Goal: Entertainment & Leisure: Browse casually

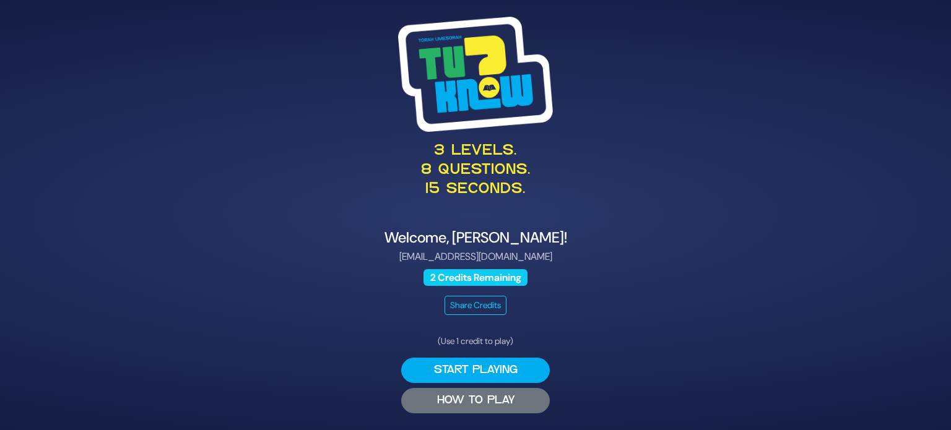
click at [509, 403] on button "HOW TO PLAY" at bounding box center [475, 400] width 149 height 25
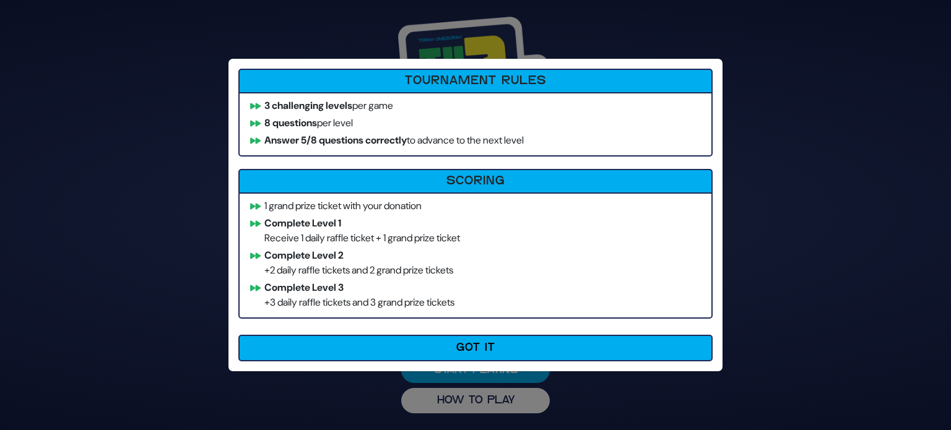
click at [783, 224] on div "How to Play Tournament Rules 3 challenging levels per game 8 questions per leve…" at bounding box center [475, 215] width 951 height 430
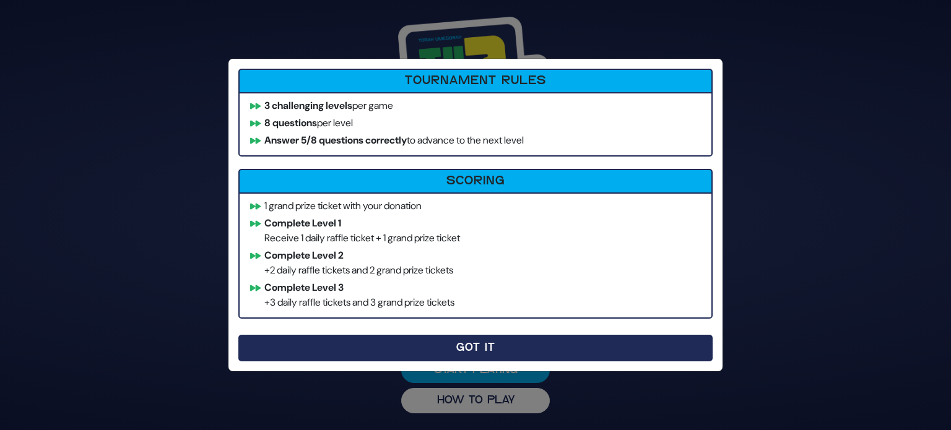
click at [544, 346] on button "Got It" at bounding box center [475, 348] width 474 height 27
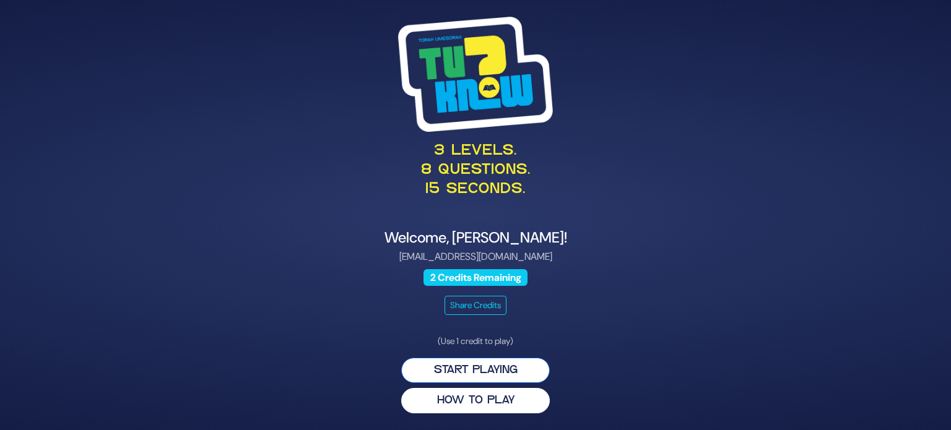
click at [473, 365] on button "Start Playing" at bounding box center [475, 370] width 149 height 25
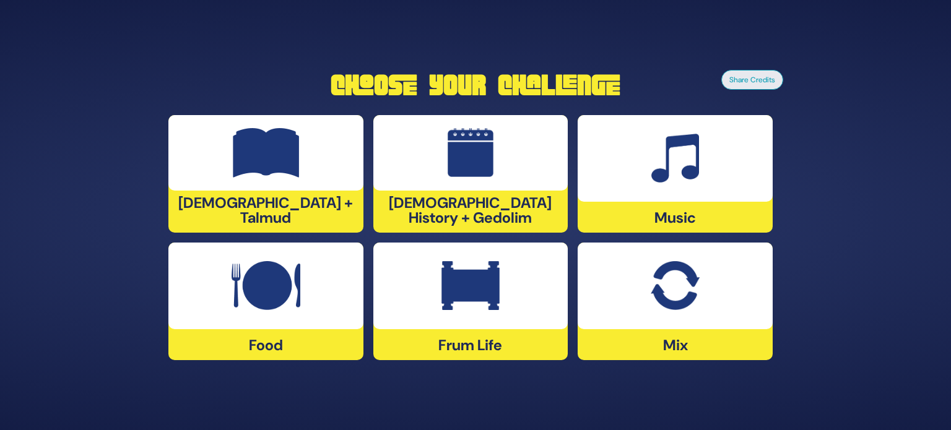
click at [458, 312] on div at bounding box center [471, 286] width 195 height 87
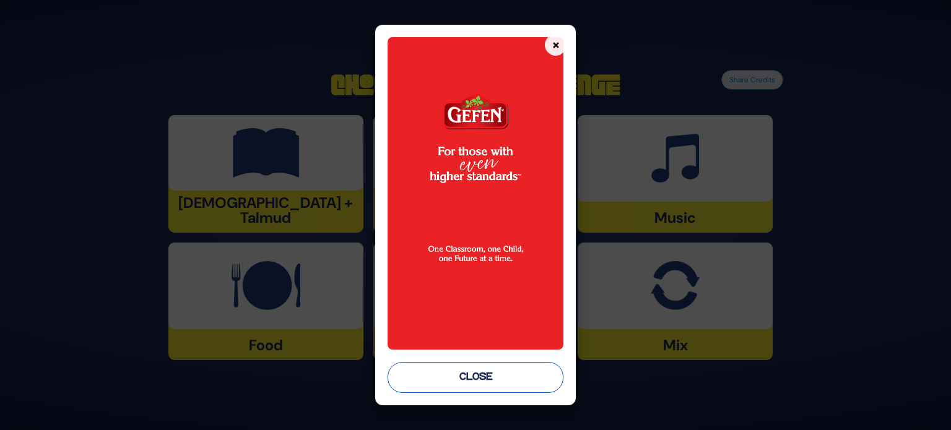
click at [484, 378] on button "Close" at bounding box center [476, 377] width 176 height 31
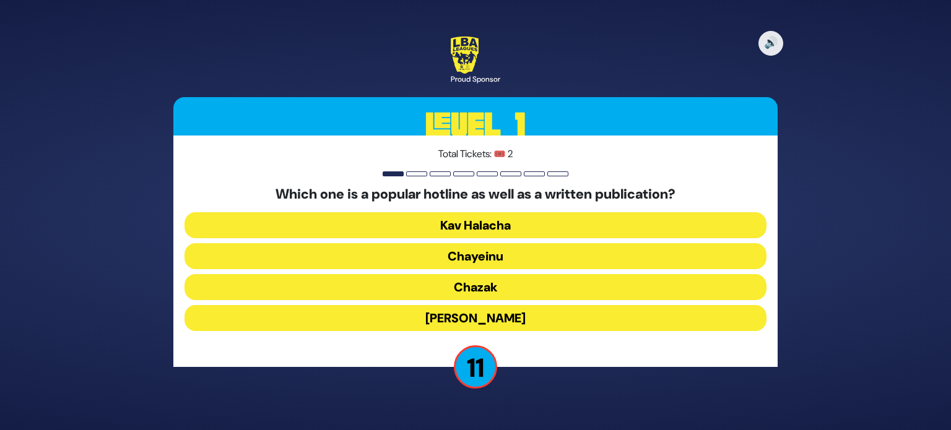
click at [520, 263] on button "Chayeinu" at bounding box center [476, 256] width 582 height 26
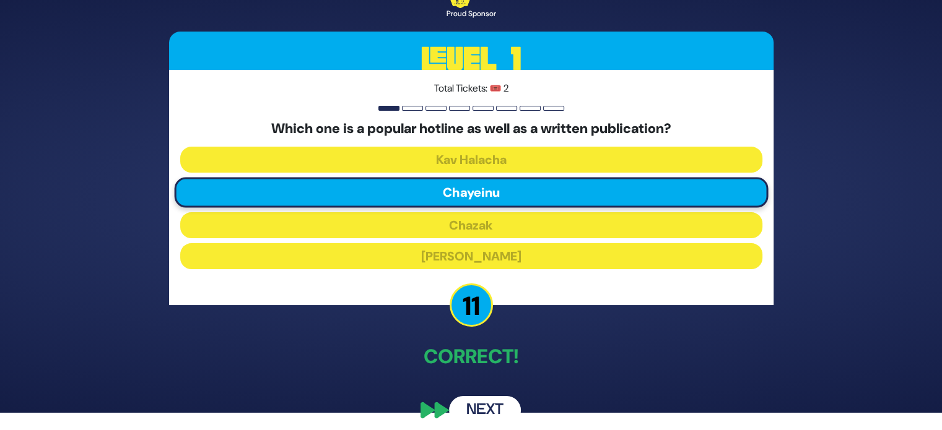
scroll to position [22, 0]
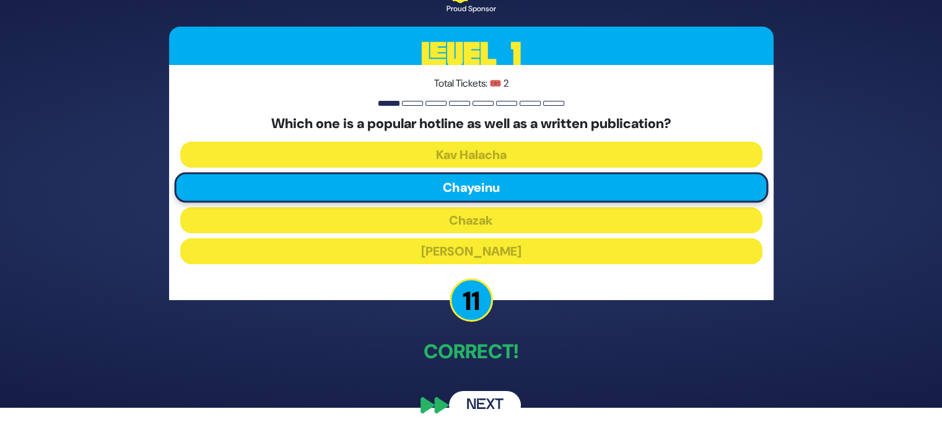
click at [488, 403] on button "Next" at bounding box center [485, 405] width 72 height 28
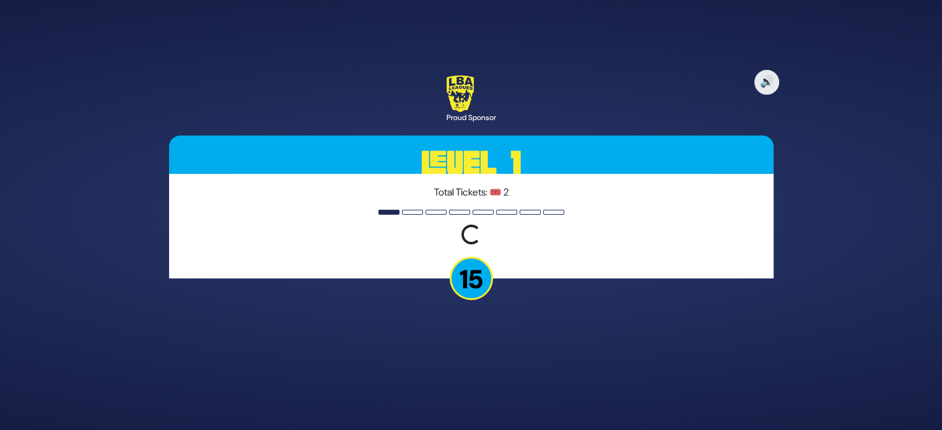
scroll to position [0, 0]
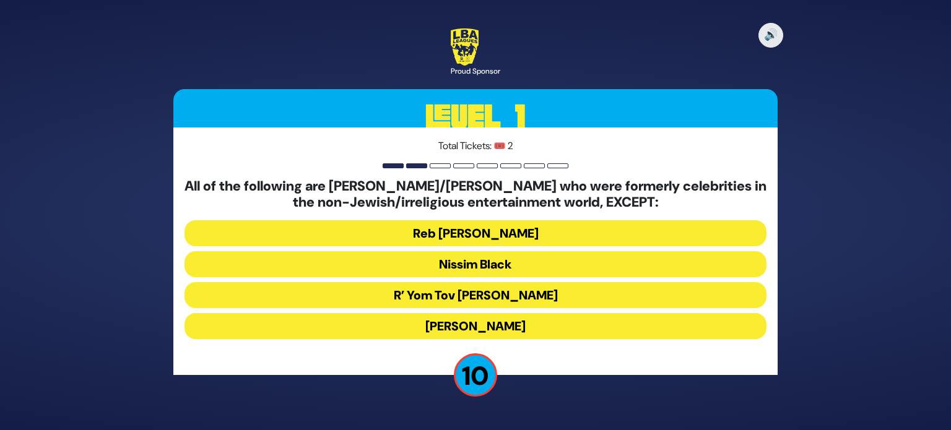
click at [522, 302] on button "R’ Yom Tov Glazer" at bounding box center [476, 295] width 582 height 26
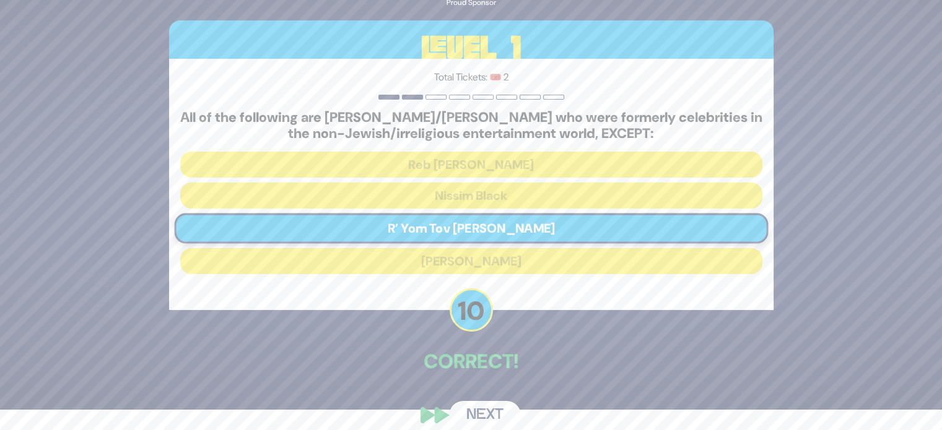
scroll to position [35, 0]
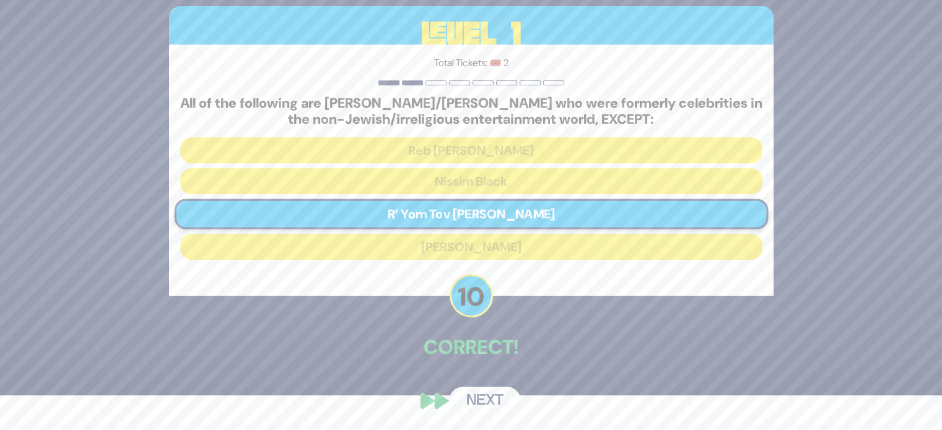
click at [491, 397] on button "Next" at bounding box center [485, 401] width 72 height 28
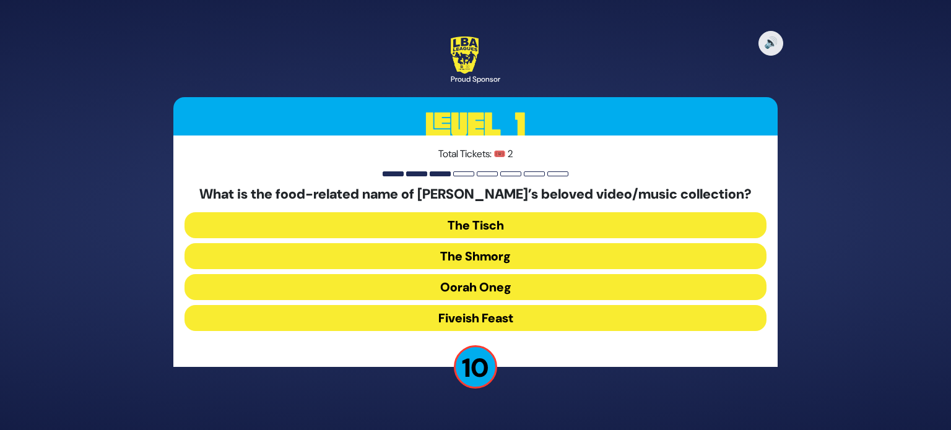
click at [505, 261] on button "The Shmorg" at bounding box center [476, 256] width 582 height 26
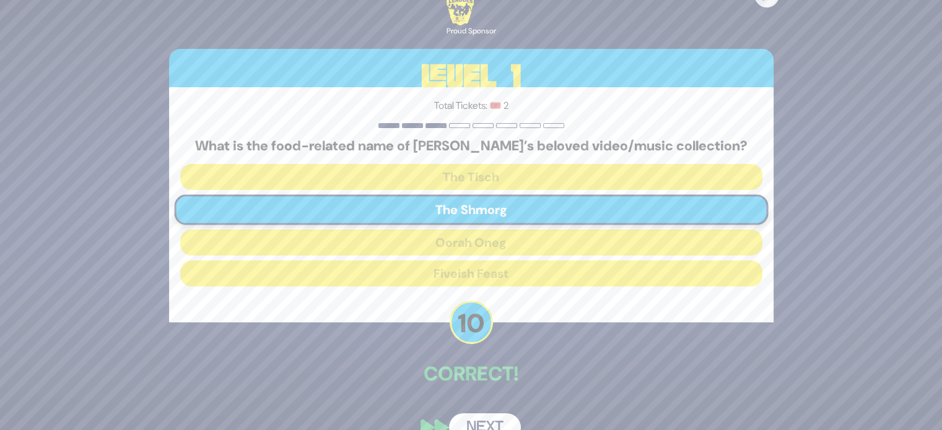
click at [490, 419] on button "Next" at bounding box center [485, 428] width 72 height 28
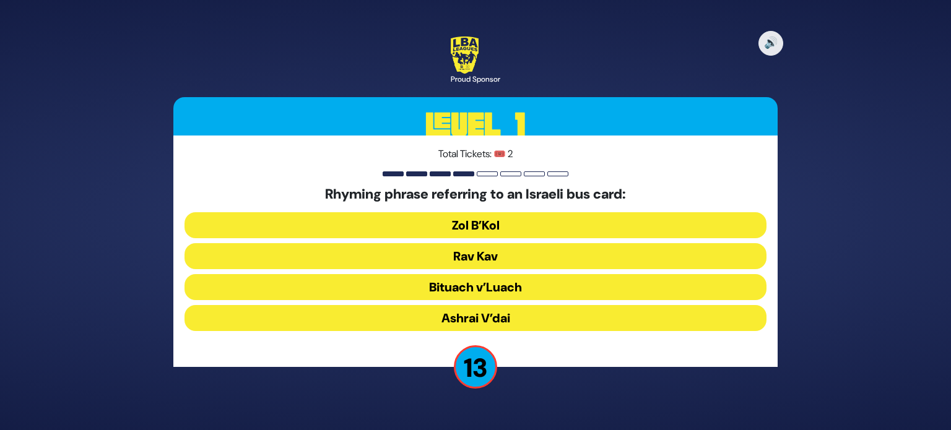
click at [518, 256] on button "Rav Kav" at bounding box center [476, 256] width 582 height 26
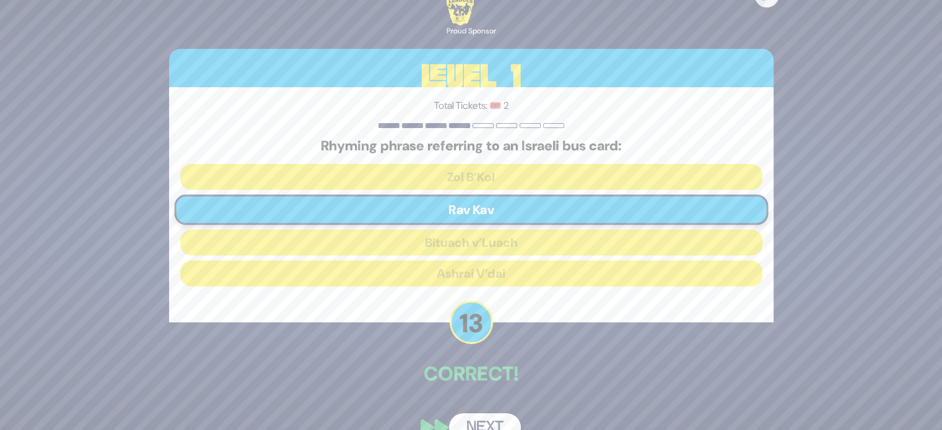
click at [492, 416] on button "Next" at bounding box center [485, 428] width 72 height 28
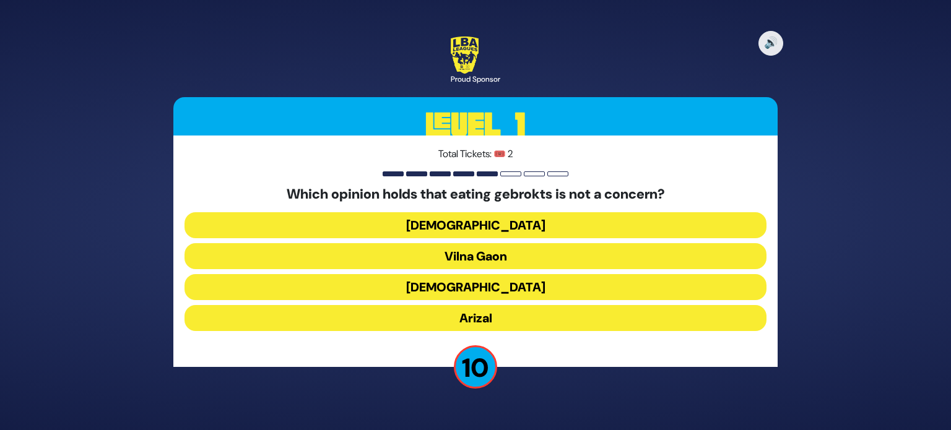
click at [504, 317] on button "Arizal" at bounding box center [476, 318] width 582 height 26
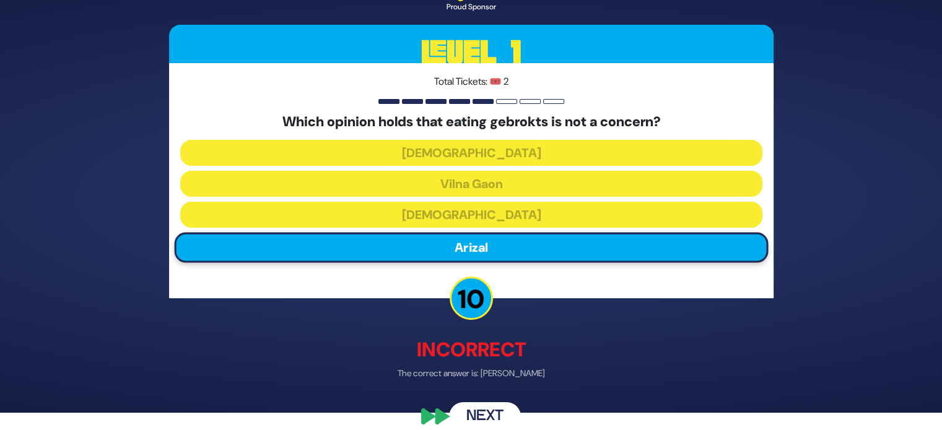
scroll to position [19, 0]
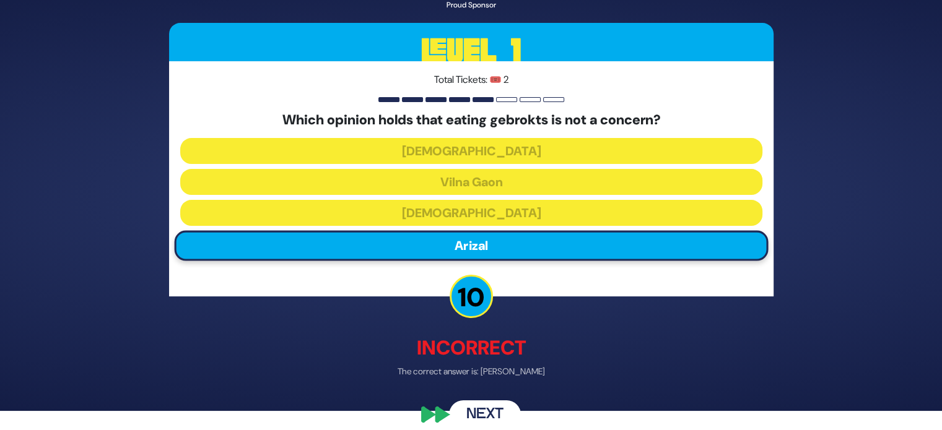
click at [487, 408] on button "Next" at bounding box center [485, 415] width 72 height 28
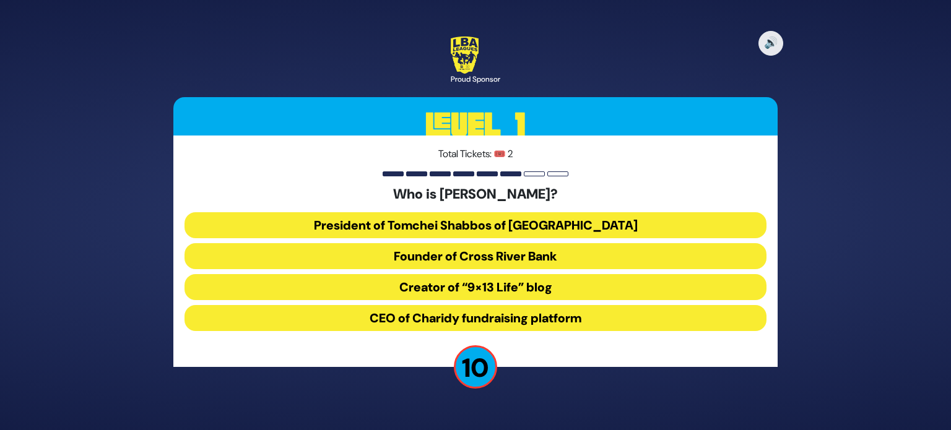
click at [621, 227] on button "President of Tomchei Shabbos of Rockland County" at bounding box center [476, 225] width 582 height 26
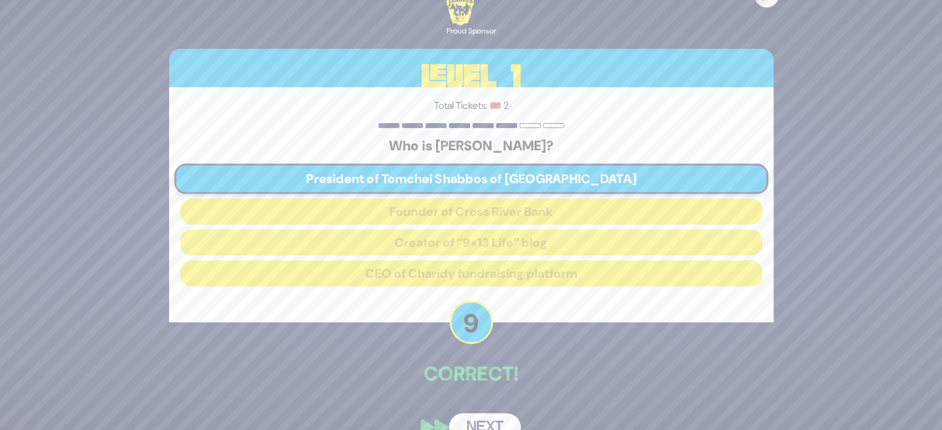
click at [487, 416] on button "Next" at bounding box center [485, 428] width 72 height 28
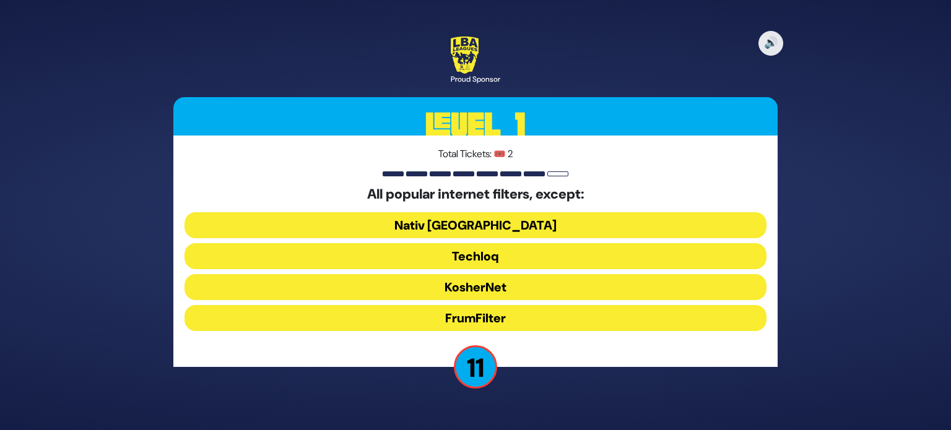
click at [520, 319] on button "FrumFilter" at bounding box center [476, 318] width 582 height 26
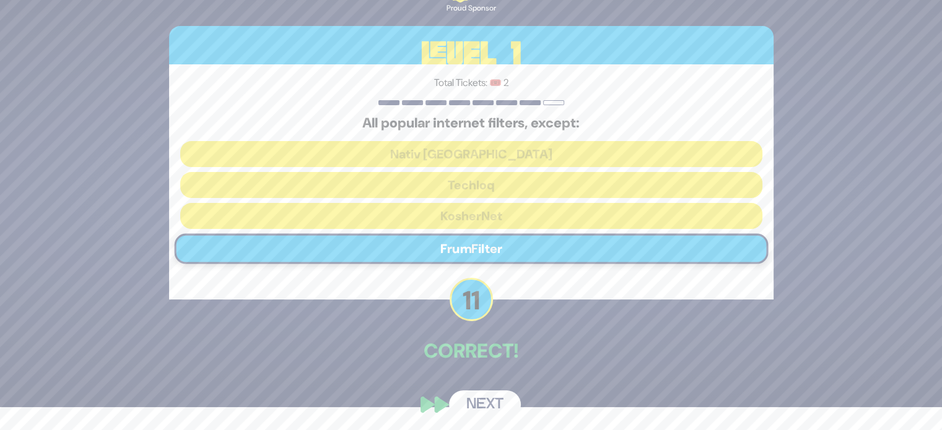
scroll to position [26, 0]
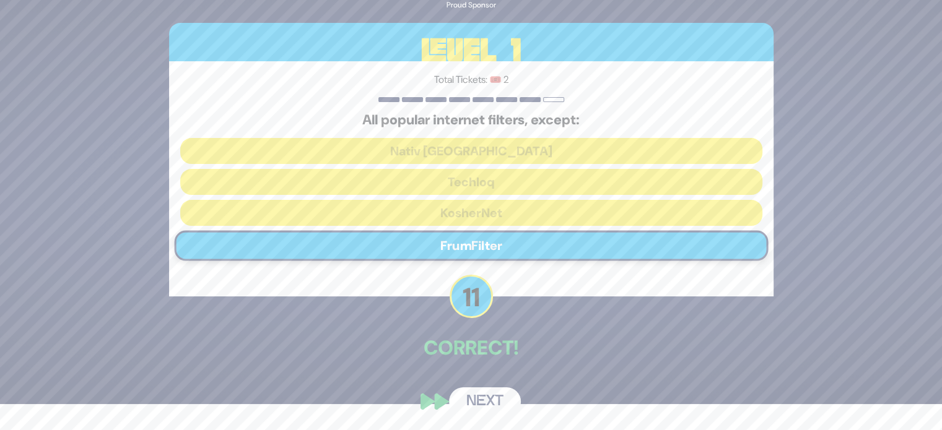
click at [496, 396] on button "Next" at bounding box center [485, 402] width 72 height 28
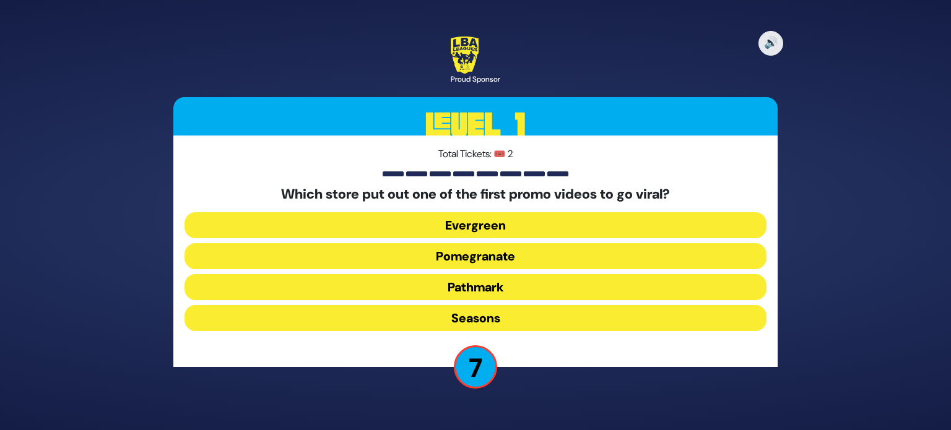
click at [517, 318] on button "Seasons" at bounding box center [476, 318] width 582 height 26
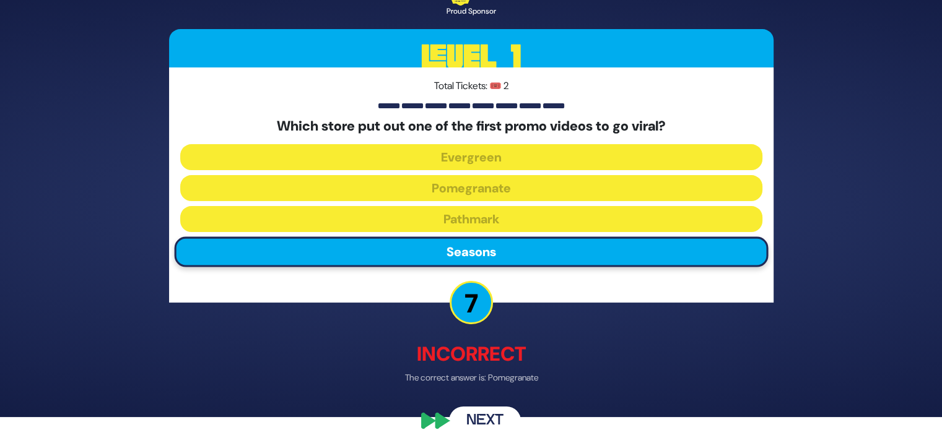
scroll to position [17, 0]
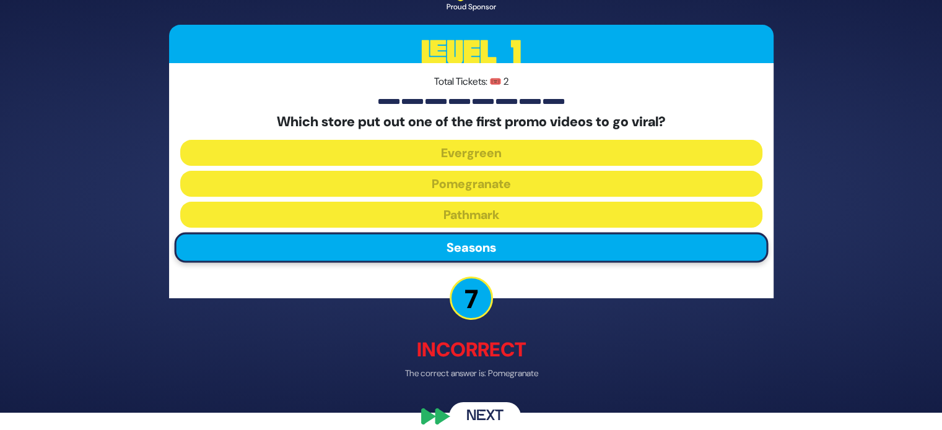
click at [488, 408] on button "Next" at bounding box center [485, 417] width 72 height 28
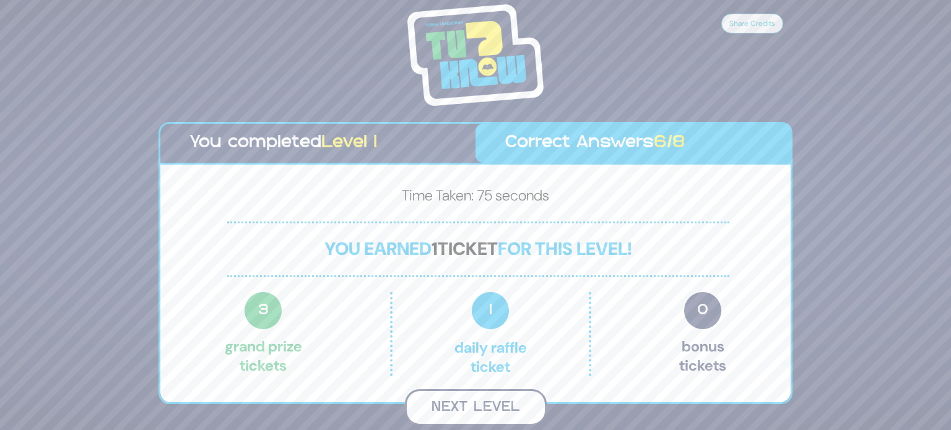
click at [488, 391] on button "Next Level" at bounding box center [476, 408] width 142 height 37
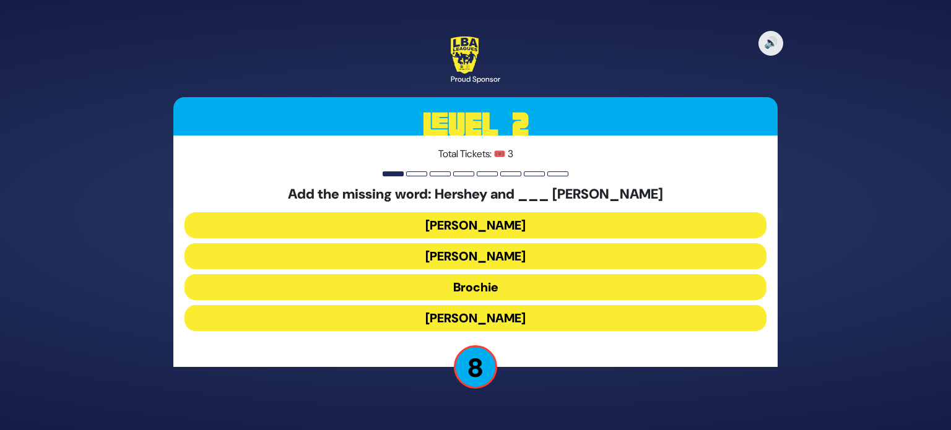
click at [518, 258] on button "Ethel" at bounding box center [476, 256] width 582 height 26
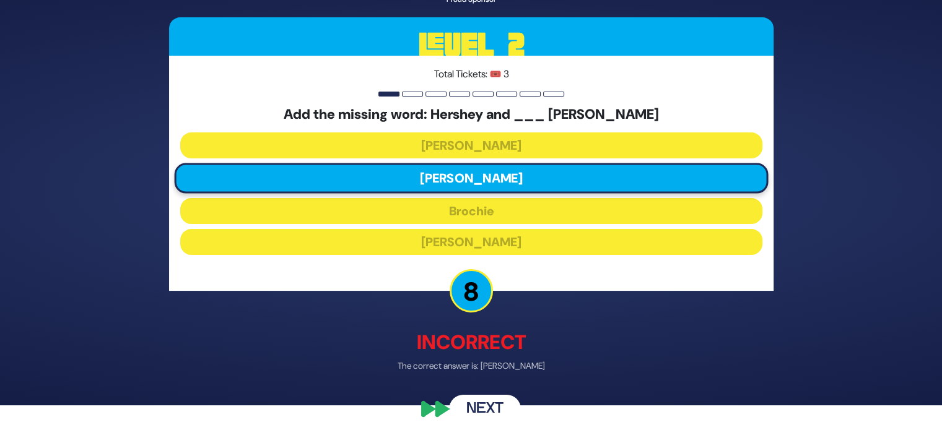
scroll to position [26, 0]
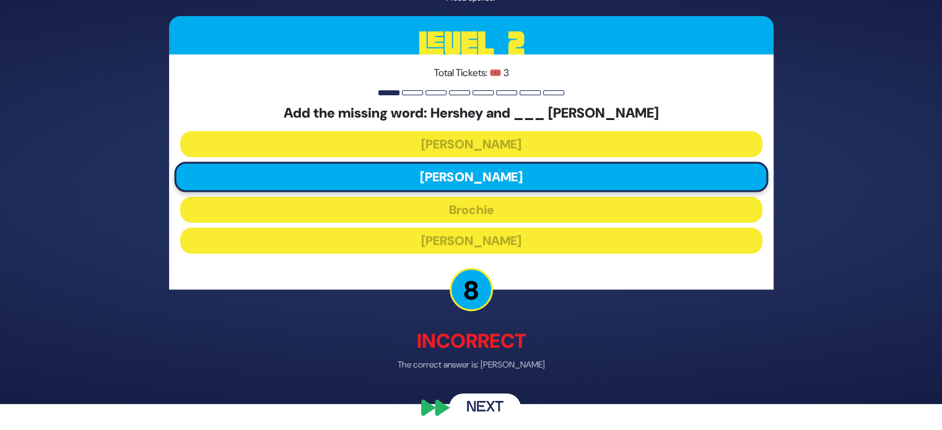
click at [490, 404] on button "Next" at bounding box center [485, 409] width 72 height 28
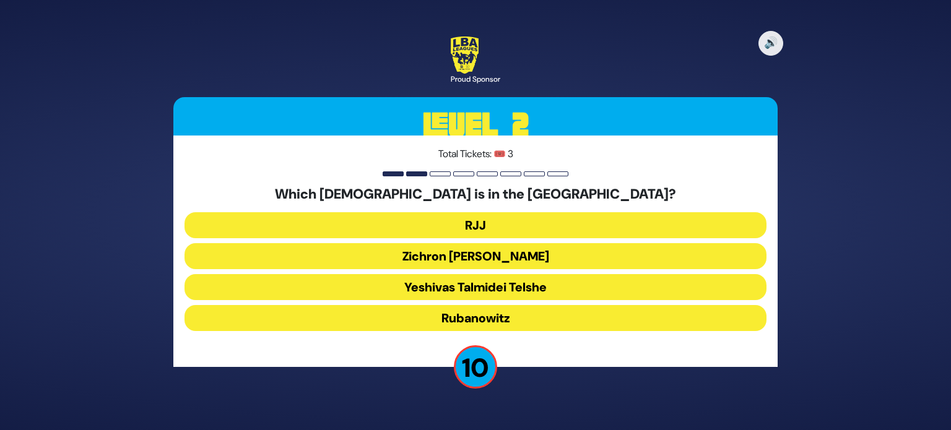
click at [517, 317] on button "Rubanowitz" at bounding box center [476, 318] width 582 height 26
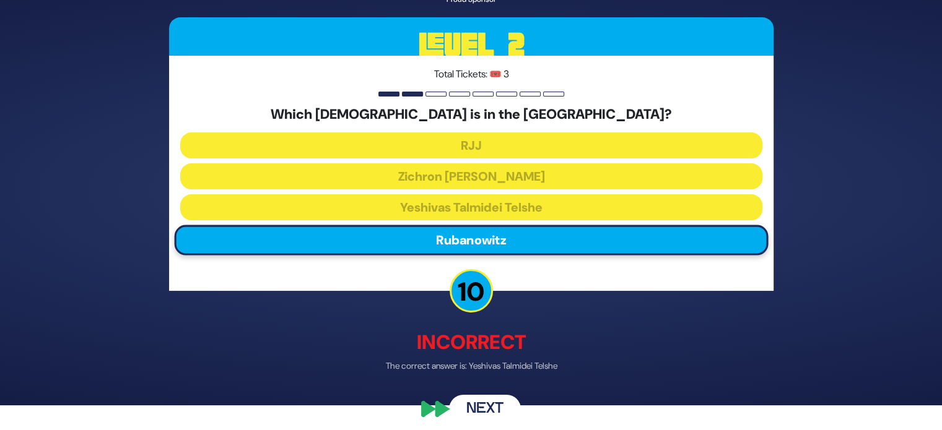
scroll to position [26, 0]
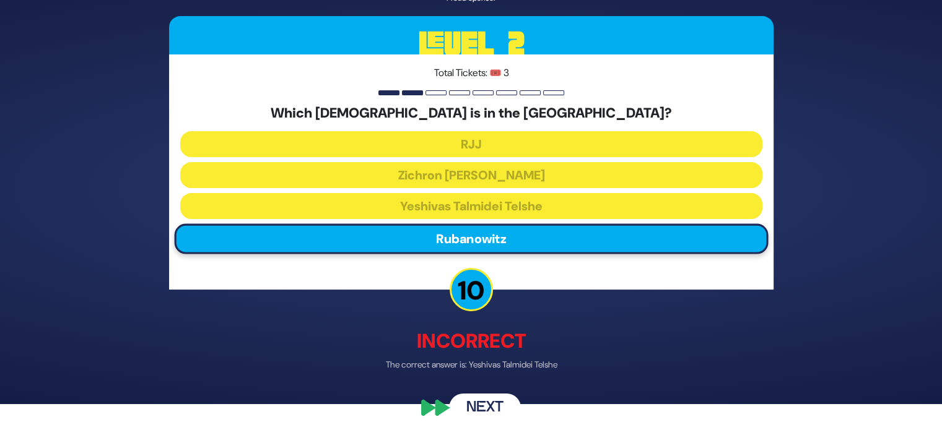
click at [493, 401] on button "Next" at bounding box center [485, 409] width 72 height 28
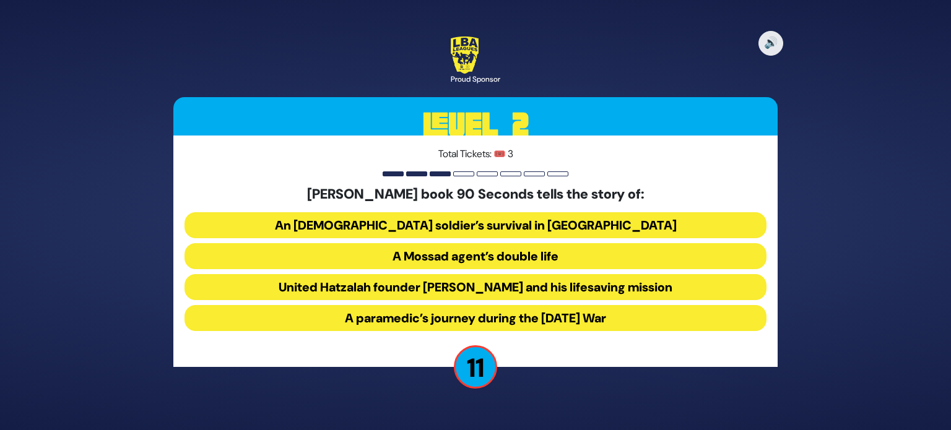
click at [592, 289] on button "United Hatzalah founder Eli Beer and his lifesaving mission" at bounding box center [476, 287] width 582 height 26
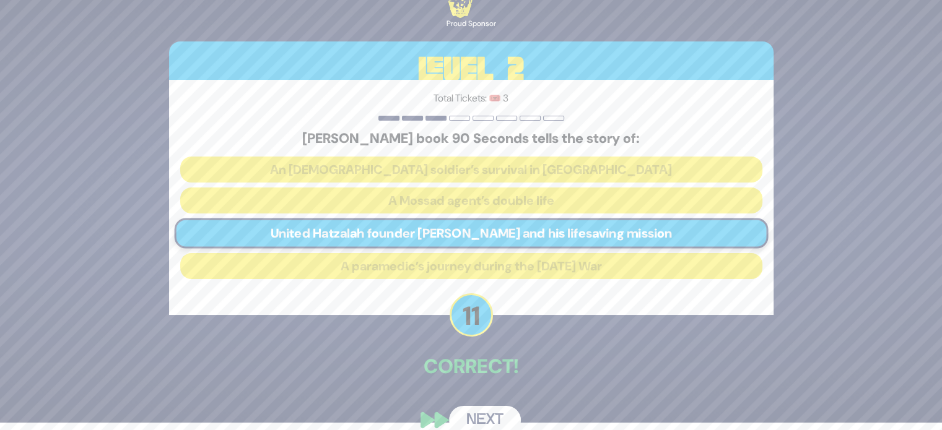
scroll to position [25, 0]
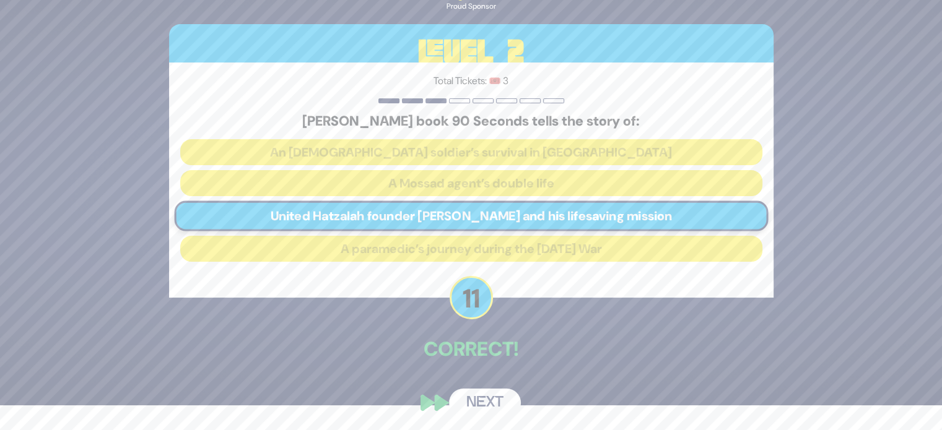
click at [488, 408] on button "Next" at bounding box center [485, 403] width 72 height 28
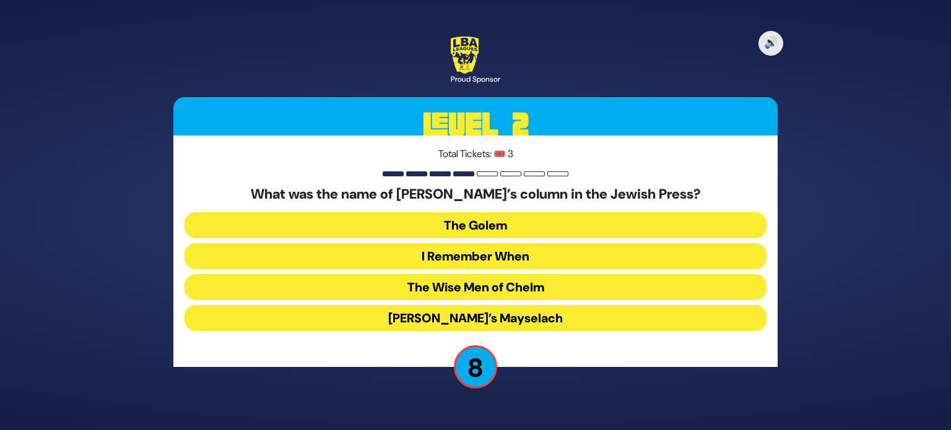
click at [570, 222] on button "The Golem" at bounding box center [476, 225] width 582 height 26
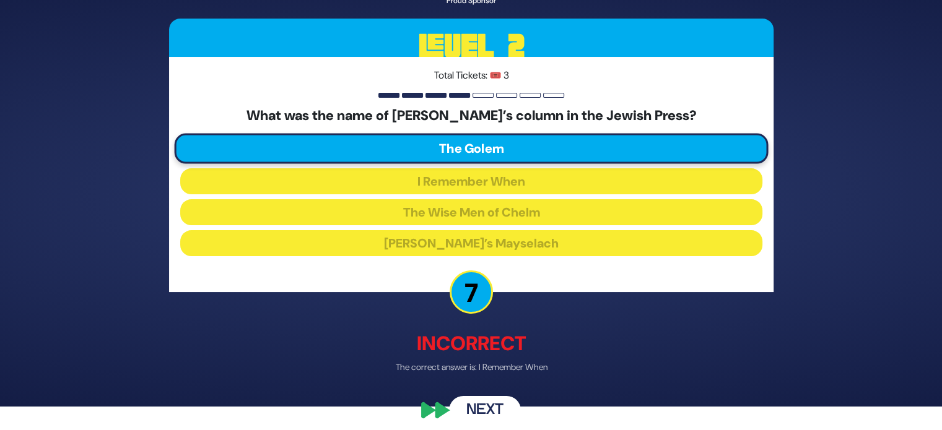
scroll to position [24, 0]
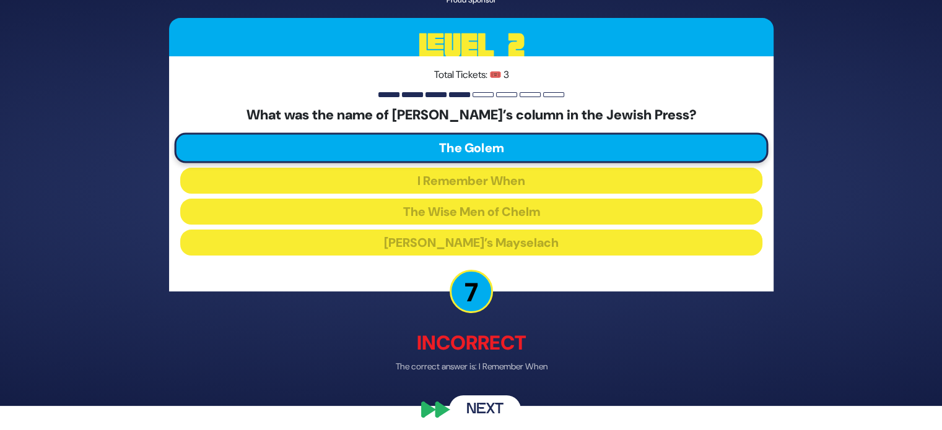
click at [486, 408] on button "Next" at bounding box center [485, 410] width 72 height 28
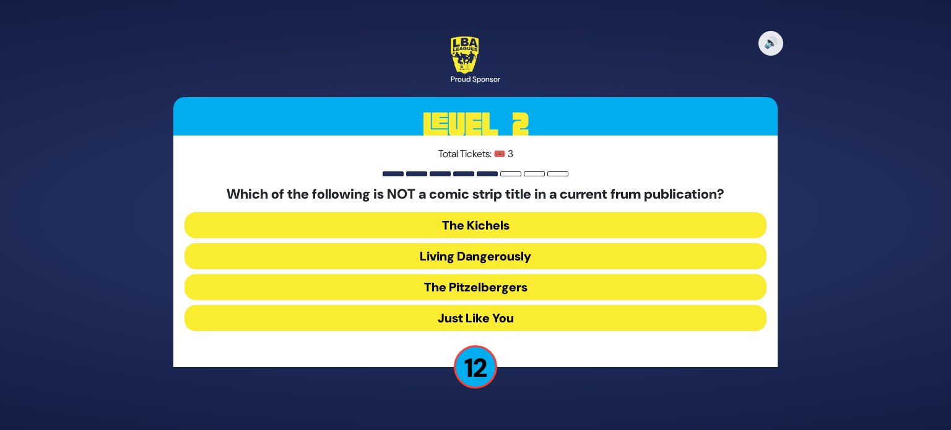
click at [527, 261] on button "Living Dangerously" at bounding box center [476, 256] width 582 height 26
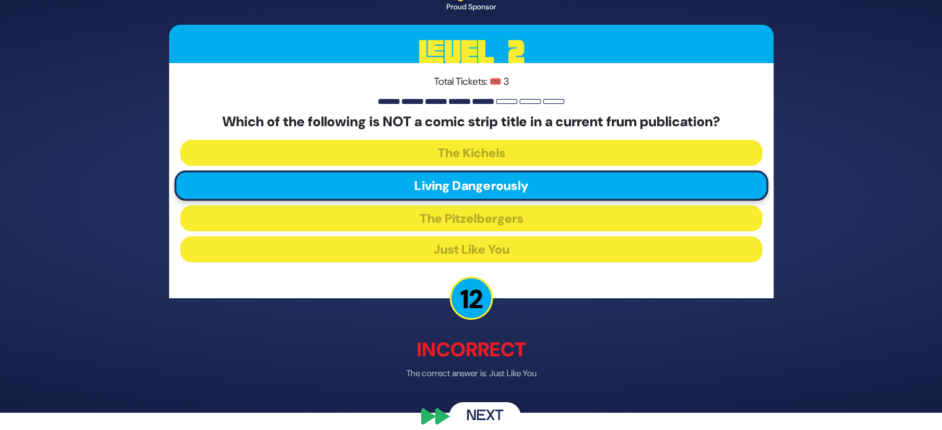
scroll to position [19, 0]
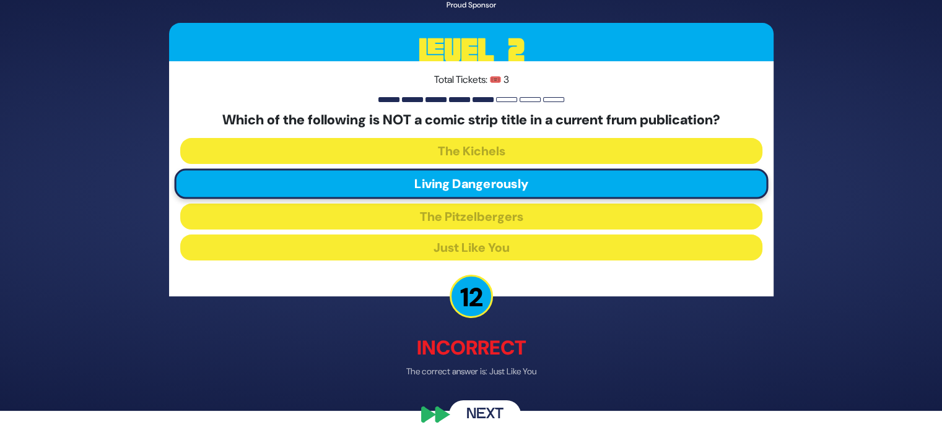
click at [483, 416] on button "Next" at bounding box center [485, 415] width 72 height 28
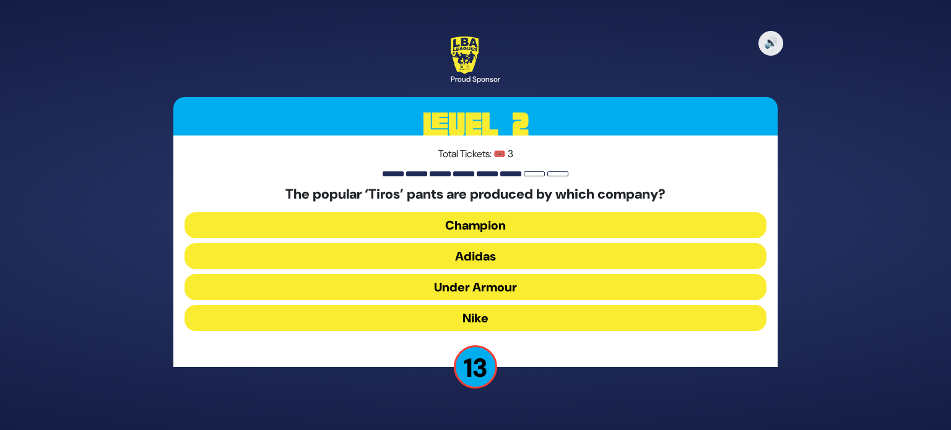
click at [548, 260] on button "Adidas" at bounding box center [476, 256] width 582 height 26
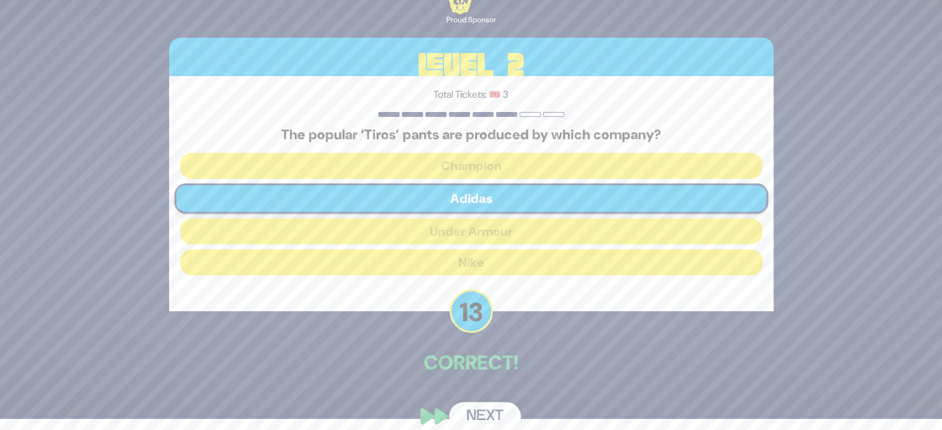
scroll to position [20, 0]
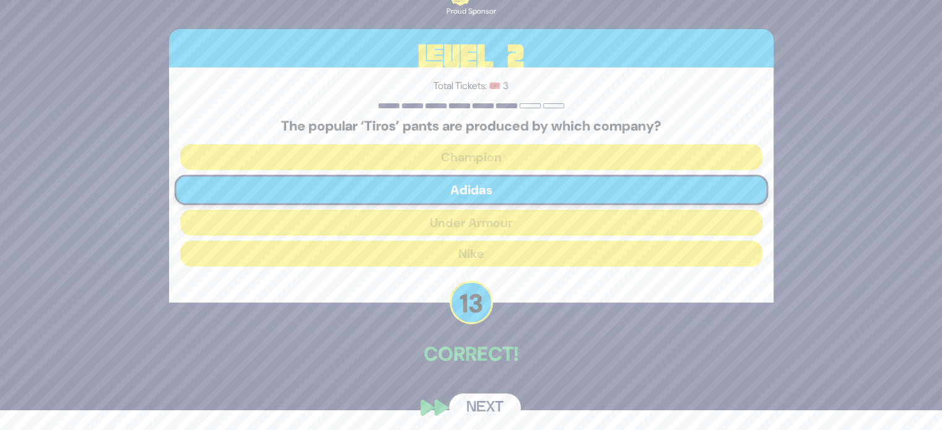
click at [486, 409] on button "Next" at bounding box center [485, 408] width 72 height 28
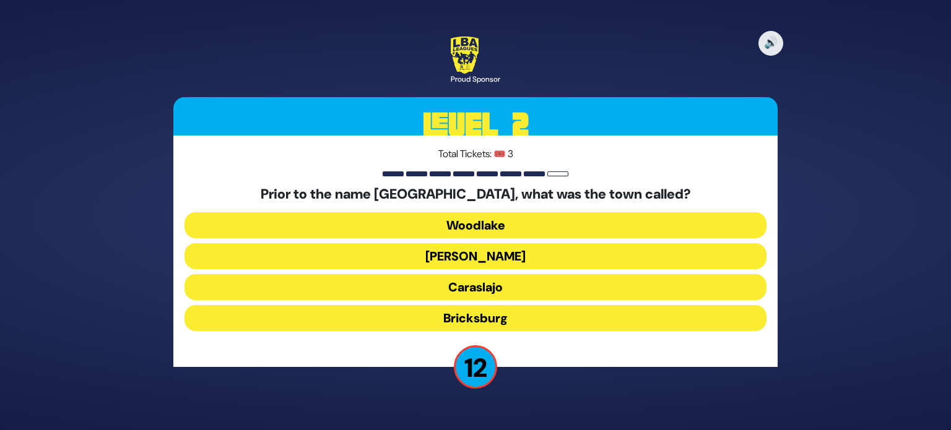
click at [502, 294] on button "Caraslajo" at bounding box center [476, 287] width 582 height 26
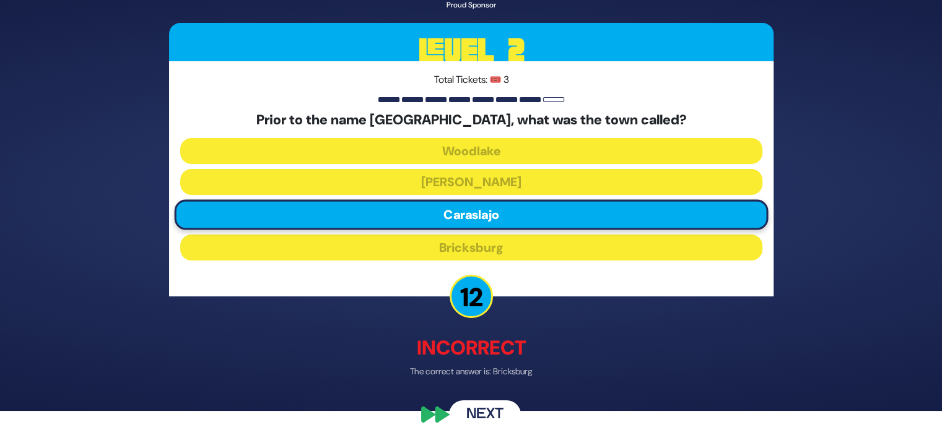
scroll to position [20, 0]
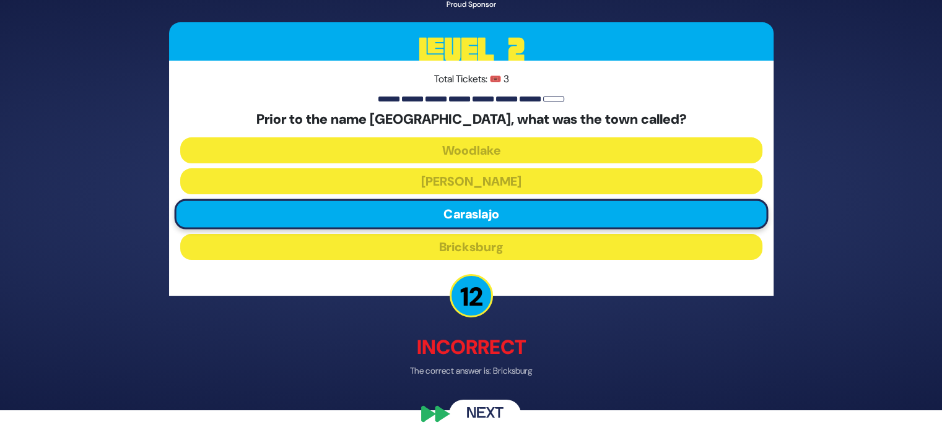
click at [491, 410] on button "Next" at bounding box center [485, 415] width 72 height 28
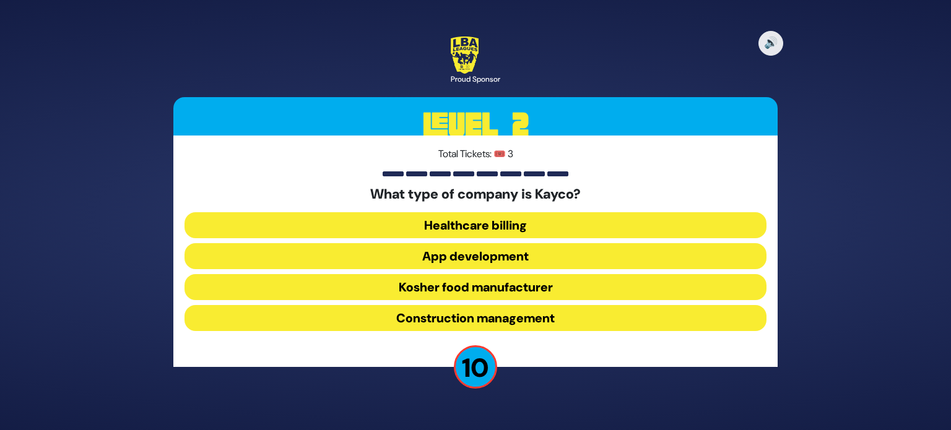
click at [505, 317] on button "Construction management" at bounding box center [476, 318] width 582 height 26
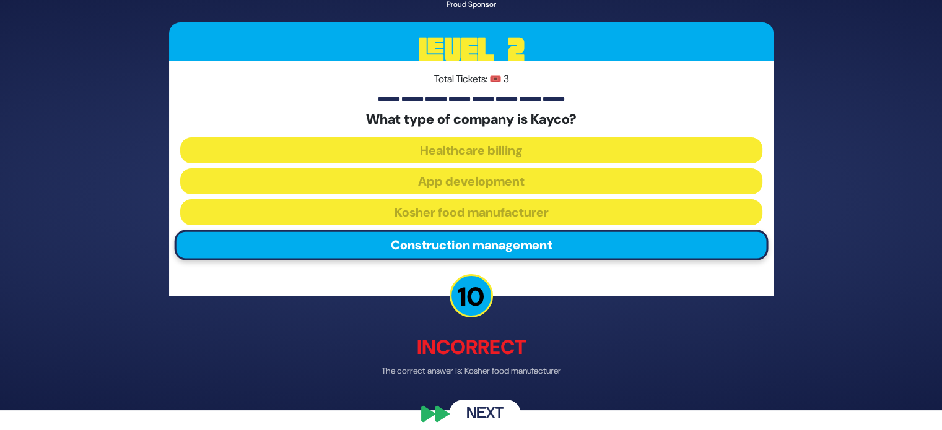
scroll to position [23, 0]
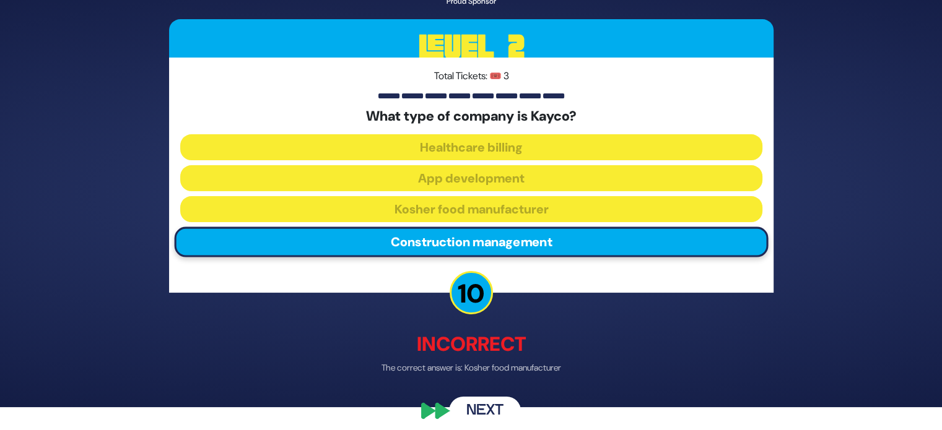
click at [491, 404] on button "Next" at bounding box center [485, 412] width 72 height 28
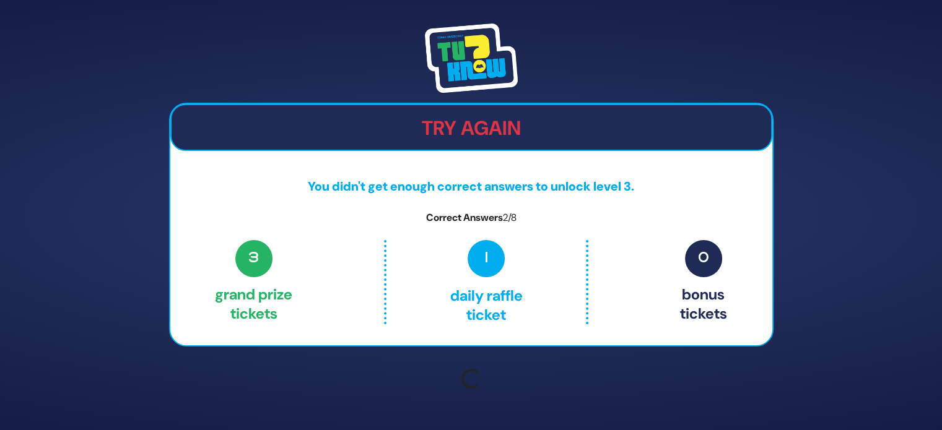
scroll to position [0, 0]
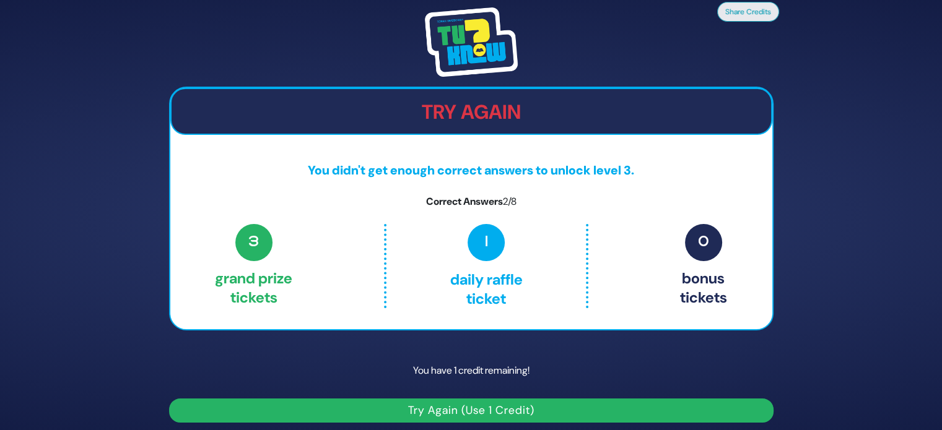
click at [510, 405] on button "Try Again (Use 1 Credit)" at bounding box center [471, 411] width 605 height 24
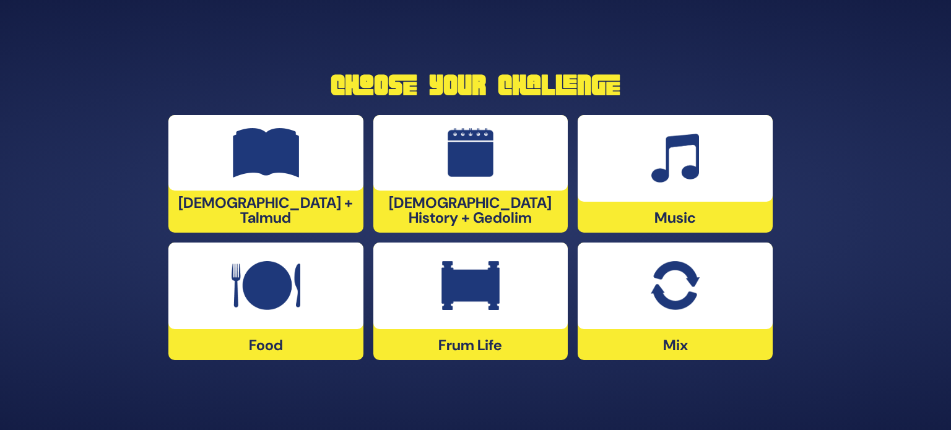
click at [499, 302] on img at bounding box center [471, 286] width 58 height 50
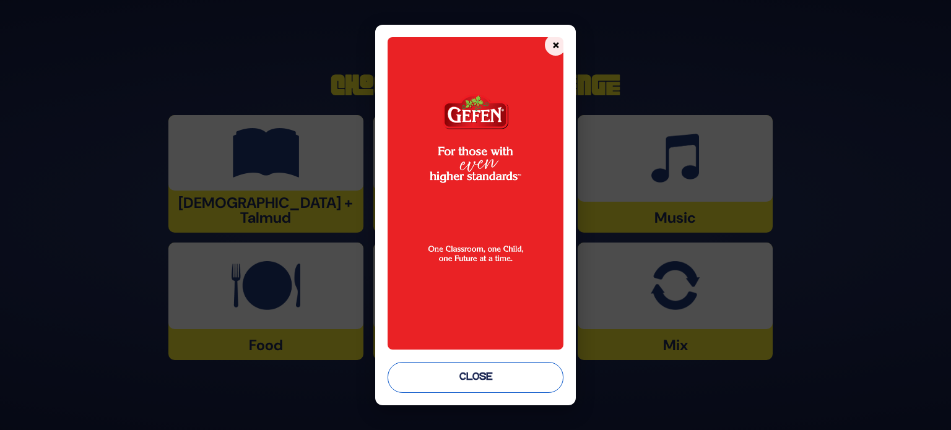
click at [473, 381] on button "Close" at bounding box center [476, 377] width 176 height 31
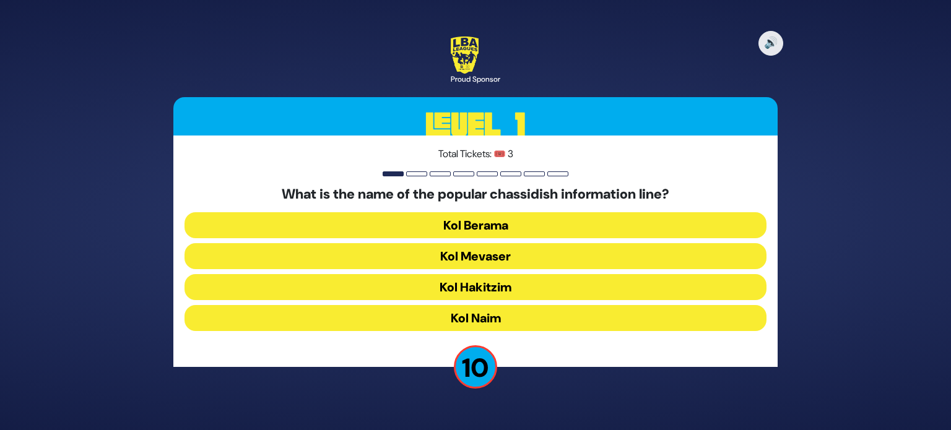
click at [398, 228] on button "Kol Berama" at bounding box center [476, 225] width 582 height 26
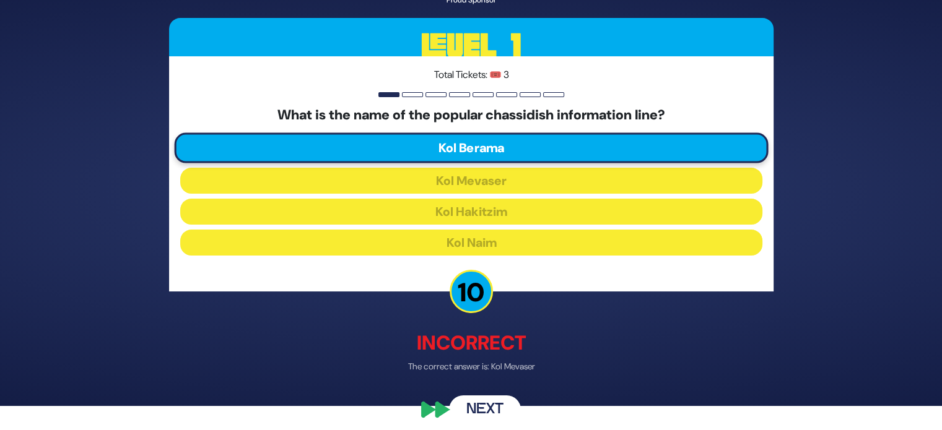
scroll to position [25, 0]
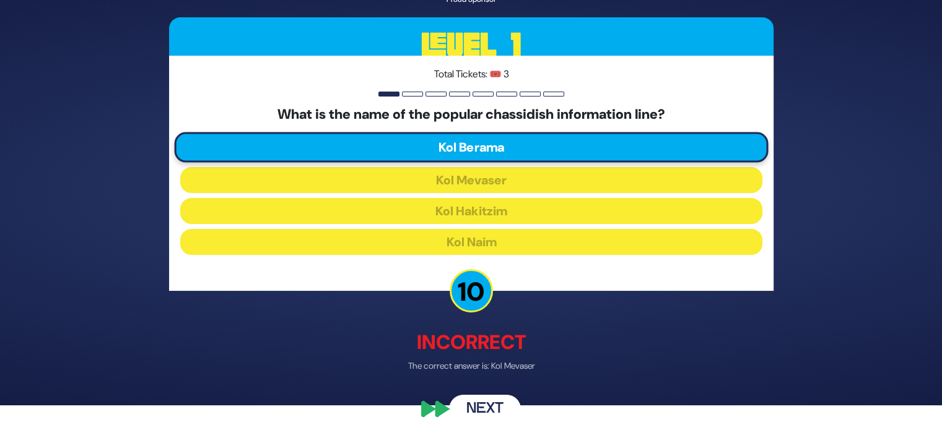
click at [474, 394] on div "🔊 Proud Sponsor Level 1 Total Tickets: 🎟️ 3 What is the name of the popular cha…" at bounding box center [471, 190] width 634 height 497
click at [493, 407] on button "Next" at bounding box center [485, 410] width 72 height 28
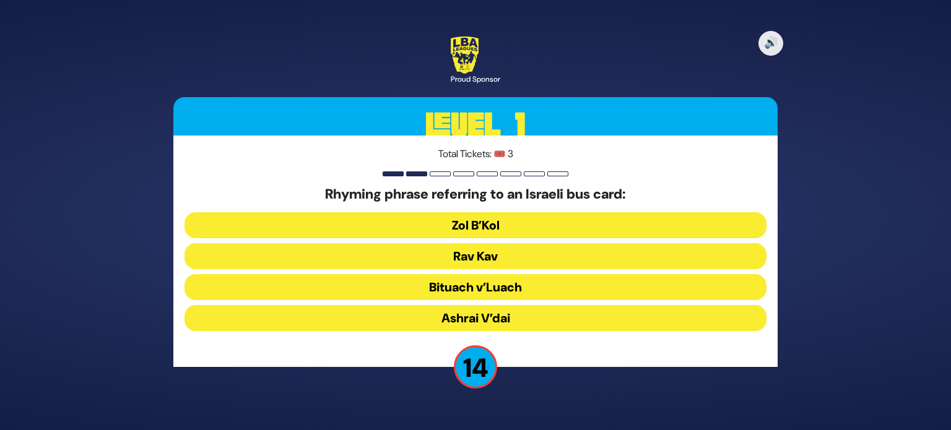
click at [420, 264] on button "Rav Kav" at bounding box center [476, 256] width 582 height 26
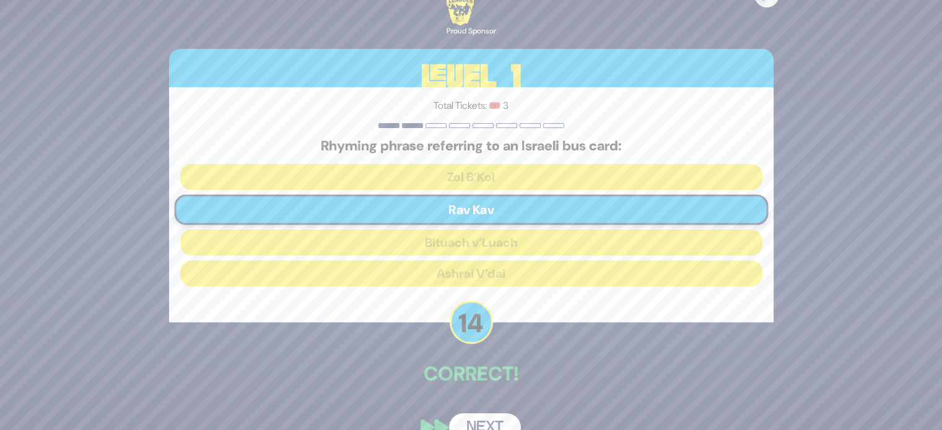
click at [474, 418] on button "Next" at bounding box center [485, 428] width 72 height 28
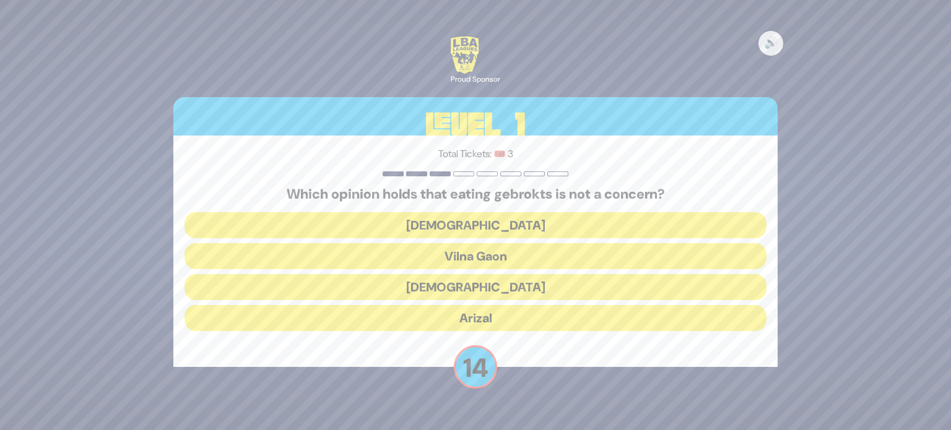
click at [481, 260] on button "Vilna Gaon" at bounding box center [476, 256] width 582 height 26
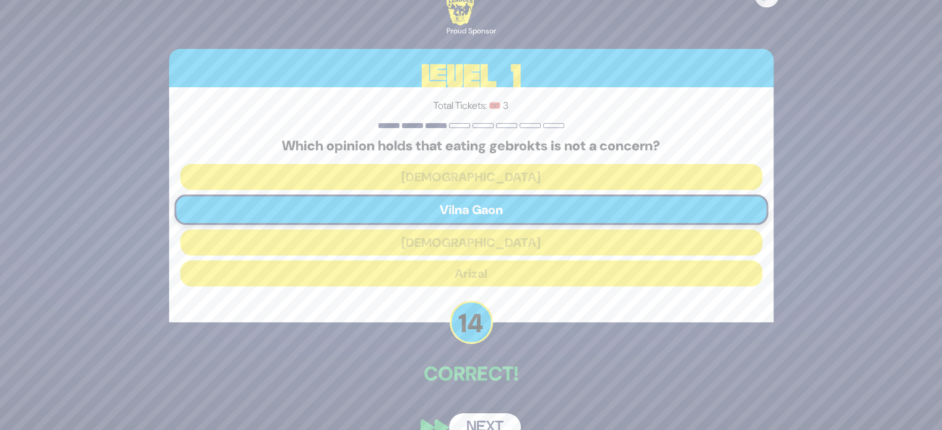
click at [478, 415] on button "Next" at bounding box center [485, 428] width 72 height 28
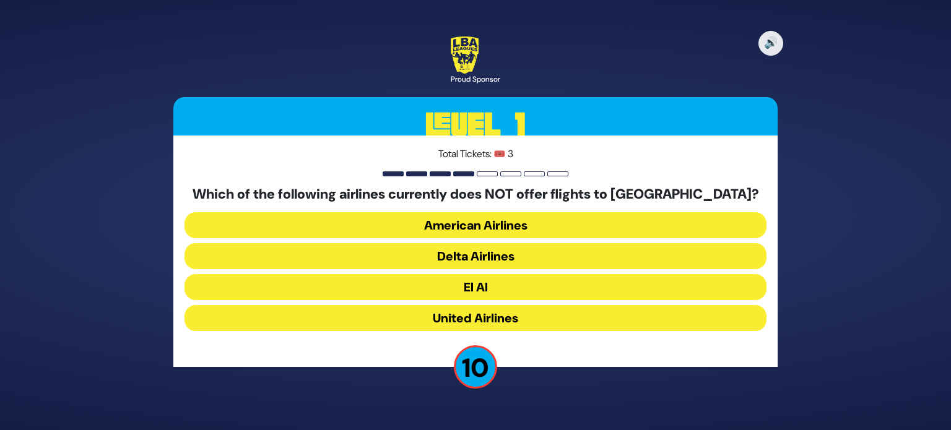
click at [488, 222] on button "American Airlines" at bounding box center [476, 225] width 582 height 26
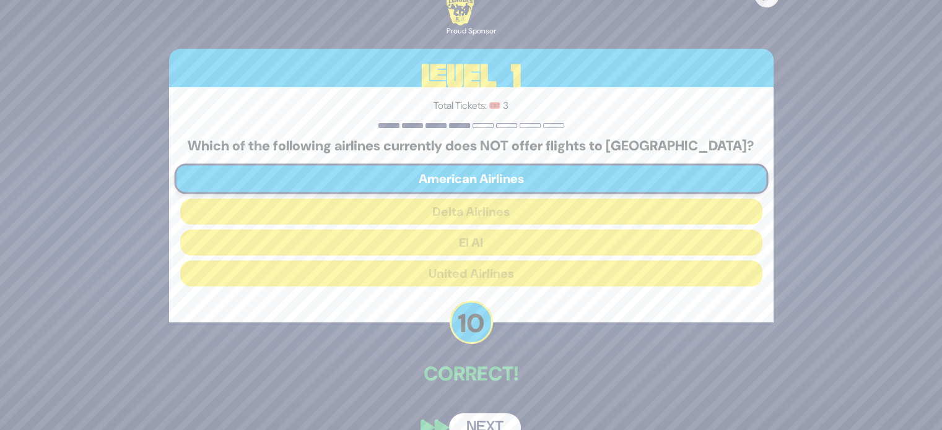
click at [483, 422] on button "Next" at bounding box center [485, 428] width 72 height 28
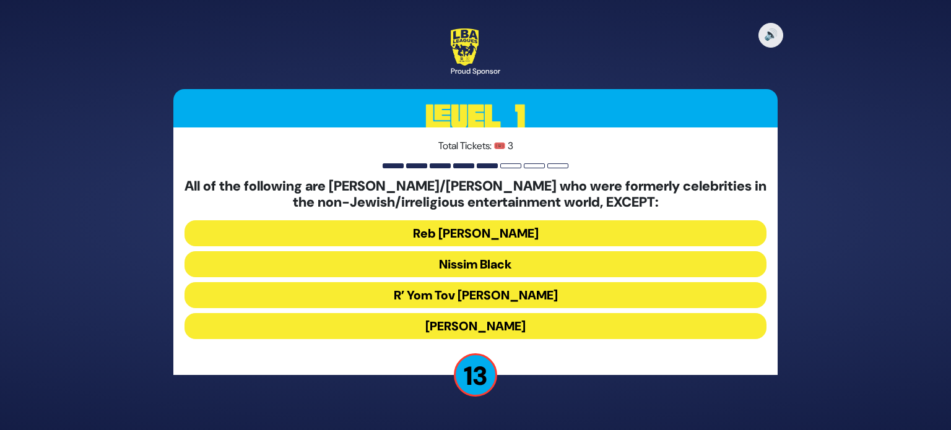
click at [489, 299] on button "R’ Yom Tov Glazer" at bounding box center [476, 295] width 582 height 26
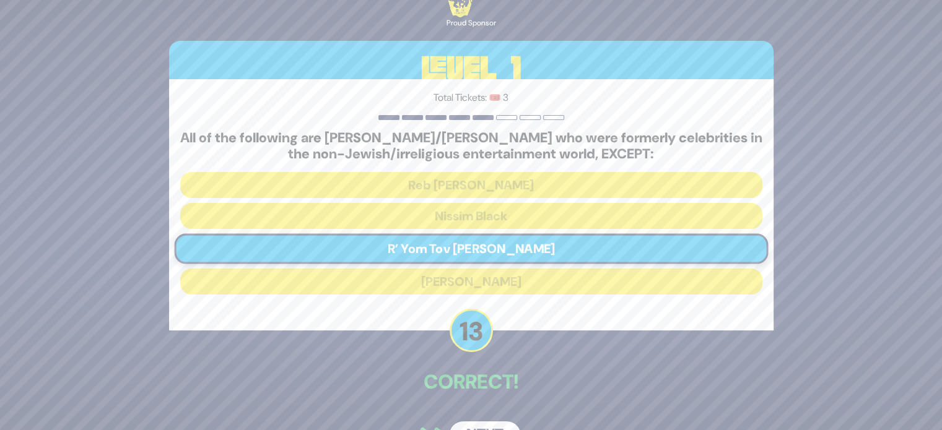
scroll to position [35, 0]
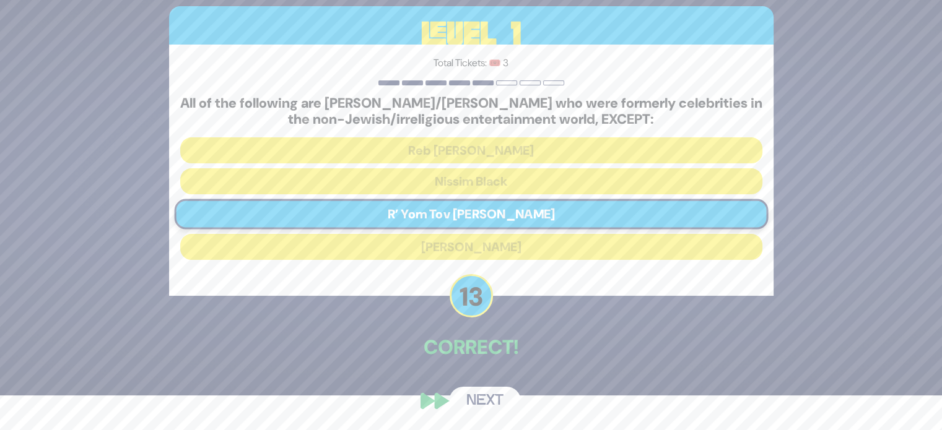
click at [483, 397] on button "Next" at bounding box center [485, 401] width 72 height 28
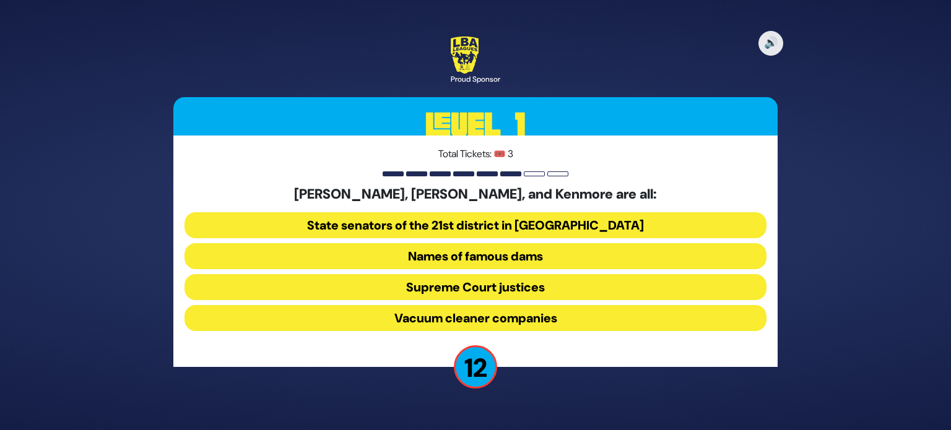
click at [402, 254] on button "Names of famous dams" at bounding box center [476, 256] width 582 height 26
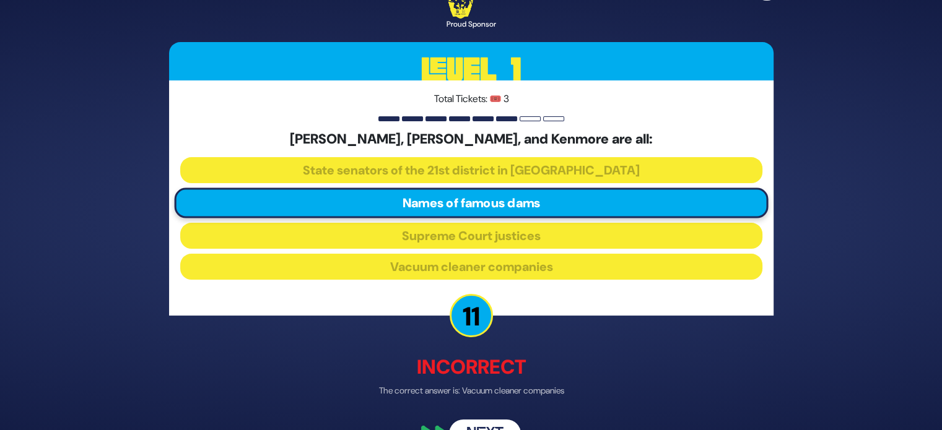
scroll to position [25, 0]
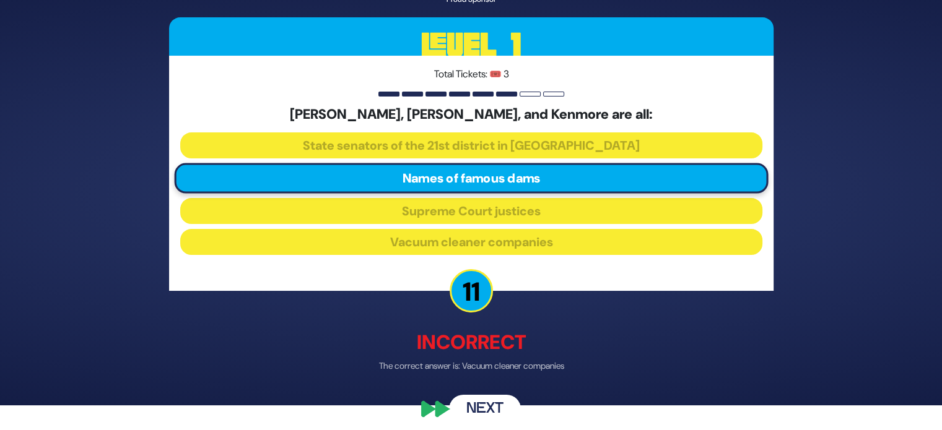
click at [481, 409] on button "Next" at bounding box center [485, 410] width 72 height 28
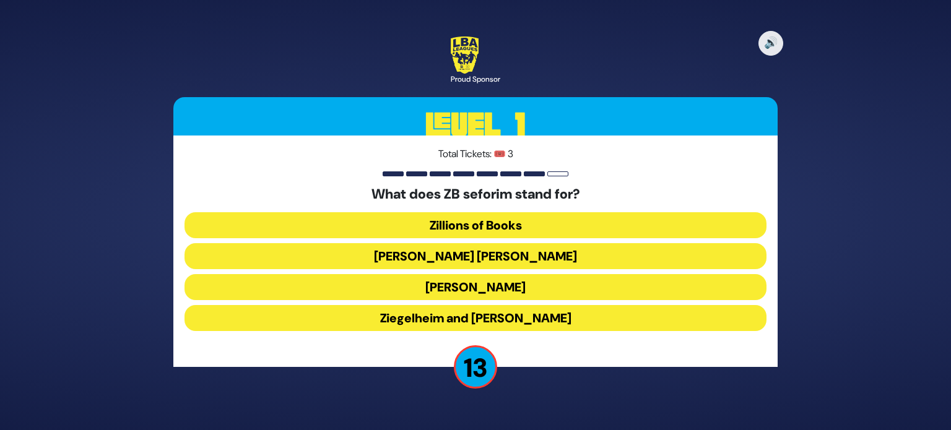
click at [466, 258] on button "Zundel Berman" at bounding box center [476, 256] width 582 height 26
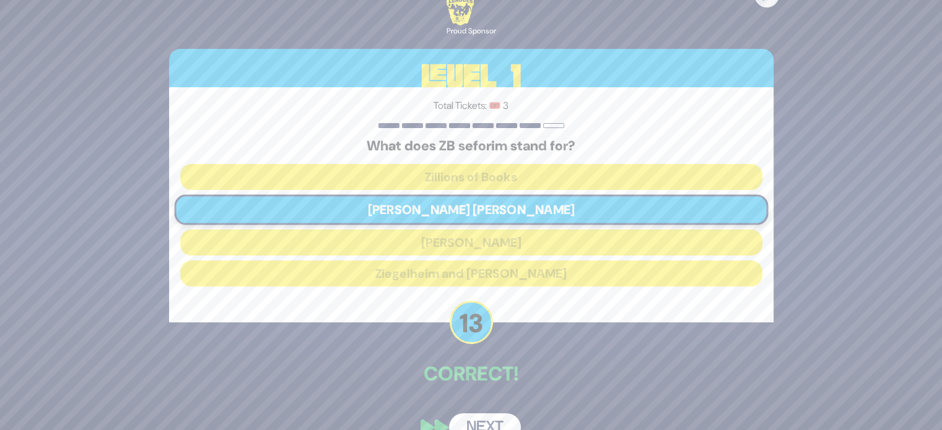
click at [481, 419] on button "Next" at bounding box center [485, 428] width 72 height 28
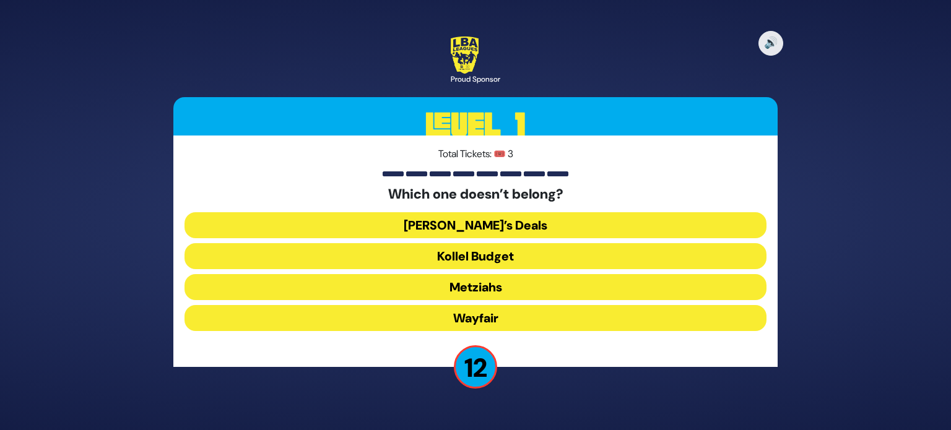
click at [421, 253] on button "Kollel Budget" at bounding box center [476, 256] width 582 height 26
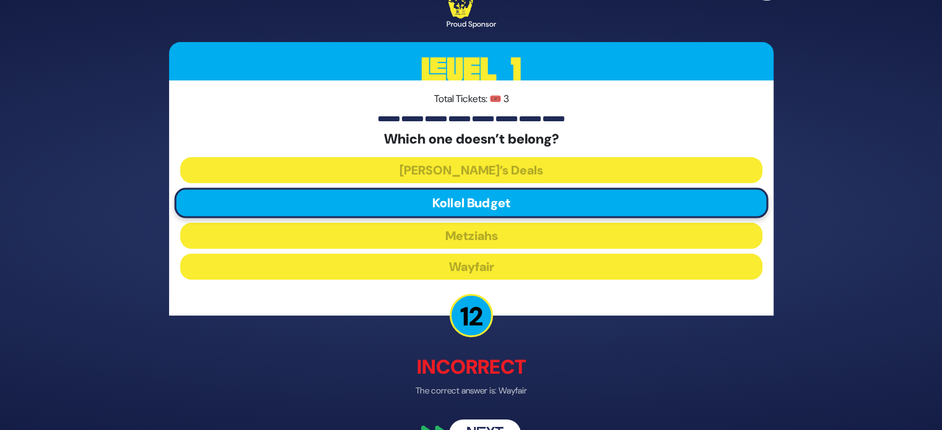
scroll to position [32, 0]
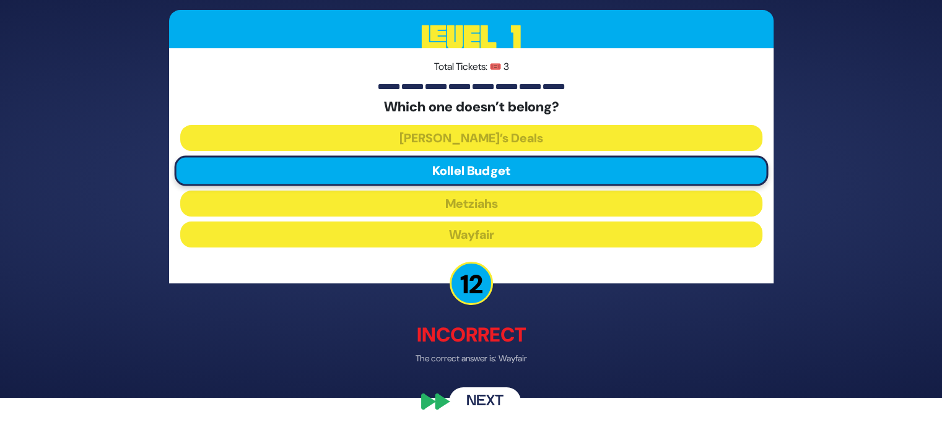
click at [484, 391] on button "Next" at bounding box center [485, 402] width 72 height 28
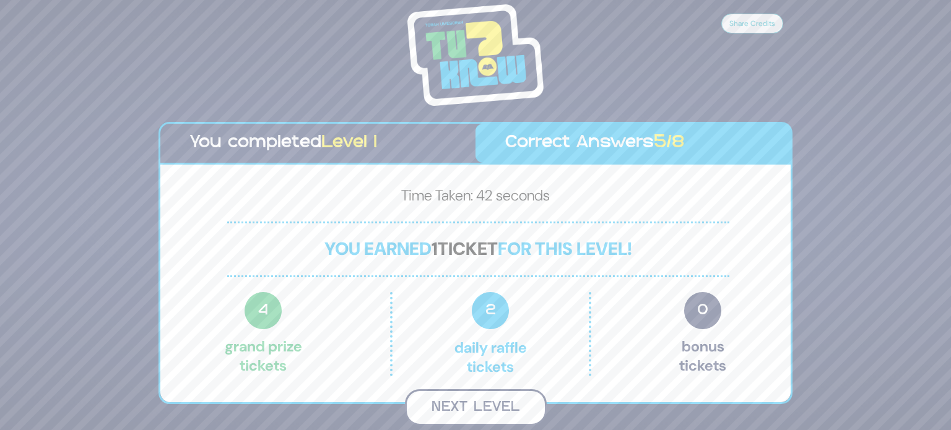
click at [481, 395] on button "Next Level" at bounding box center [476, 408] width 142 height 37
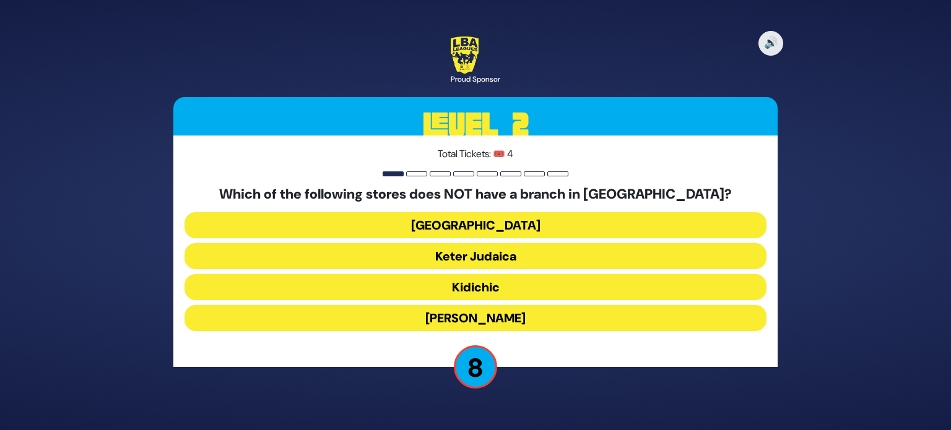
click at [483, 253] on button "Keter Judaica" at bounding box center [476, 256] width 582 height 26
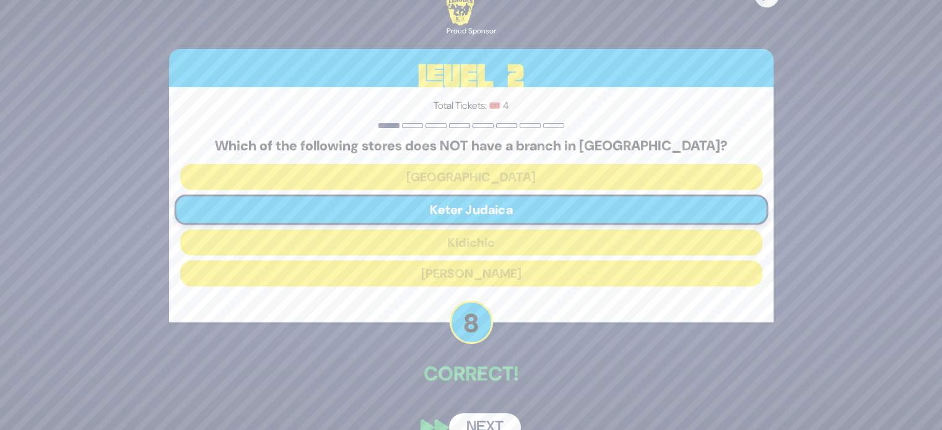
click at [476, 416] on button "Next" at bounding box center [485, 428] width 72 height 28
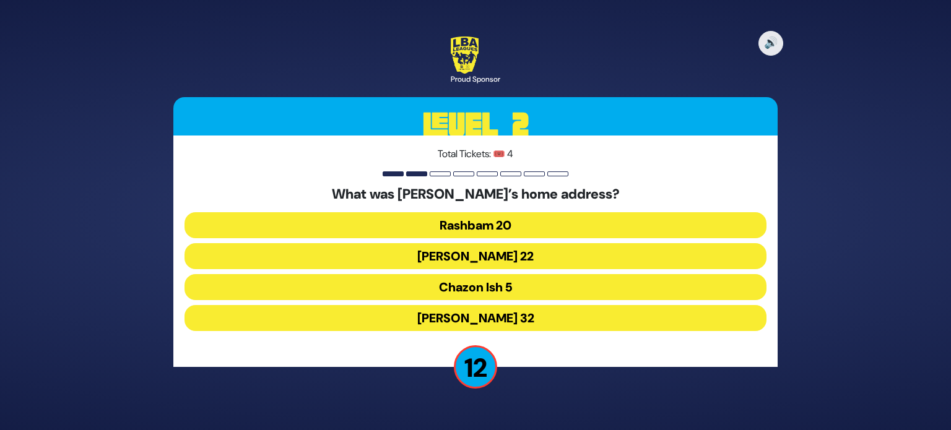
click at [485, 295] on button "Chazon Ish 5" at bounding box center [476, 287] width 582 height 26
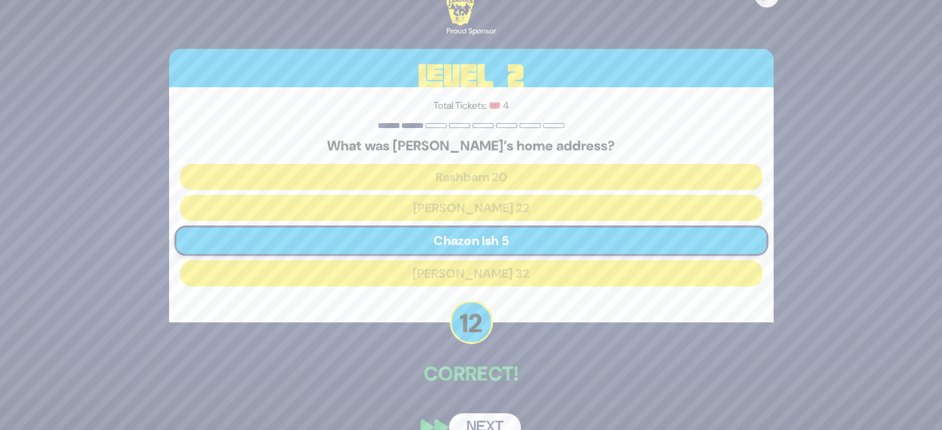
click at [461, 417] on button "Next" at bounding box center [485, 428] width 72 height 28
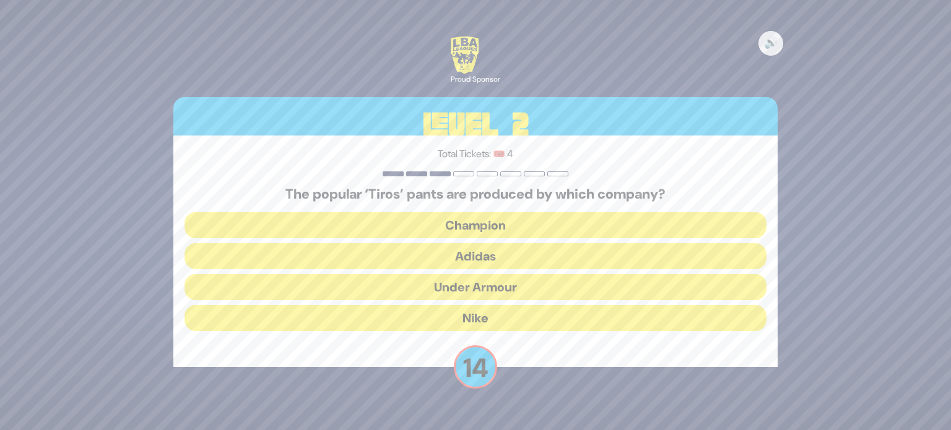
click at [442, 261] on button "Adidas" at bounding box center [476, 256] width 582 height 26
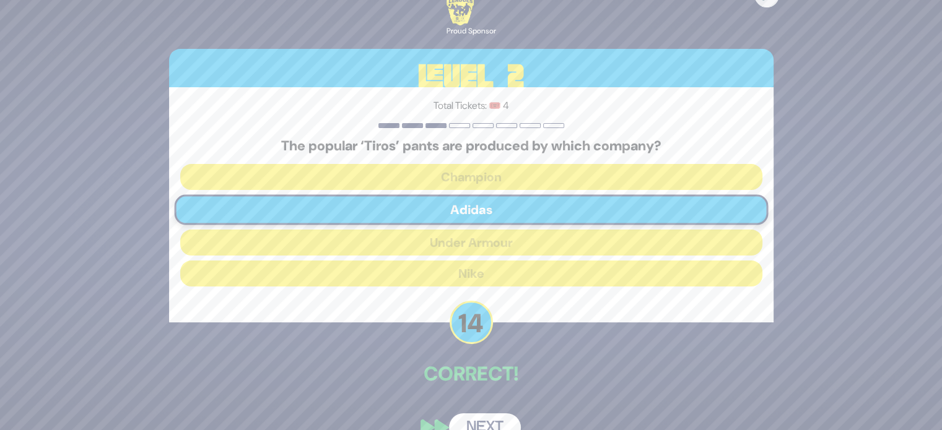
click at [483, 416] on button "Next" at bounding box center [485, 428] width 72 height 28
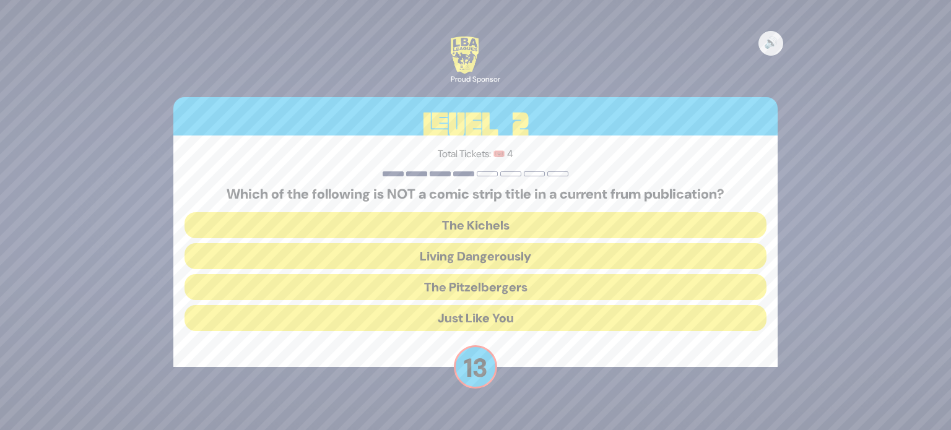
click at [462, 320] on button "Just Like You" at bounding box center [476, 318] width 582 height 26
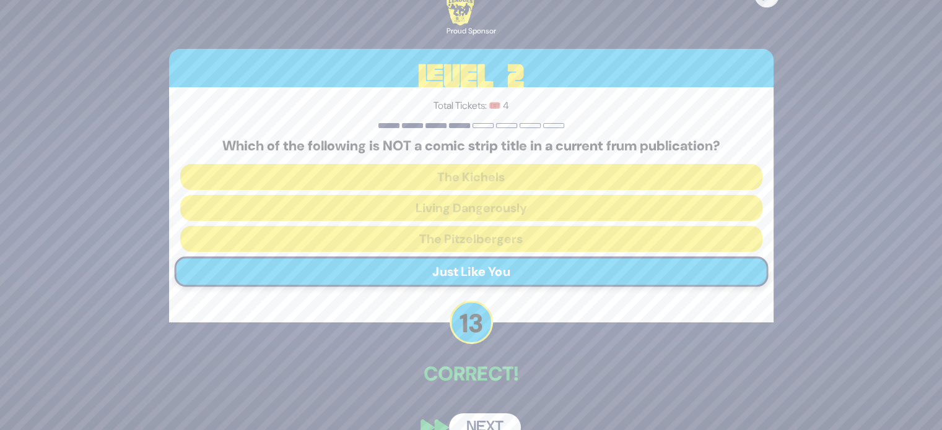
click at [483, 417] on button "Next" at bounding box center [485, 428] width 72 height 28
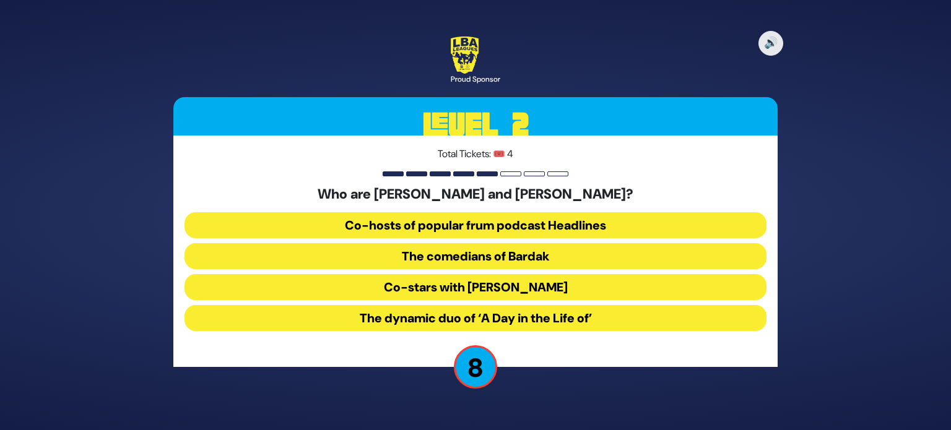
click at [476, 316] on button "The dynamic duo of ‘A Day in the Life of’" at bounding box center [476, 318] width 582 height 26
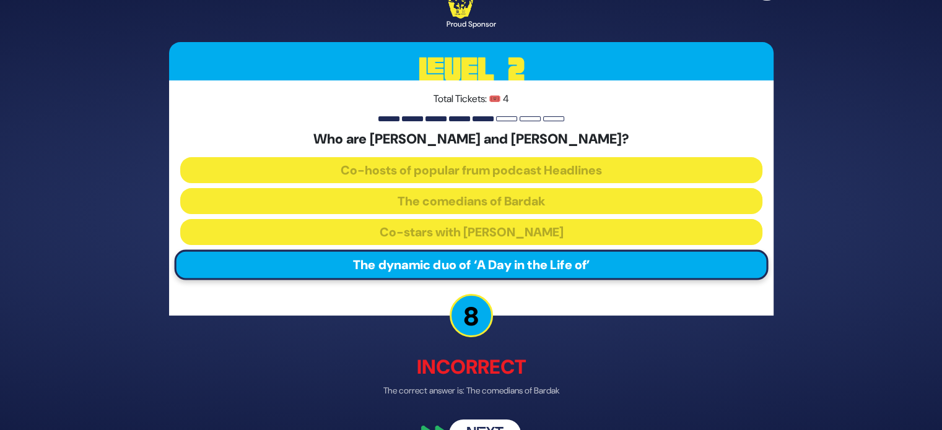
scroll to position [25, 0]
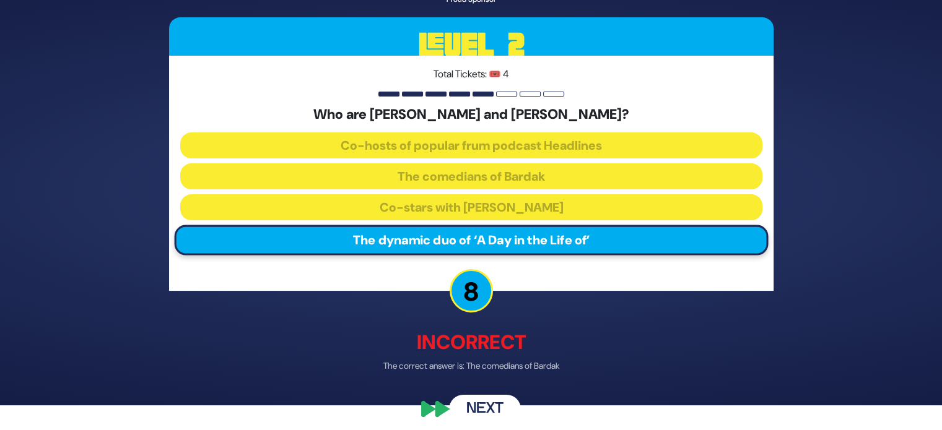
click at [487, 400] on button "Next" at bounding box center [485, 410] width 72 height 28
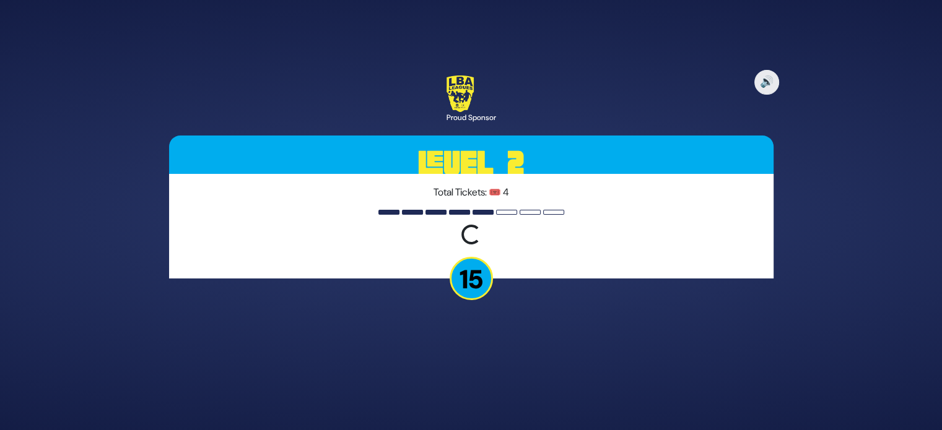
scroll to position [0, 0]
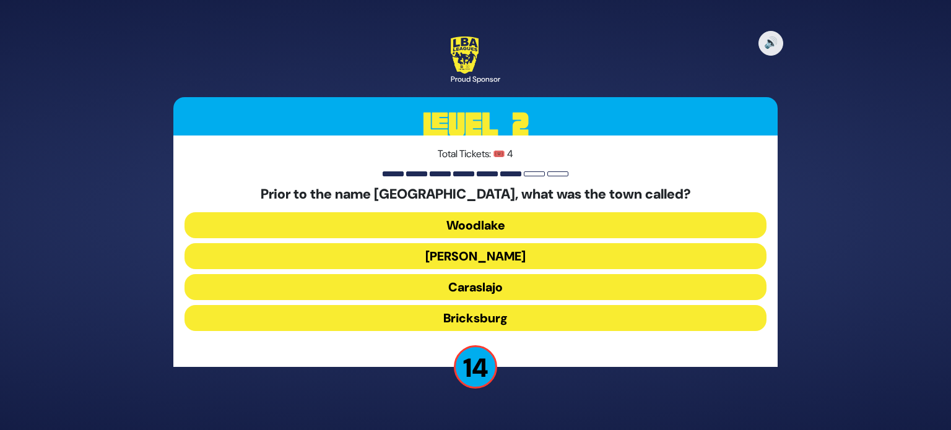
click at [476, 317] on button "Bricksburg" at bounding box center [476, 318] width 582 height 26
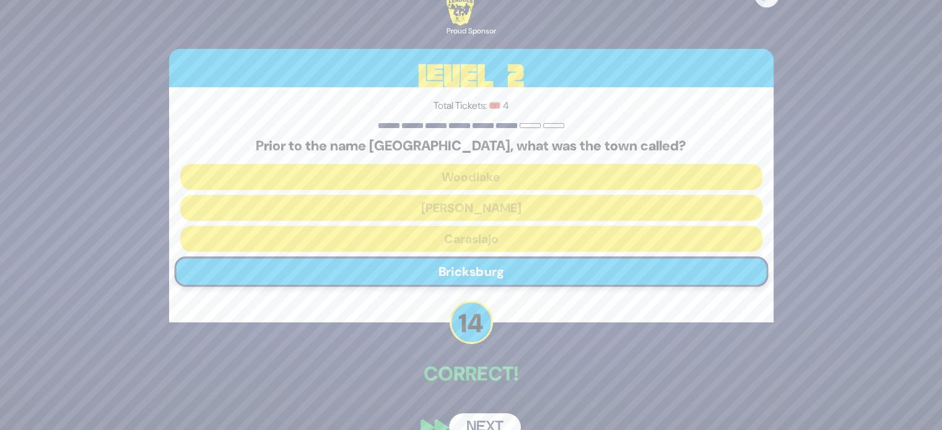
click at [493, 421] on button "Next" at bounding box center [485, 428] width 72 height 28
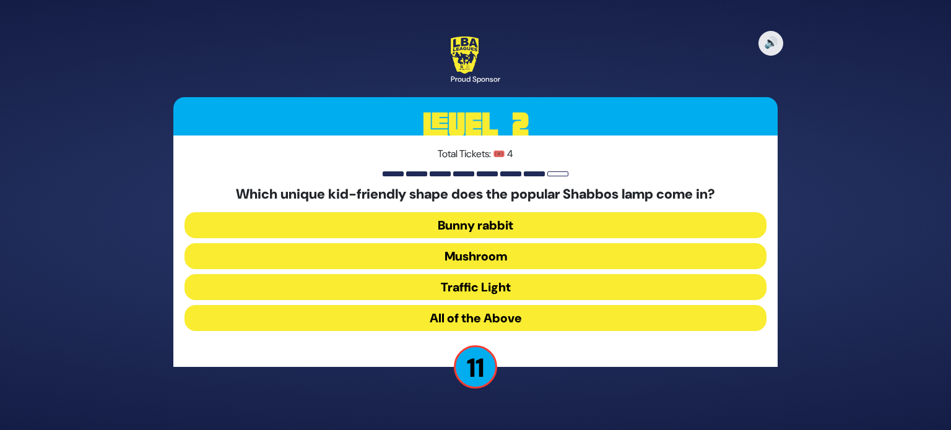
click at [489, 315] on button "All of the Above" at bounding box center [476, 318] width 582 height 26
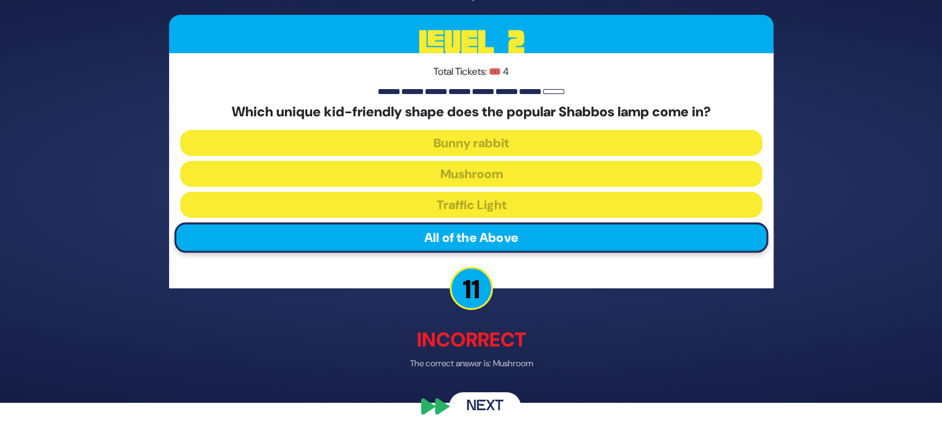
scroll to position [32, 0]
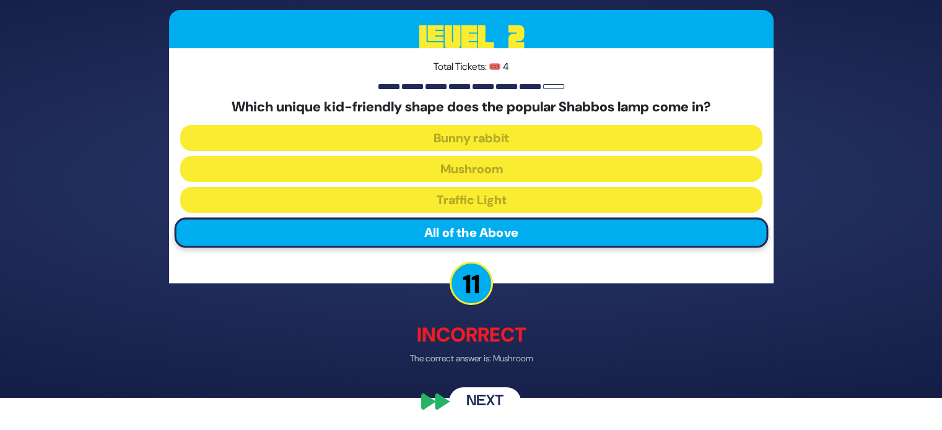
click at [496, 389] on button "Next" at bounding box center [485, 402] width 72 height 28
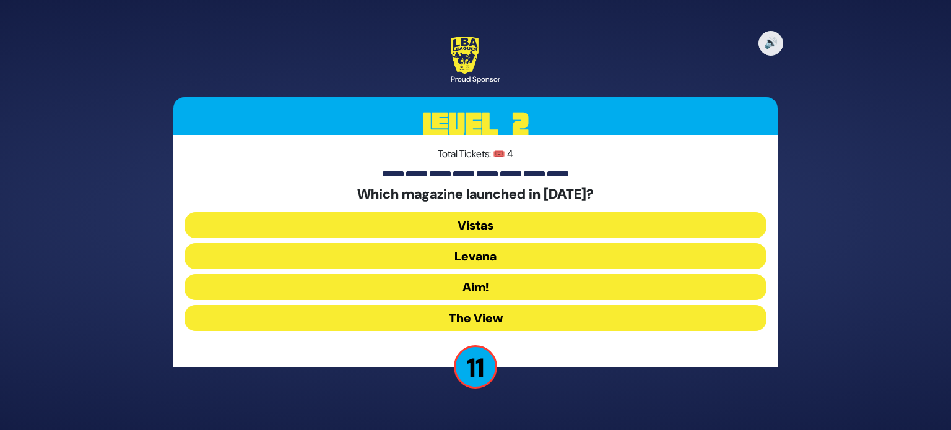
click at [478, 322] on button "The View" at bounding box center [476, 318] width 582 height 26
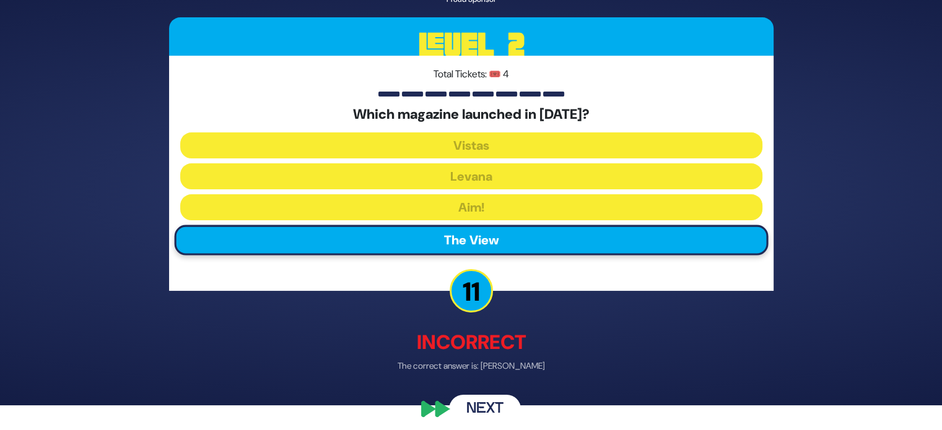
scroll to position [31, 0]
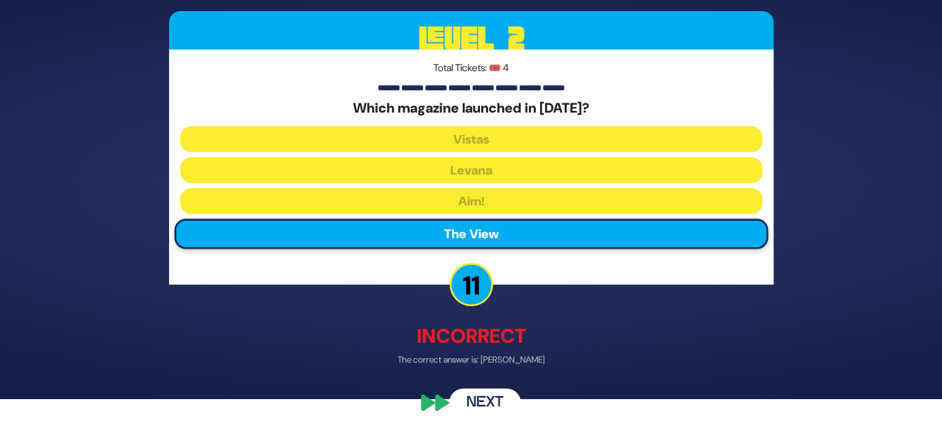
click at [489, 394] on button "Next" at bounding box center [485, 404] width 72 height 28
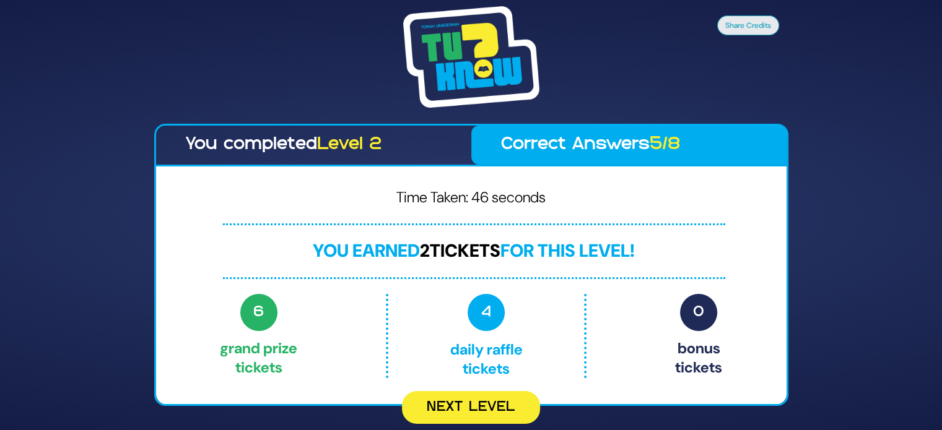
scroll to position [0, 0]
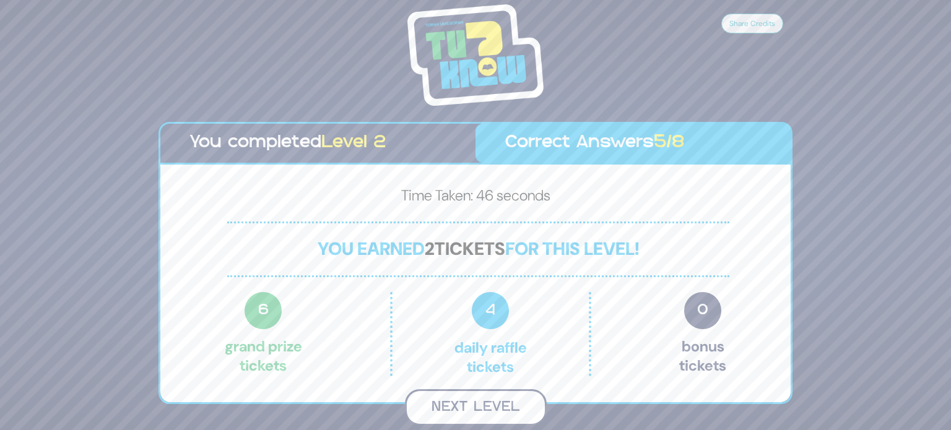
click at [481, 403] on button "Next Level" at bounding box center [476, 408] width 142 height 37
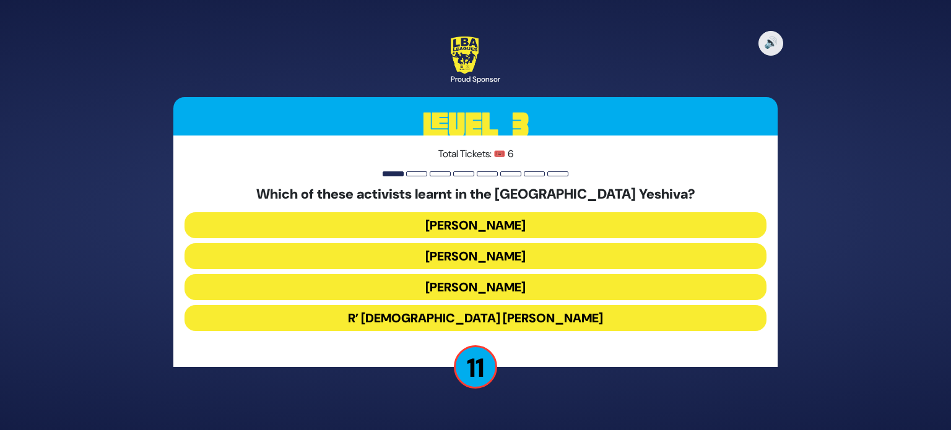
click at [494, 225] on button "Tzvi Gluck" at bounding box center [476, 225] width 582 height 26
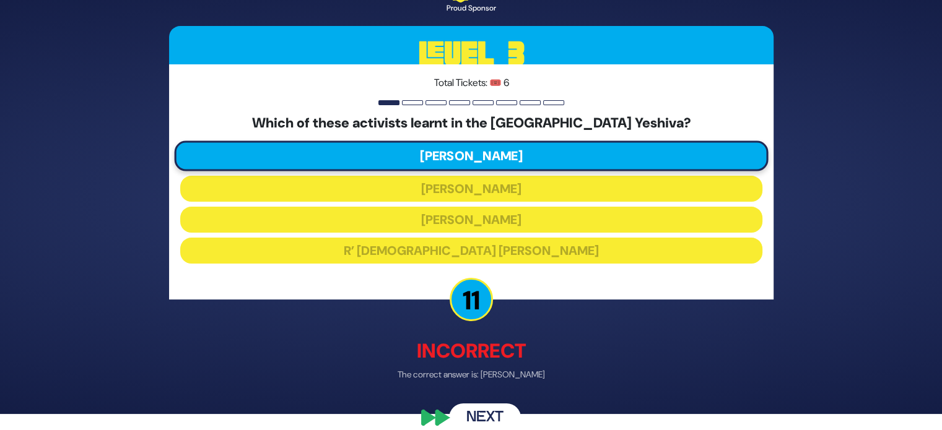
scroll to position [20, 0]
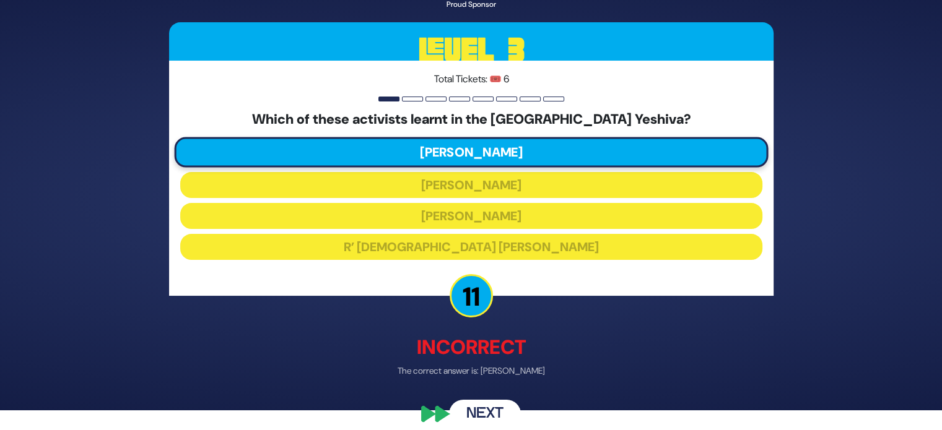
click at [491, 404] on button "Next" at bounding box center [485, 415] width 72 height 28
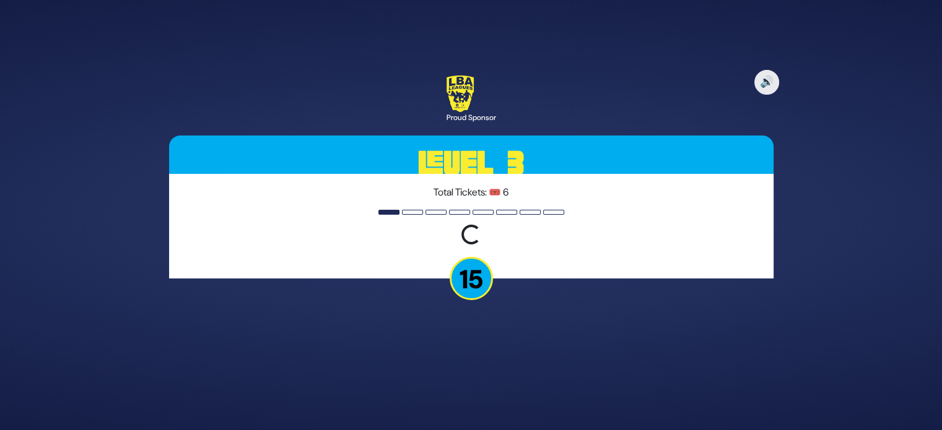
scroll to position [0, 0]
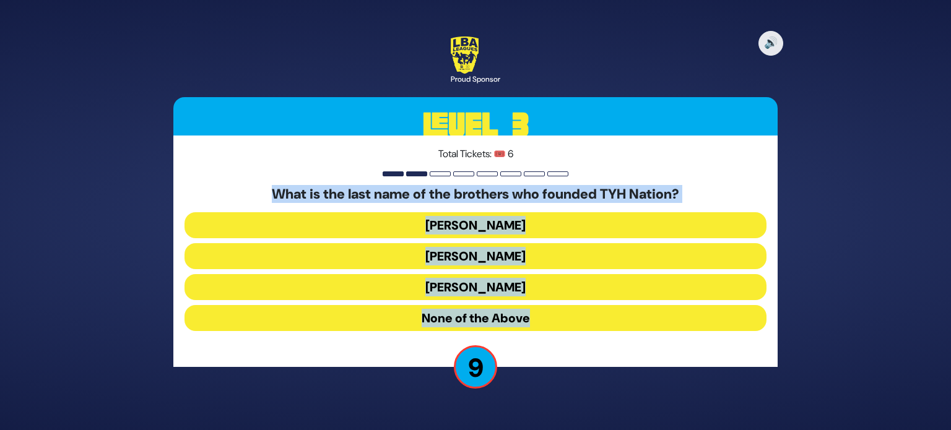
drag, startPoint x: 263, startPoint y: 194, endPoint x: 597, endPoint y: 358, distance: 372.3
click at [597, 358] on div "Total Tickets: 🎟️ 6 What is the last name of the brothers who founded TYH Natio…" at bounding box center [475, 252] width 605 height 232
copy div "What is the last name of the brothers who founded TYH Nation? Blumstein Blumber…"
click at [427, 284] on button "Blum" at bounding box center [476, 287] width 582 height 26
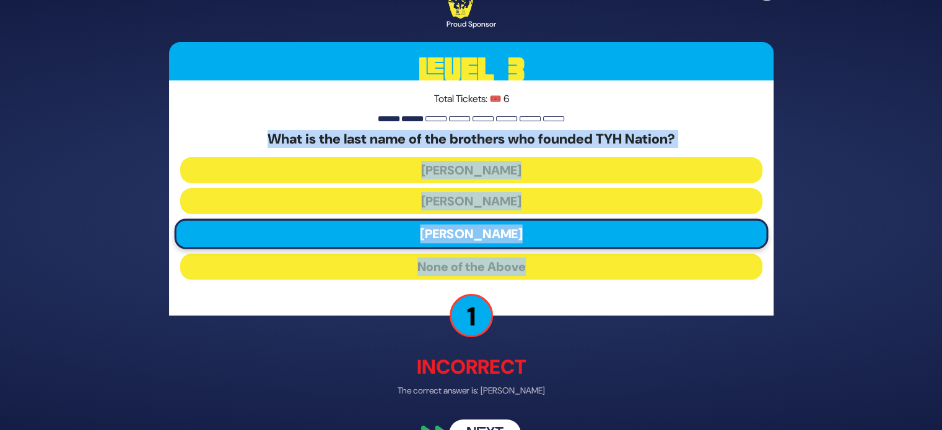
scroll to position [32, 0]
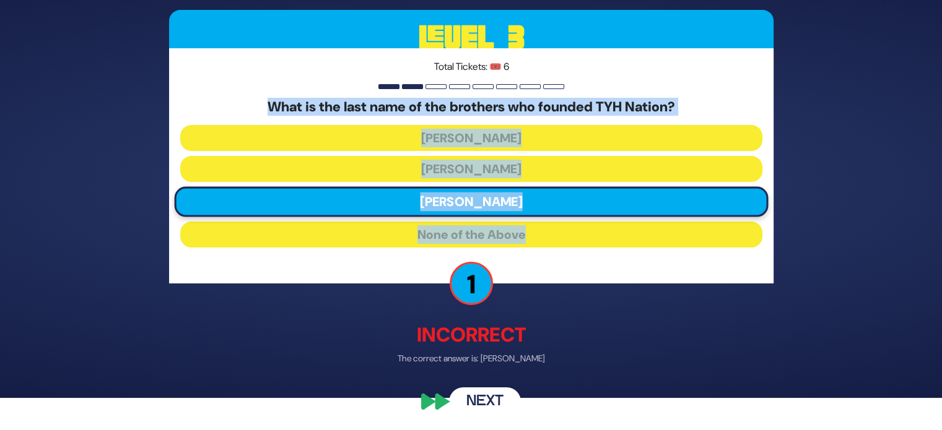
click at [483, 403] on button "Next" at bounding box center [485, 402] width 72 height 28
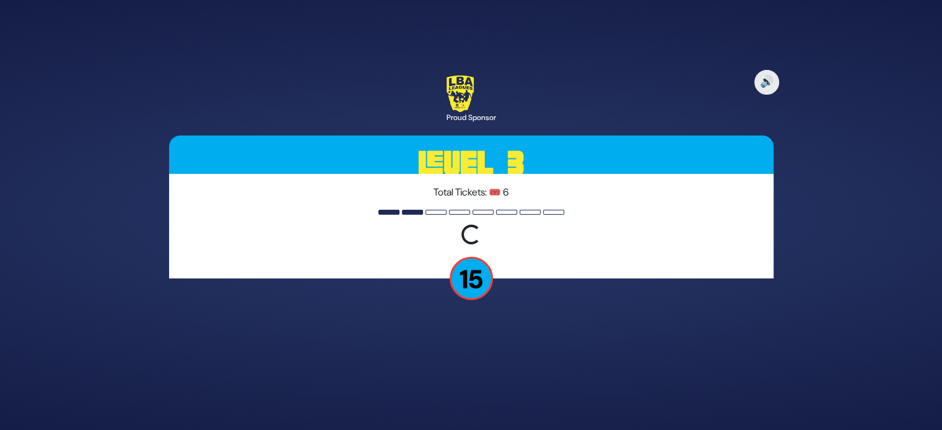
scroll to position [0, 0]
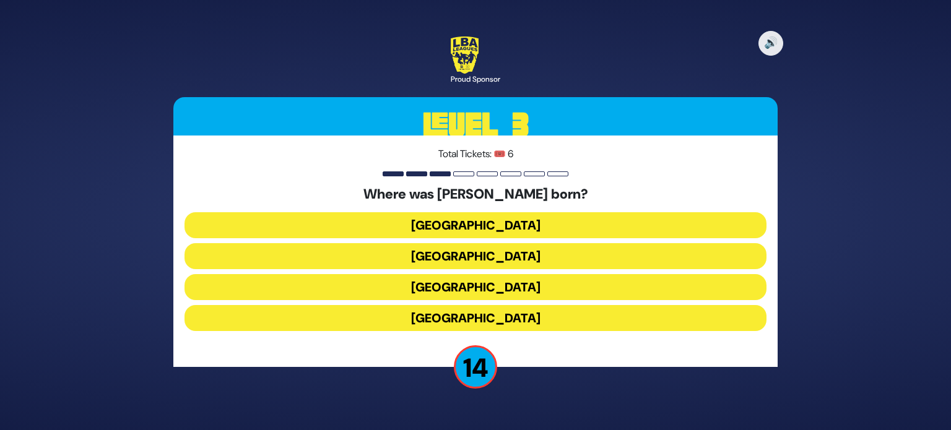
click at [452, 223] on button "Toronto" at bounding box center [476, 225] width 582 height 26
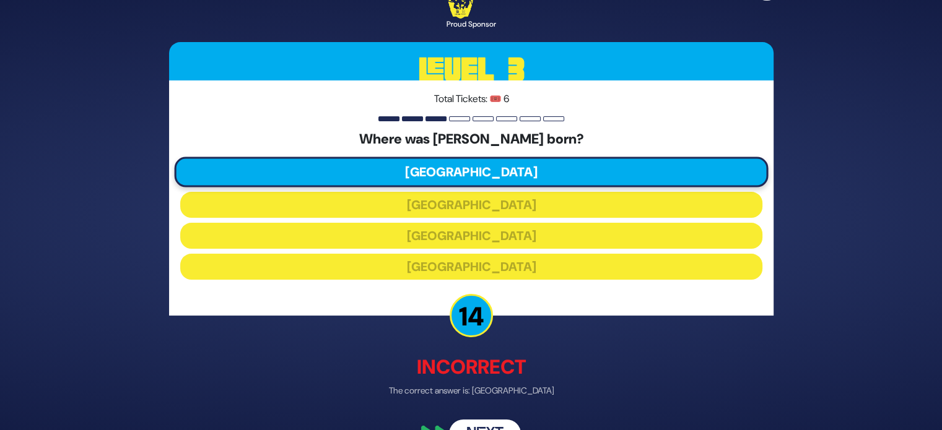
scroll to position [19, 0]
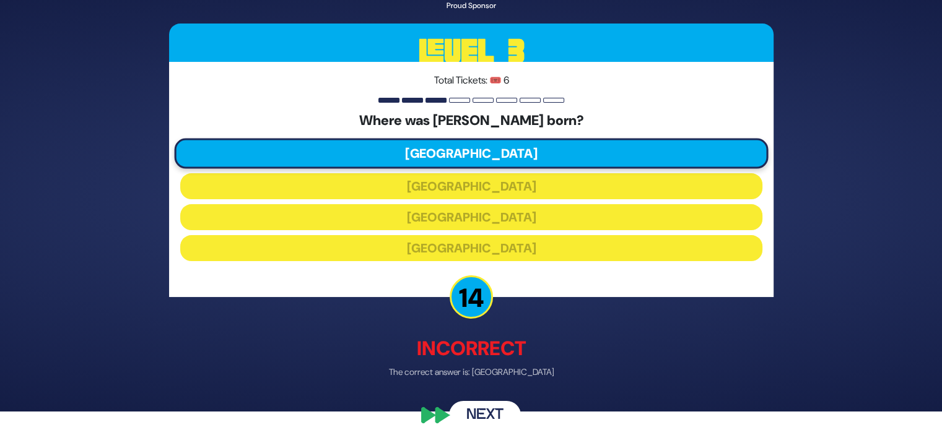
click at [474, 402] on button "Next" at bounding box center [485, 416] width 72 height 28
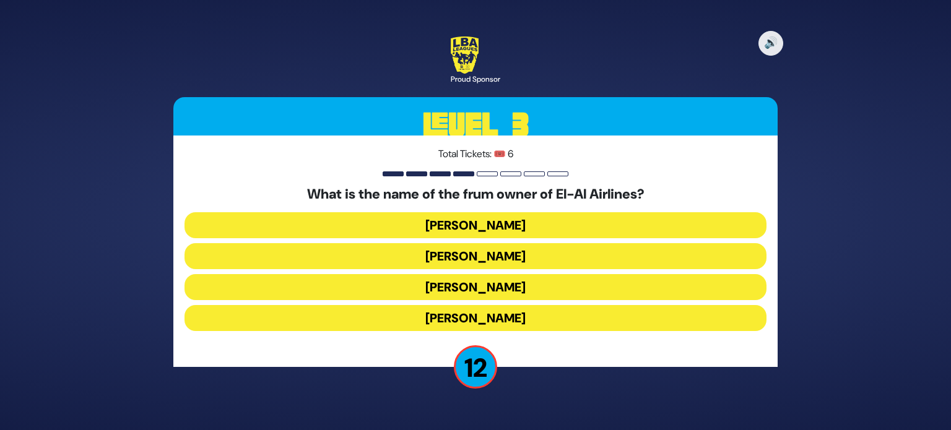
click at [479, 255] on button "Kenny Rosenberg" at bounding box center [476, 256] width 582 height 26
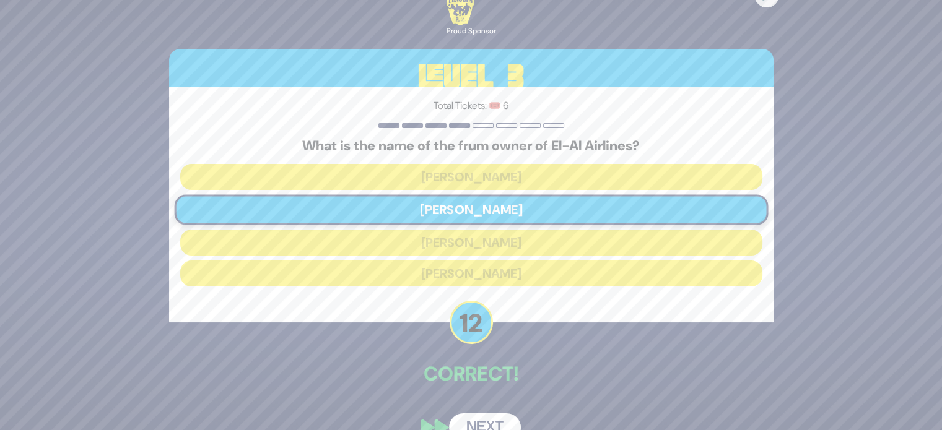
click at [471, 428] on button "Next" at bounding box center [485, 428] width 72 height 28
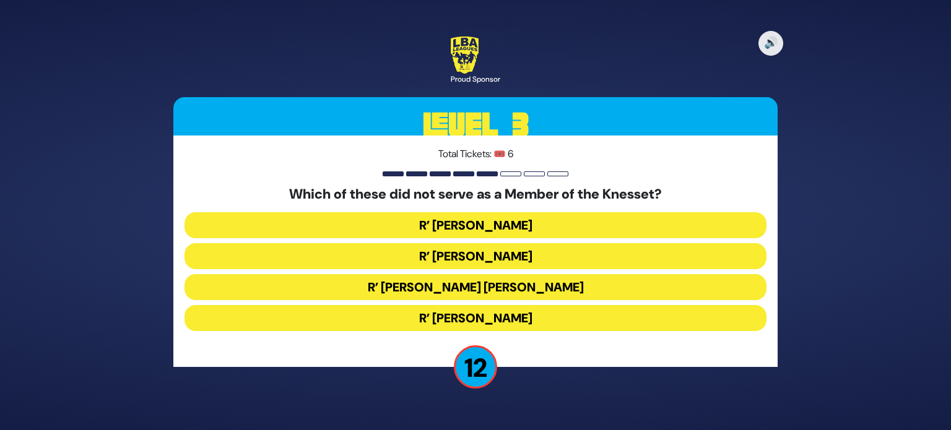
click at [453, 254] on button "R’ Shlomo Lorincz" at bounding box center [476, 256] width 582 height 26
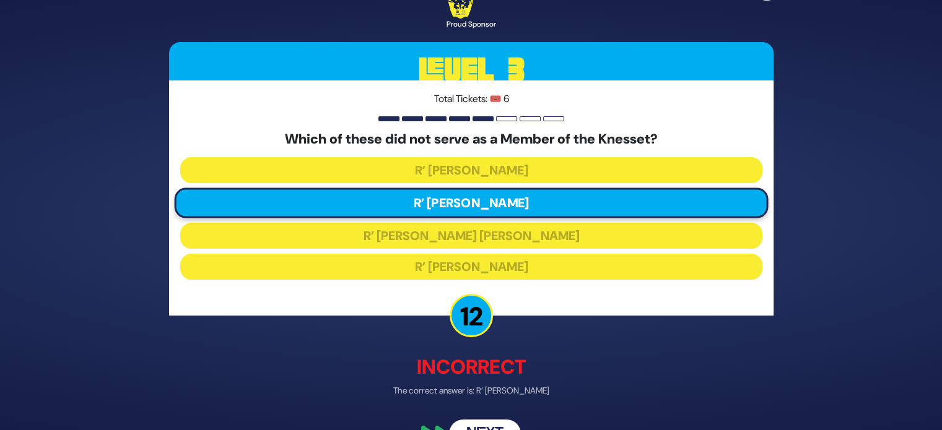
scroll to position [20, 0]
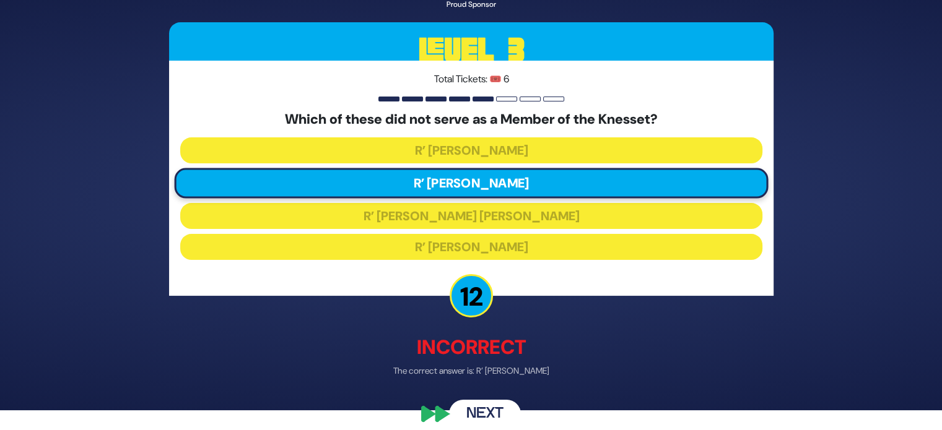
click at [477, 401] on button "Next" at bounding box center [485, 415] width 72 height 28
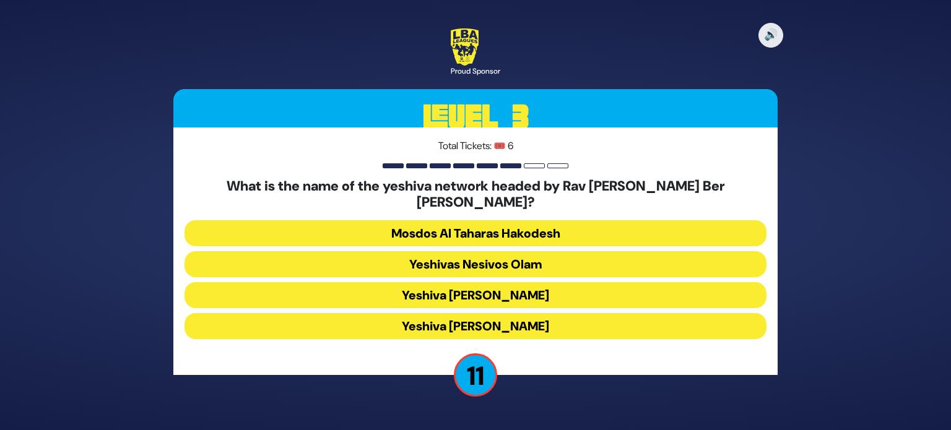
click at [502, 294] on button "Yeshiva Tiferes Yisrael" at bounding box center [476, 295] width 582 height 26
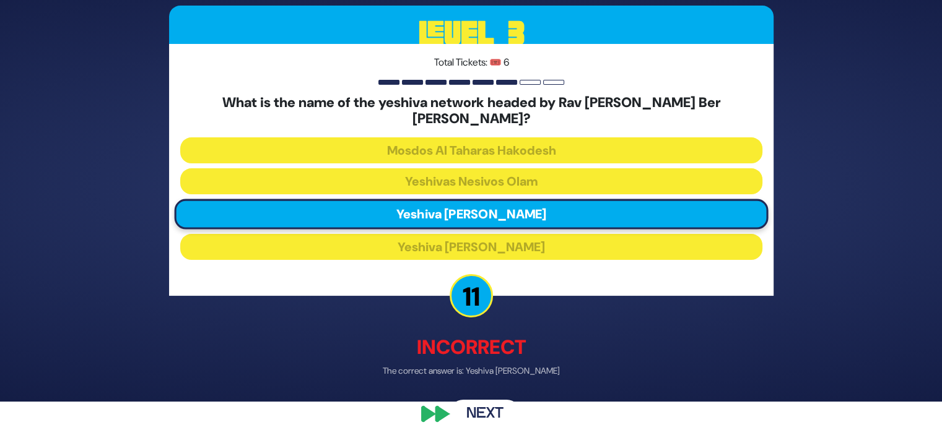
scroll to position [32, 0]
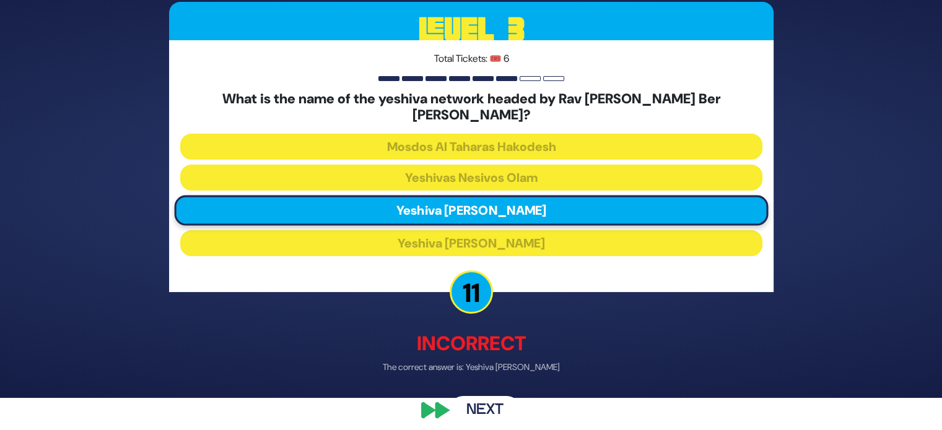
click at [491, 400] on button "Next" at bounding box center [485, 410] width 72 height 28
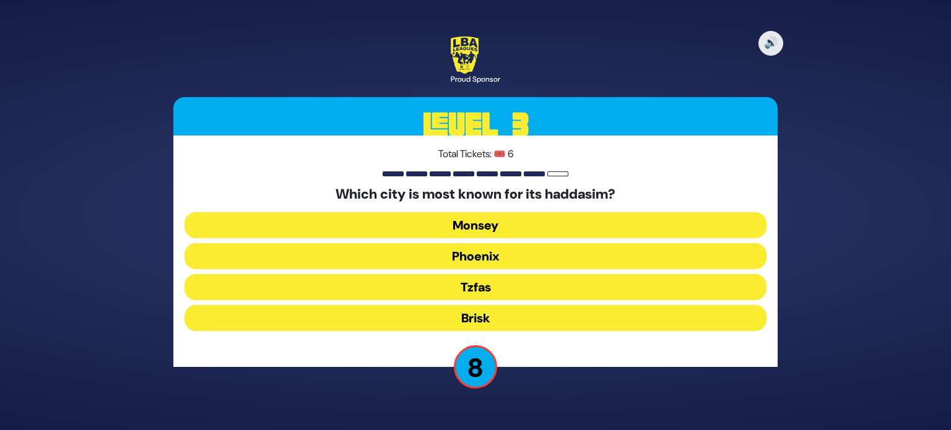
click at [424, 321] on button "Brisk" at bounding box center [476, 318] width 582 height 26
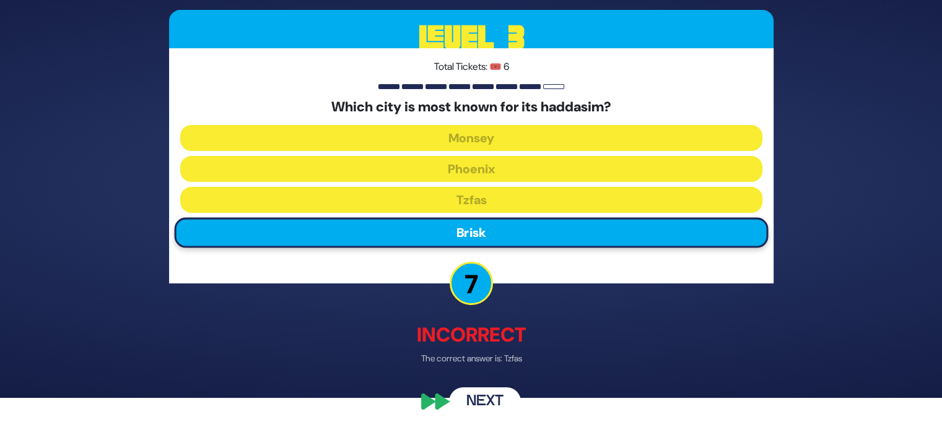
scroll to position [32, 0]
click at [485, 393] on button "Next" at bounding box center [485, 402] width 72 height 28
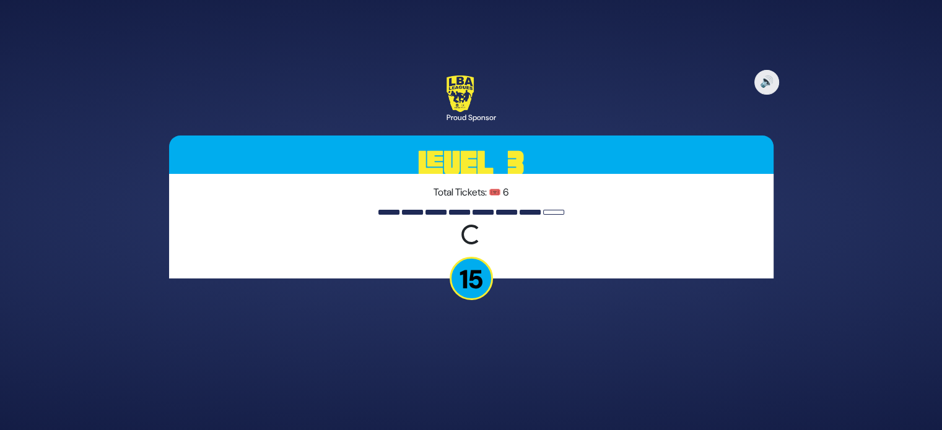
scroll to position [0, 0]
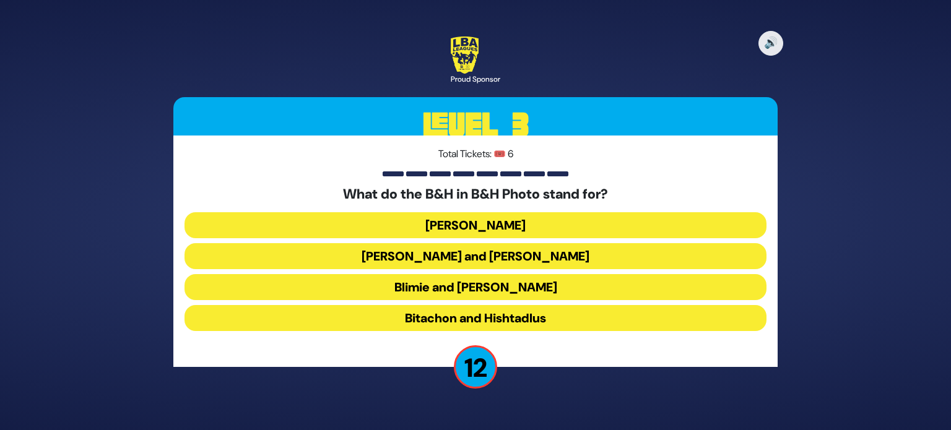
click at [466, 253] on button "Baumann and Hart" at bounding box center [476, 256] width 582 height 26
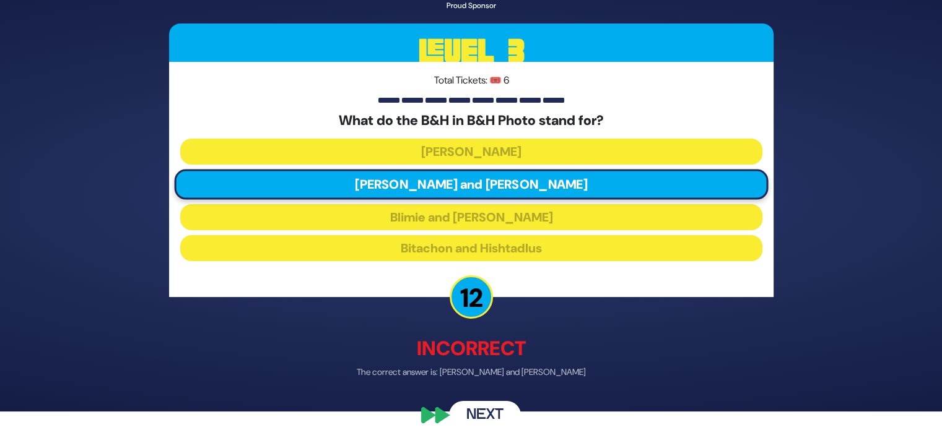
scroll to position [22, 0]
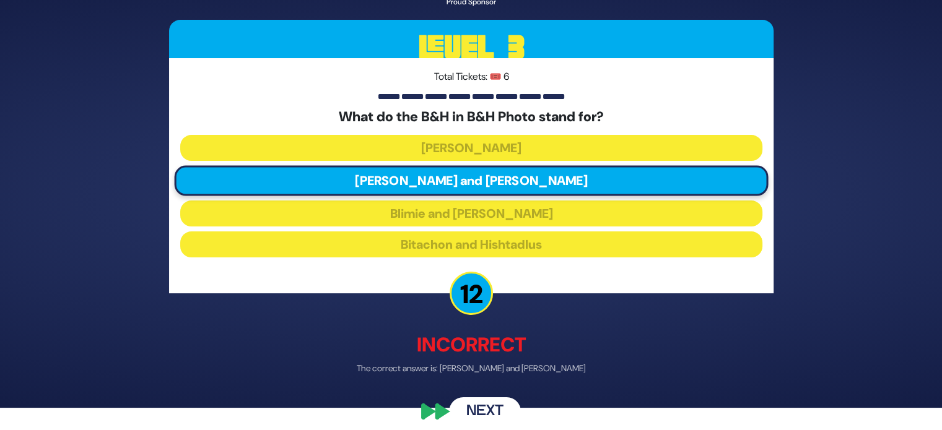
click at [481, 403] on button "Next" at bounding box center [485, 412] width 72 height 28
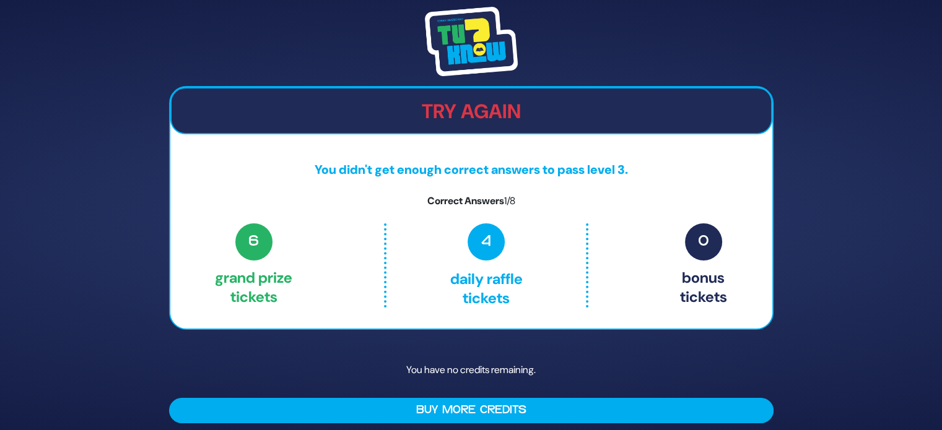
scroll to position [7, 0]
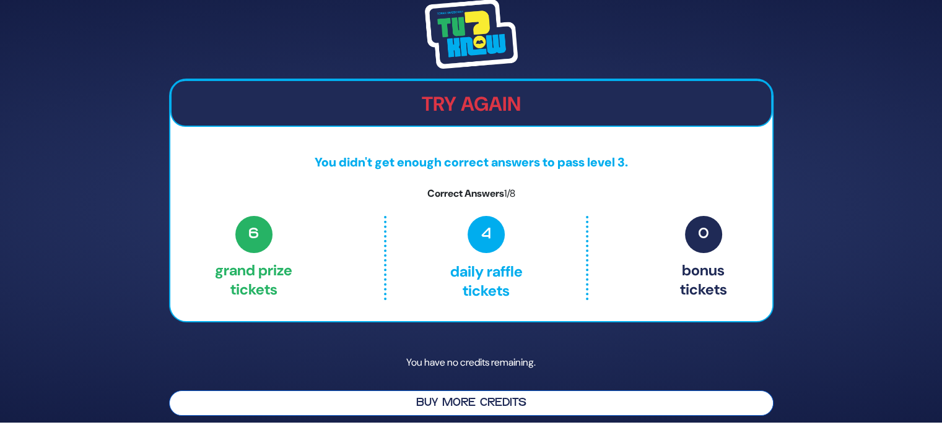
click at [406, 408] on button "Buy More Credits" at bounding box center [471, 403] width 605 height 25
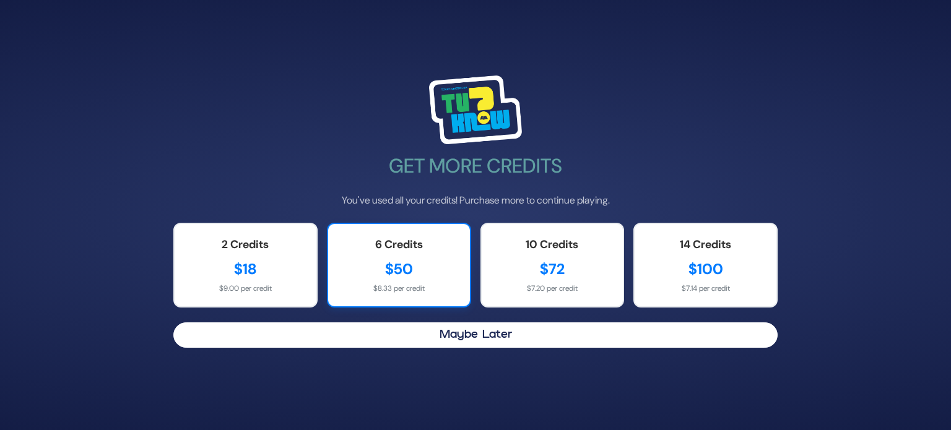
click at [459, 256] on div "6 Credits $50 $8.33 per credit" at bounding box center [399, 265] width 144 height 85
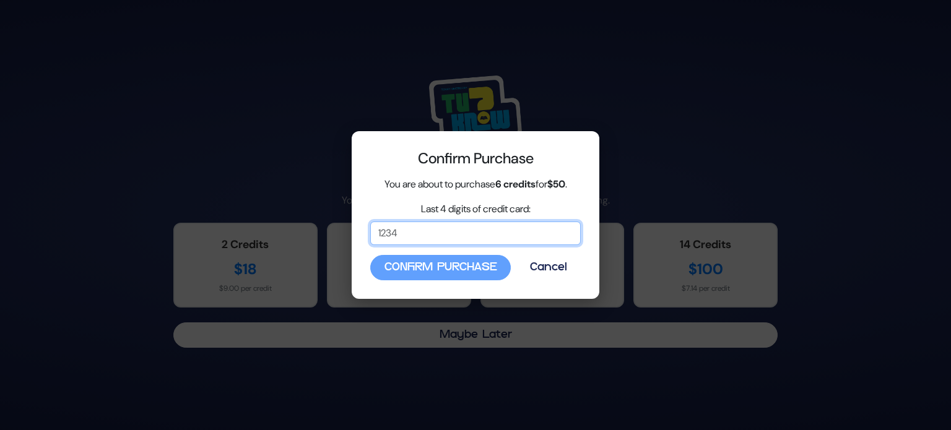
click at [426, 232] on input "Last 4 digits of credit card:" at bounding box center [475, 234] width 211 height 24
type input "5187"
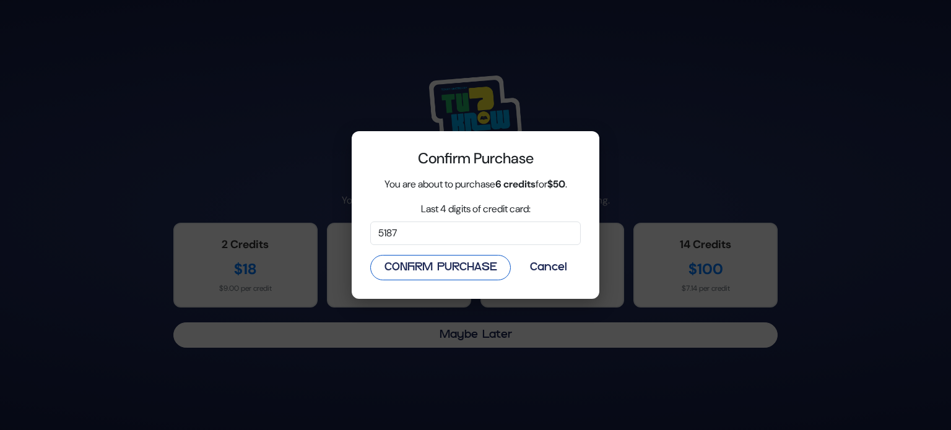
click at [434, 268] on button "Confirm Purchase" at bounding box center [440, 267] width 141 height 25
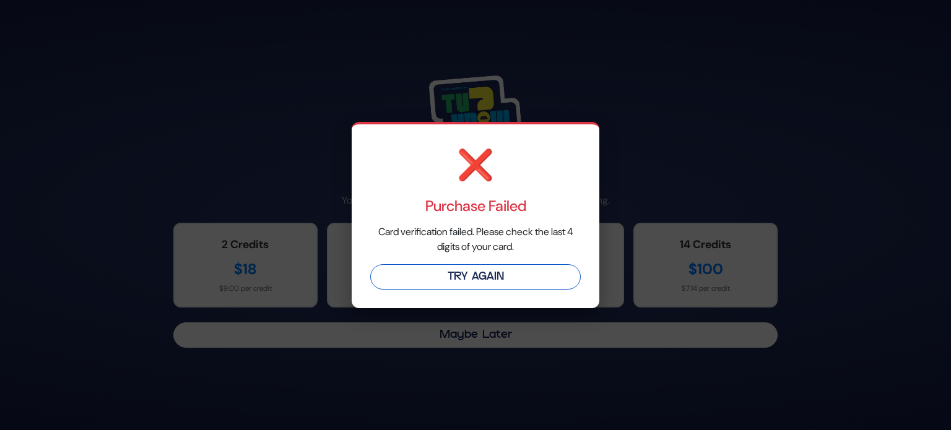
click at [459, 281] on button "Try Again" at bounding box center [475, 276] width 211 height 25
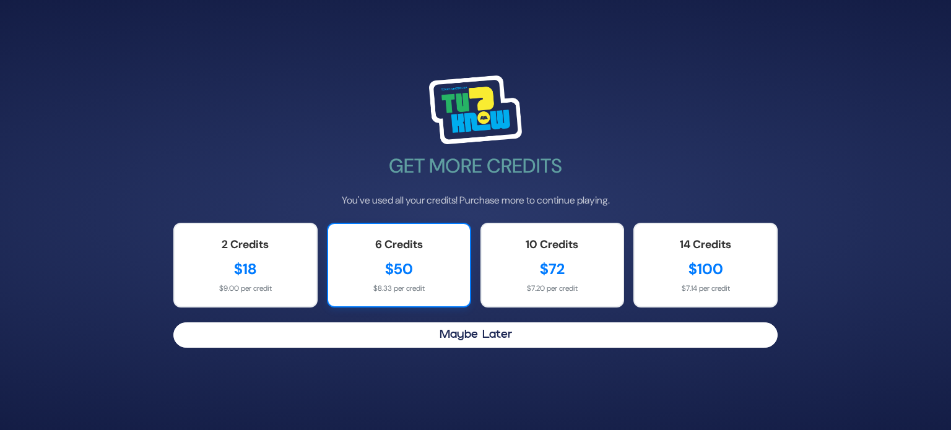
click at [431, 279] on div "$50" at bounding box center [399, 269] width 117 height 22
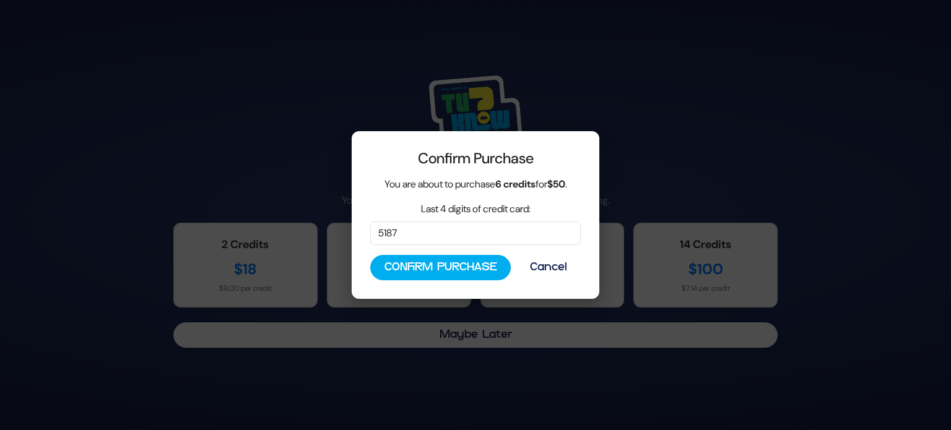
click at [429, 247] on div "Confirm Purchase You are about to purchase 6 credits for $50 . Last 4 digits of…" at bounding box center [476, 215] width 248 height 168
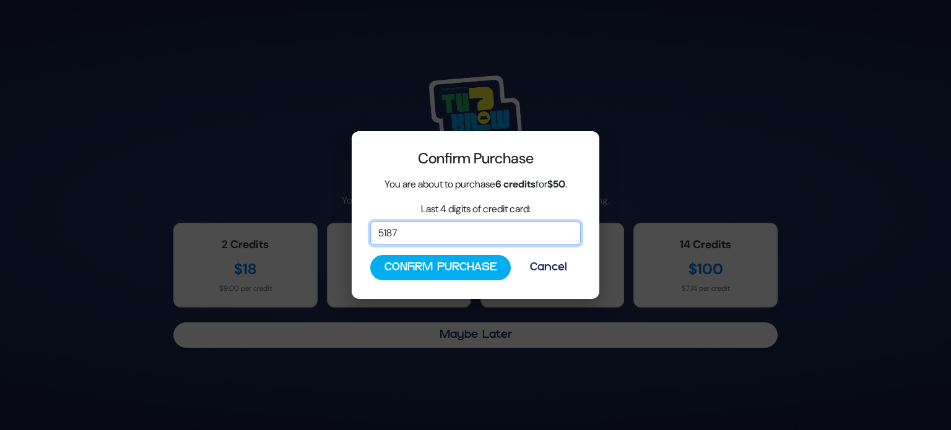
click at [419, 237] on input "5187" at bounding box center [475, 234] width 211 height 24
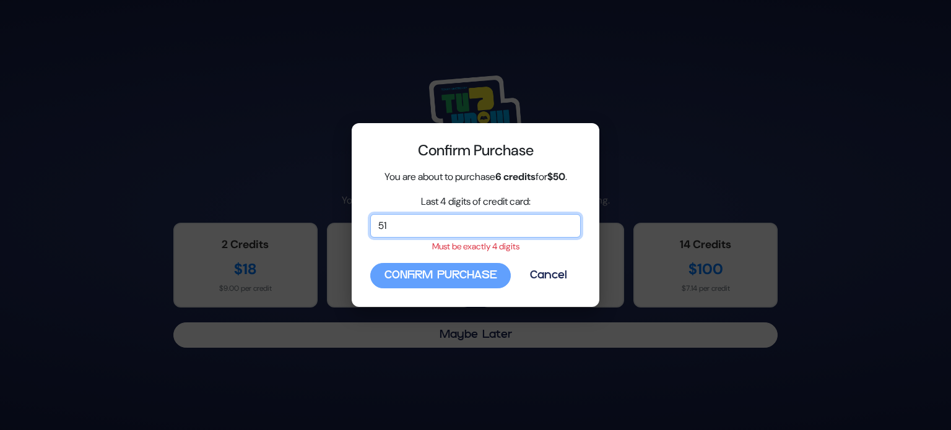
type input "5"
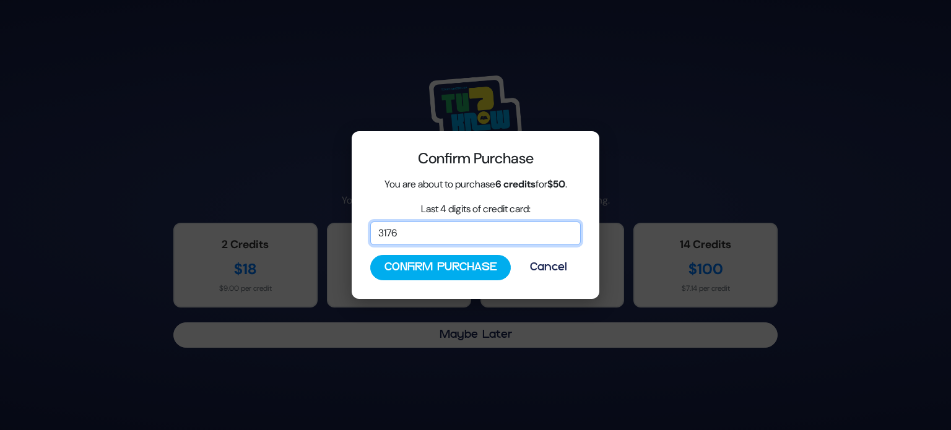
type input "3176"
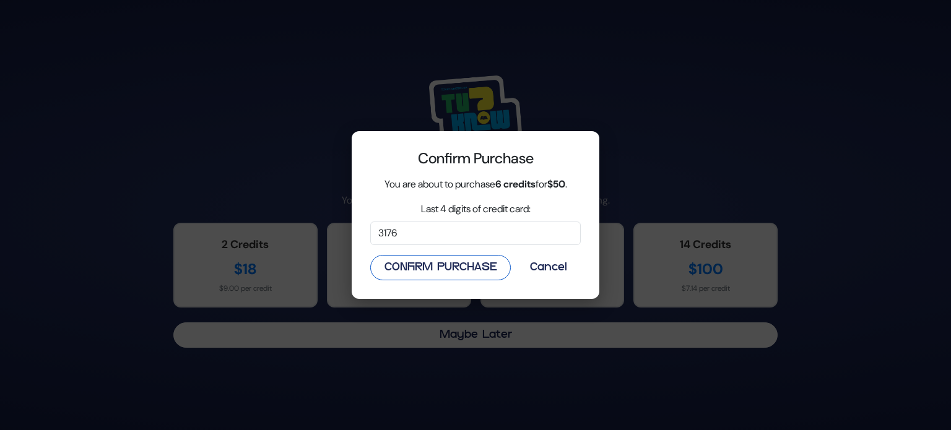
click at [417, 266] on button "Confirm Purchase" at bounding box center [440, 267] width 141 height 25
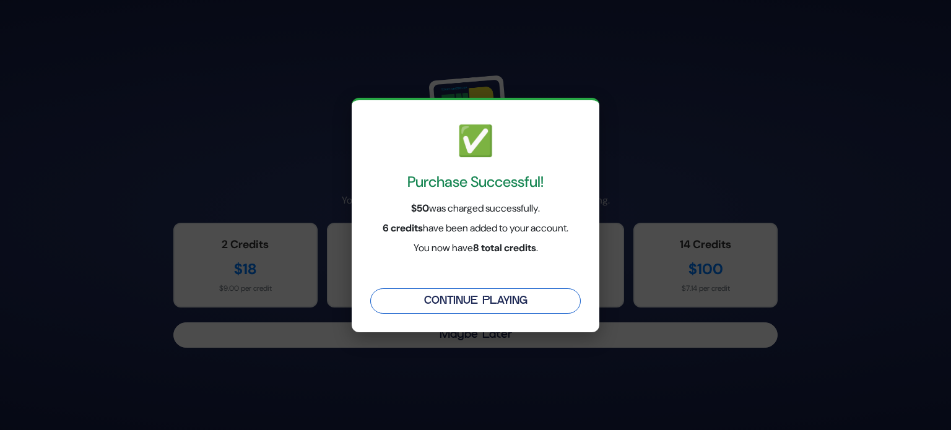
click at [484, 297] on button "Continue Playing" at bounding box center [475, 301] width 211 height 25
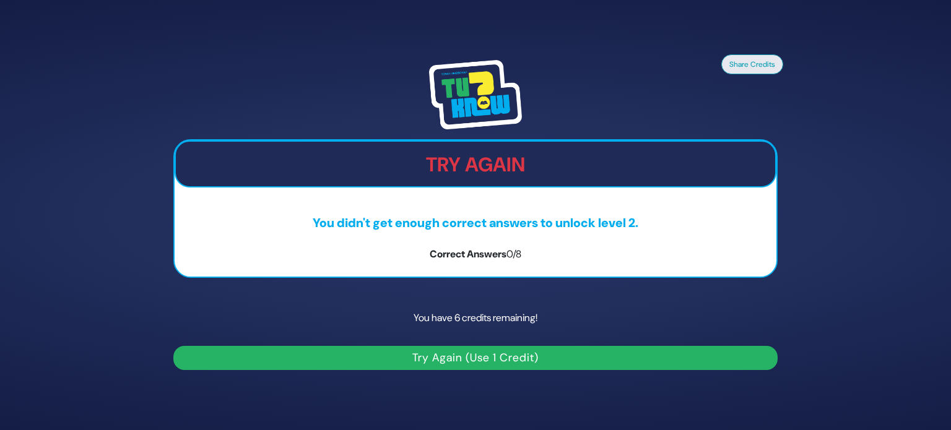
click at [416, 359] on button "Try Again (Use 1 Credit)" at bounding box center [475, 358] width 605 height 24
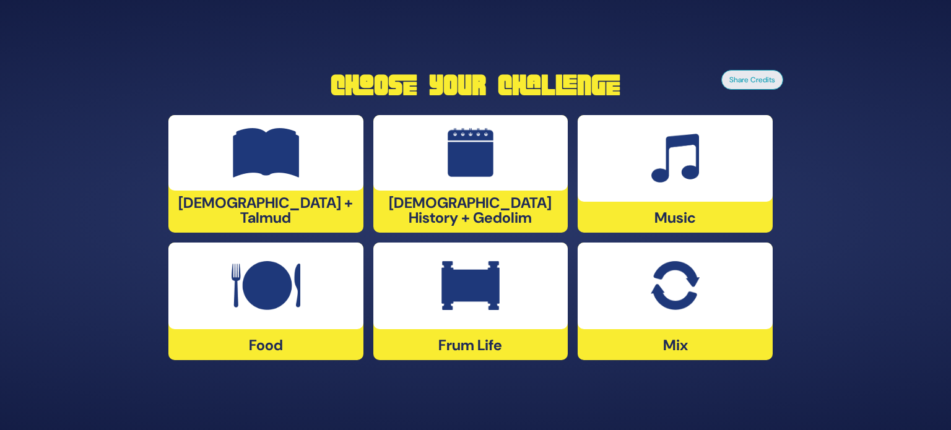
click at [438, 302] on div at bounding box center [471, 286] width 195 height 87
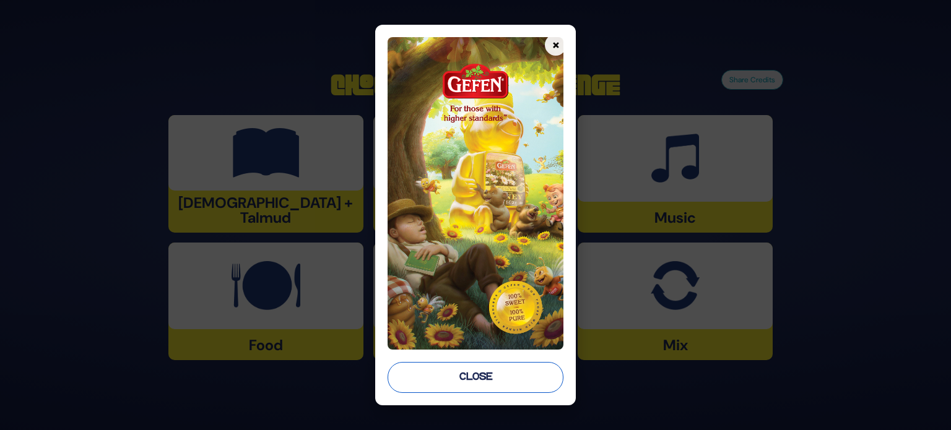
click at [491, 385] on button "Close" at bounding box center [476, 377] width 176 height 31
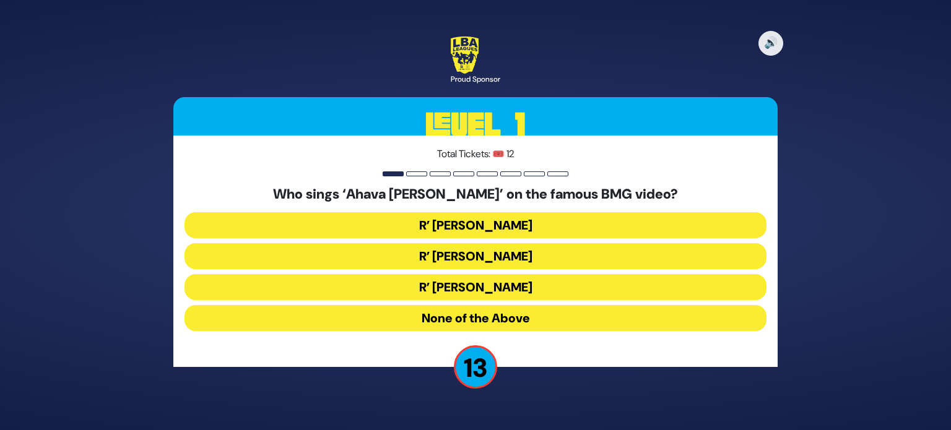
click at [537, 260] on button "R’ Ephraim Wachsman" at bounding box center [476, 256] width 582 height 26
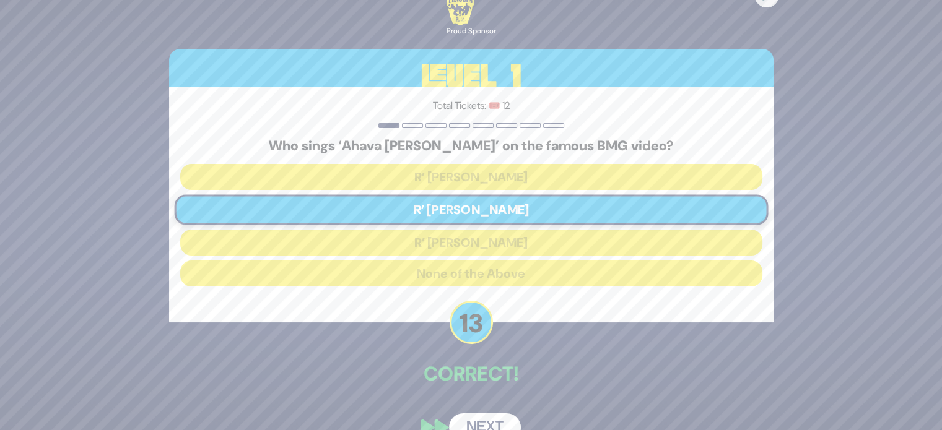
click at [491, 416] on button "Next" at bounding box center [485, 428] width 72 height 28
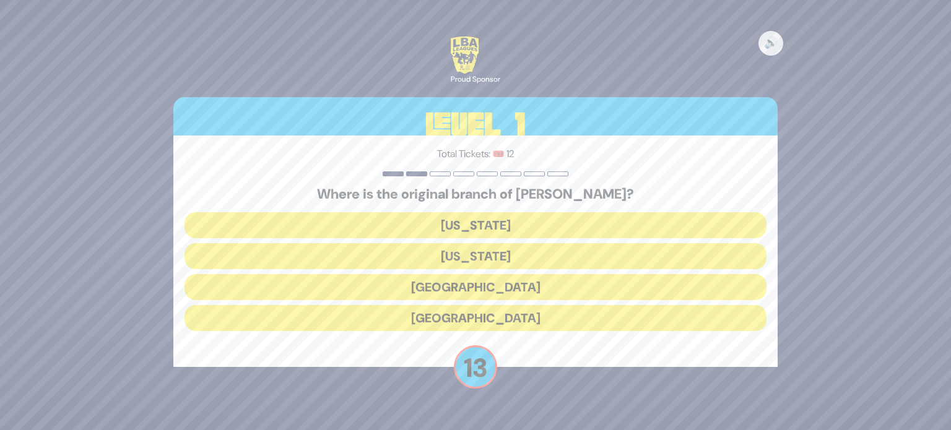
click at [509, 294] on button "London" at bounding box center [476, 287] width 582 height 26
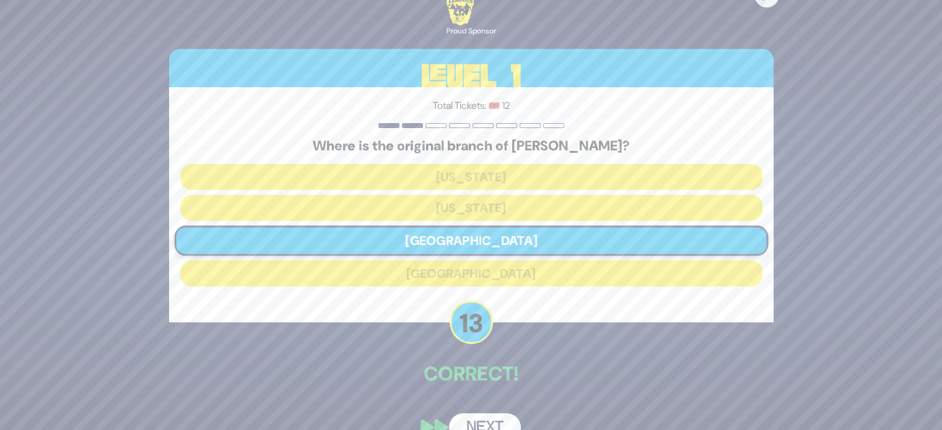
click at [500, 421] on button "Next" at bounding box center [485, 428] width 72 height 28
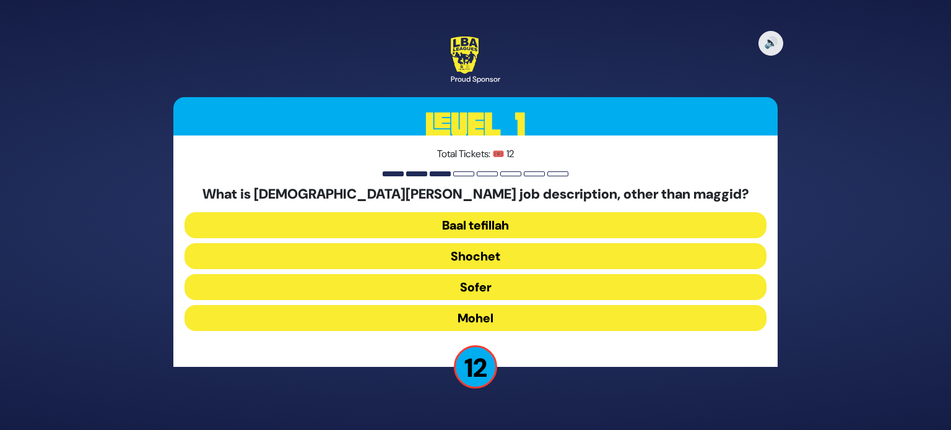
click at [508, 320] on button "Mohel" at bounding box center [476, 318] width 582 height 26
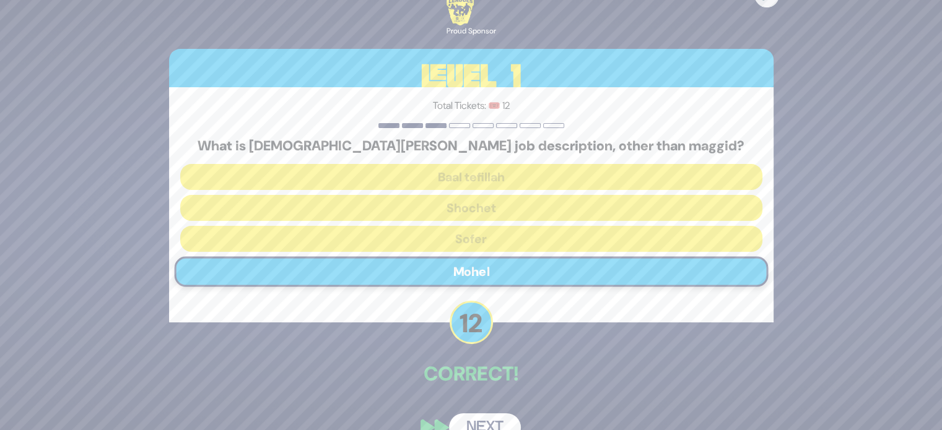
click at [496, 420] on button "Next" at bounding box center [485, 428] width 72 height 28
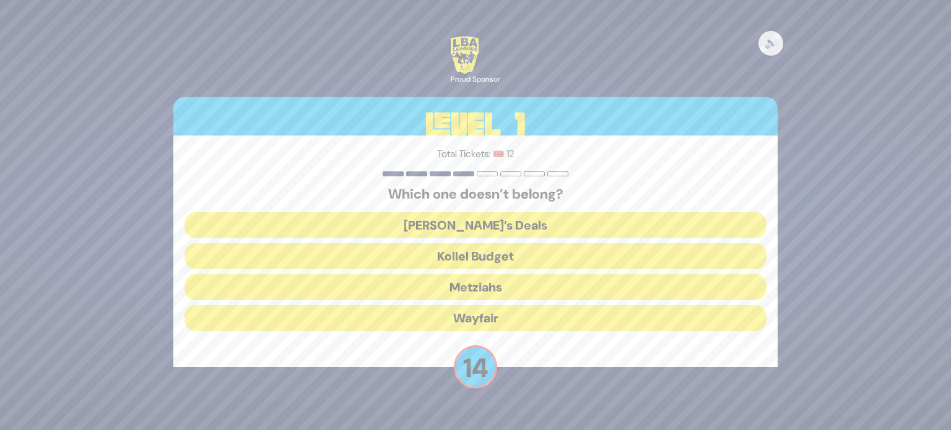
click at [511, 317] on button "Wayfair" at bounding box center [476, 318] width 582 height 26
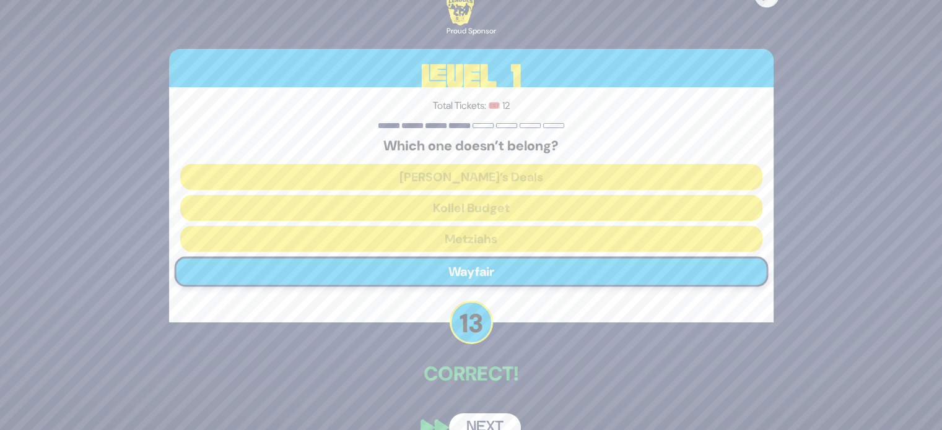
click at [491, 419] on button "Next" at bounding box center [485, 428] width 72 height 28
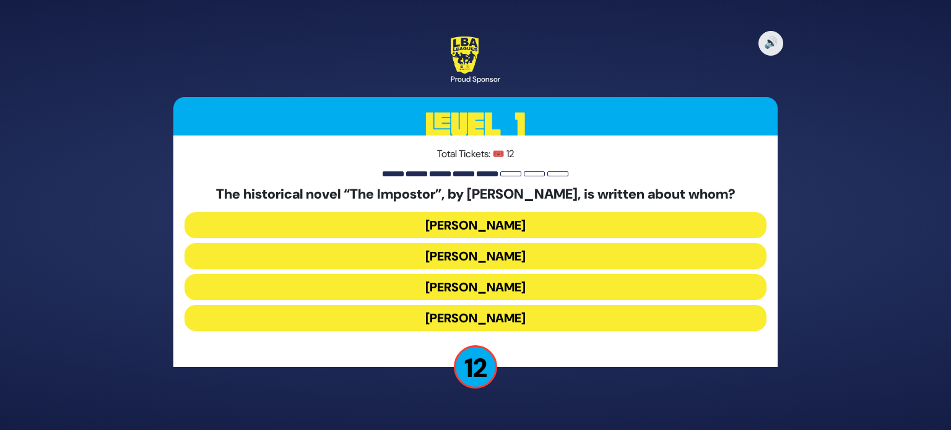
click at [515, 292] on button "Shabbesai Tzvi" at bounding box center [476, 287] width 582 height 26
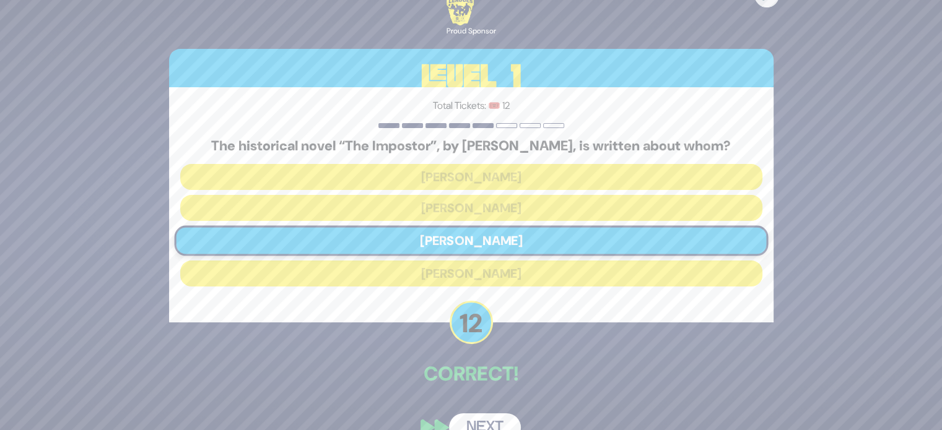
click at [494, 422] on button "Next" at bounding box center [485, 428] width 72 height 28
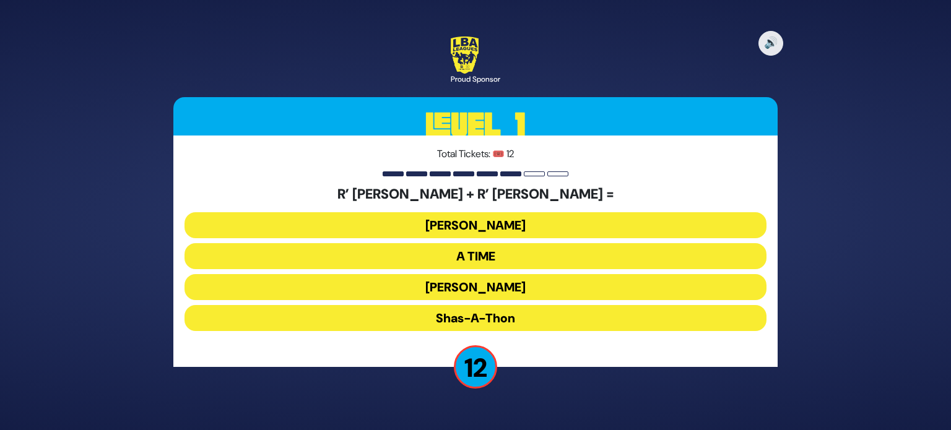
click at [513, 295] on button "Ohel Sarala" at bounding box center [476, 287] width 582 height 26
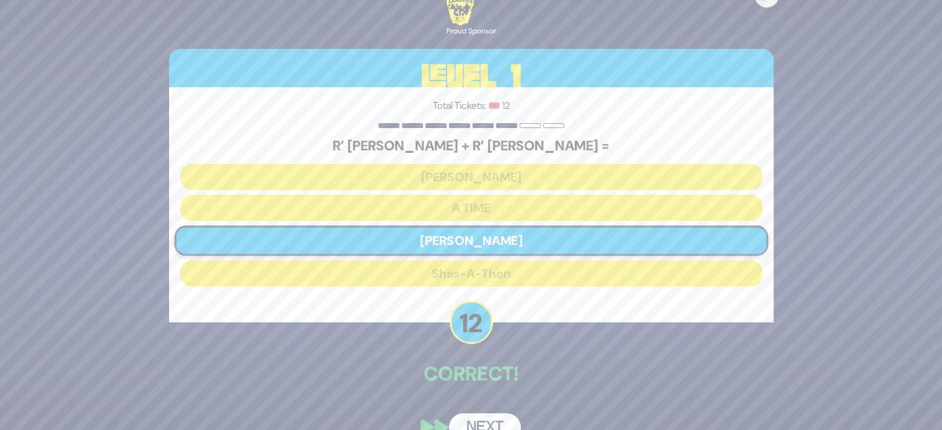
click at [491, 422] on button "Next" at bounding box center [485, 428] width 72 height 28
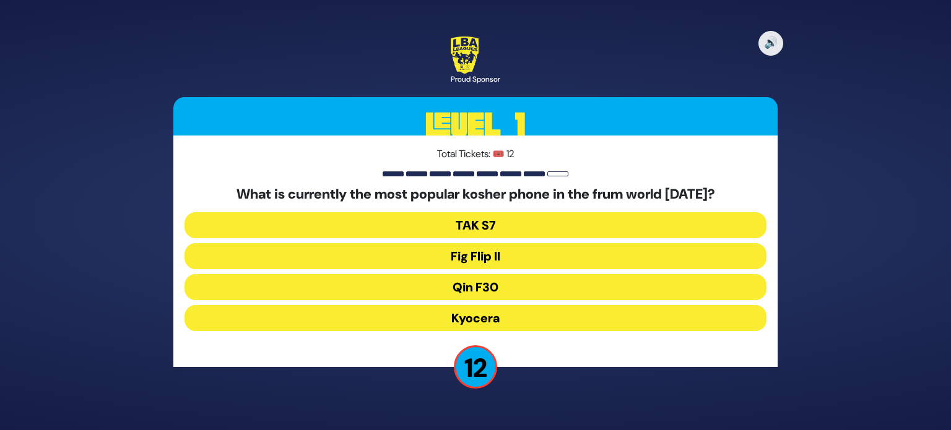
click at [500, 323] on button "Kyocera" at bounding box center [476, 318] width 582 height 26
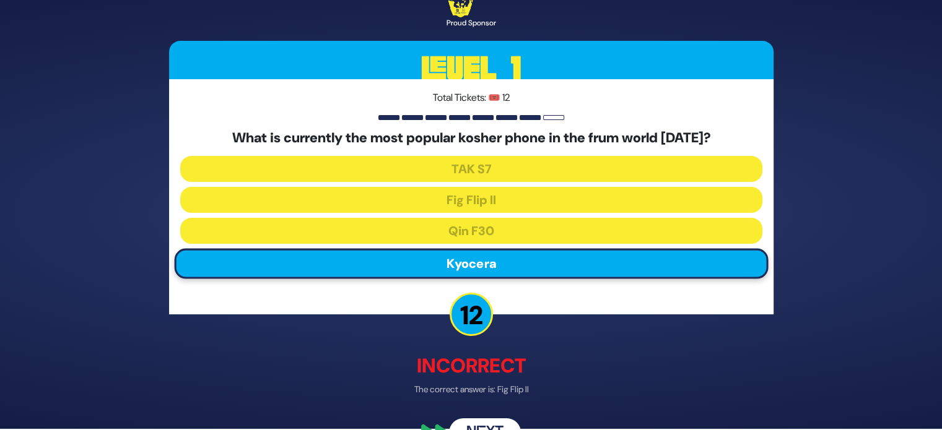
scroll to position [20, 0]
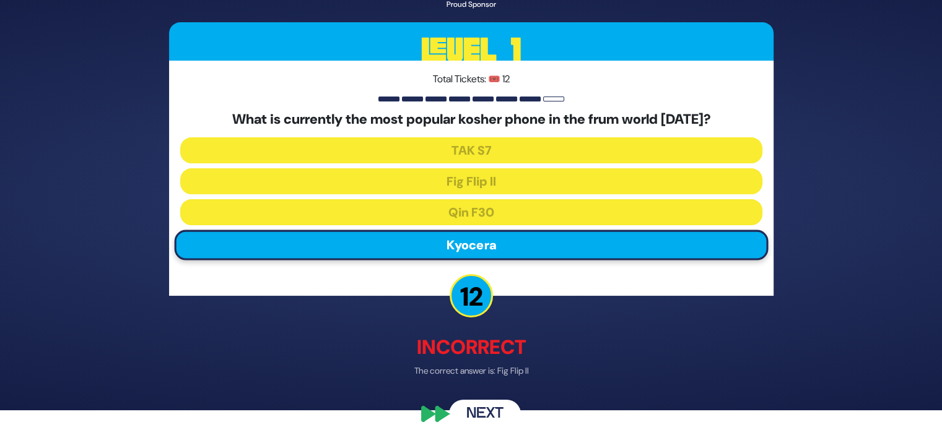
click at [491, 412] on button "Next" at bounding box center [485, 415] width 72 height 28
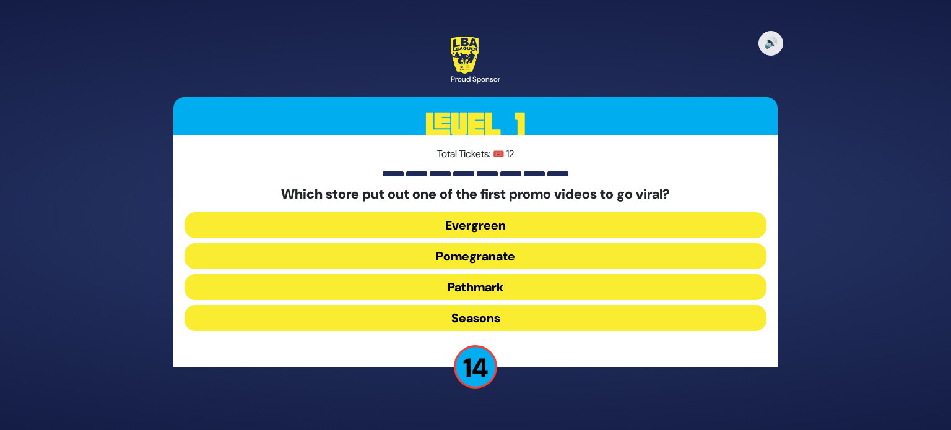
click at [555, 253] on button "Pomegranate" at bounding box center [476, 256] width 582 height 26
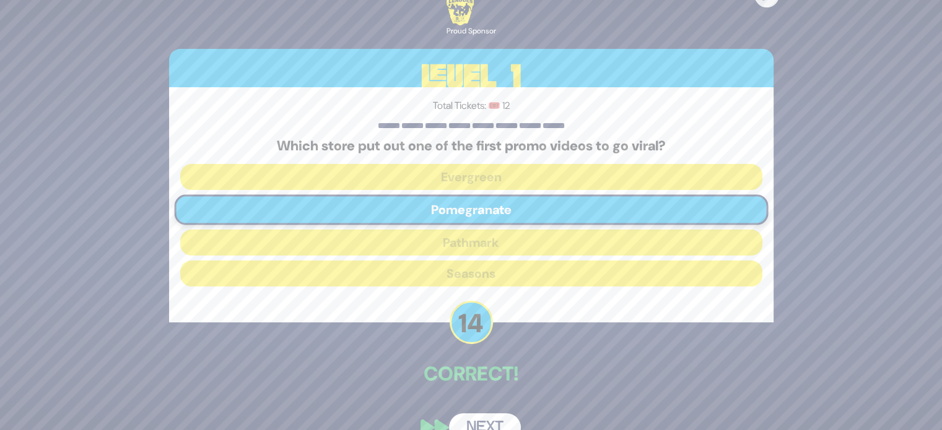
click at [497, 420] on button "Next" at bounding box center [485, 428] width 72 height 28
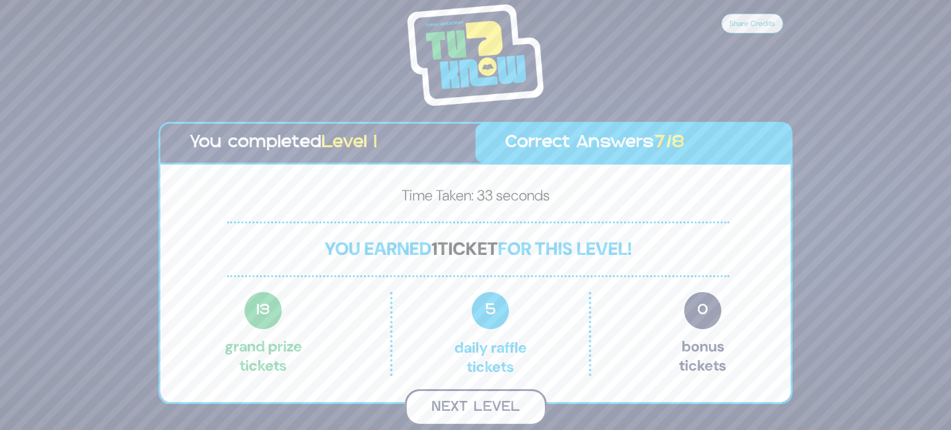
click at [506, 409] on button "Next Level" at bounding box center [476, 408] width 142 height 37
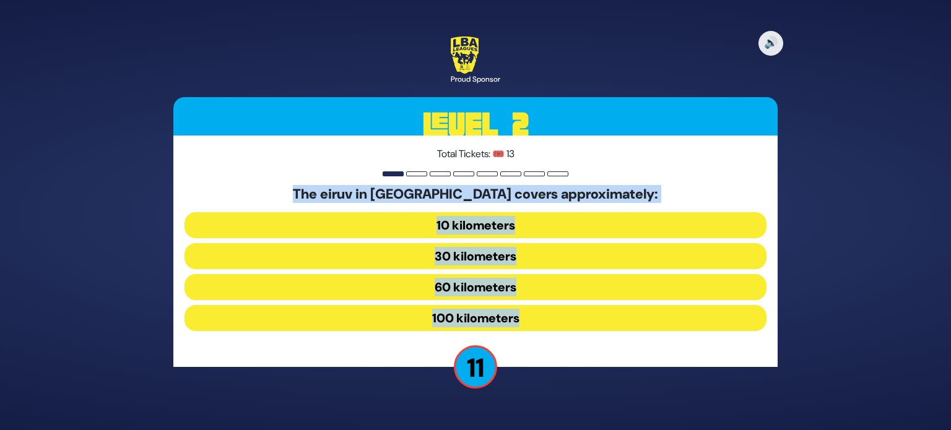
drag, startPoint x: 306, startPoint y: 186, endPoint x: 538, endPoint y: 312, distance: 263.3
click at [538, 312] on div "The eiruv in Yerushalayim covers approximately: 10 kilometers 30 kilometers 60 …" at bounding box center [476, 261] width 582 height 150
copy div "The eiruv in Yerushalayim covers approximately: 10 kilometers 30 kilometers 60 …"
click at [381, 290] on button "60 kilometers" at bounding box center [476, 287] width 582 height 26
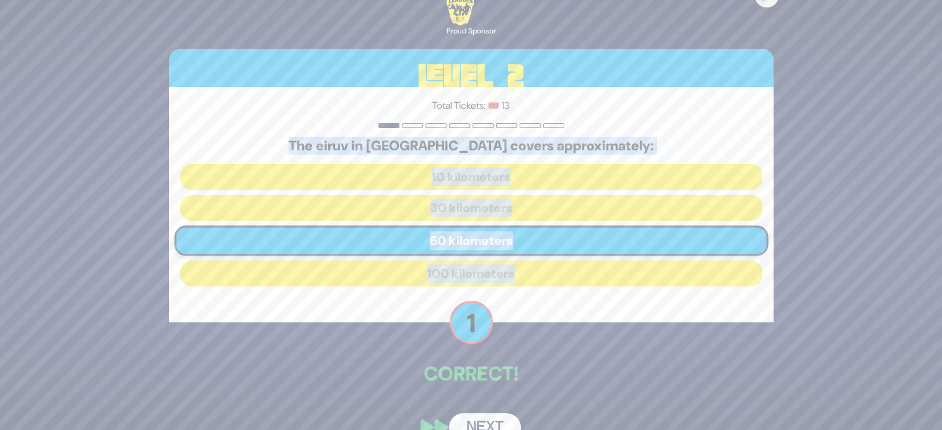
click at [479, 416] on button "Next" at bounding box center [485, 428] width 72 height 28
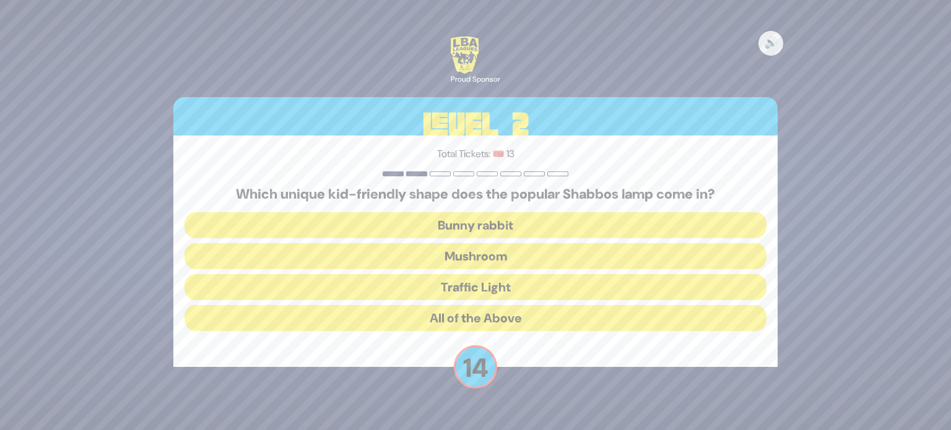
click at [446, 250] on button "Mushroom" at bounding box center [476, 256] width 582 height 26
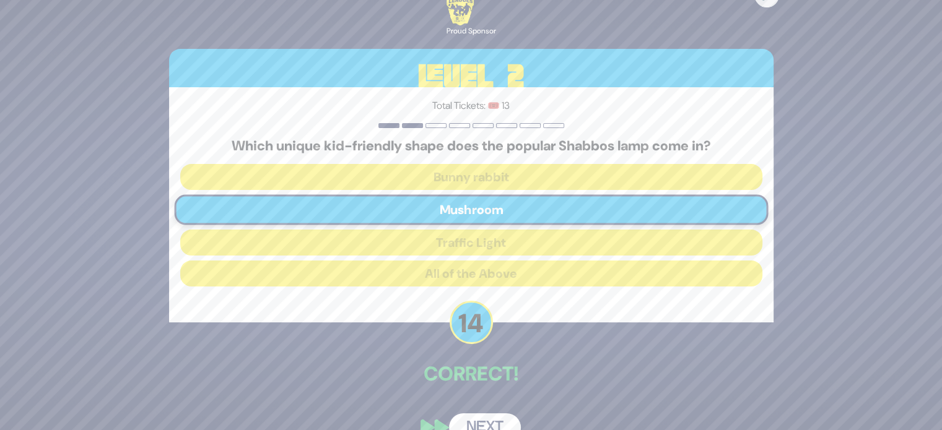
click at [478, 411] on div "🔊 Proud Sponsor Level 2 Total Tickets: 🎟️ 13 Which unique kid-friendly shape do…" at bounding box center [471, 215] width 634 height 484
click at [478, 422] on button "Next" at bounding box center [485, 428] width 72 height 28
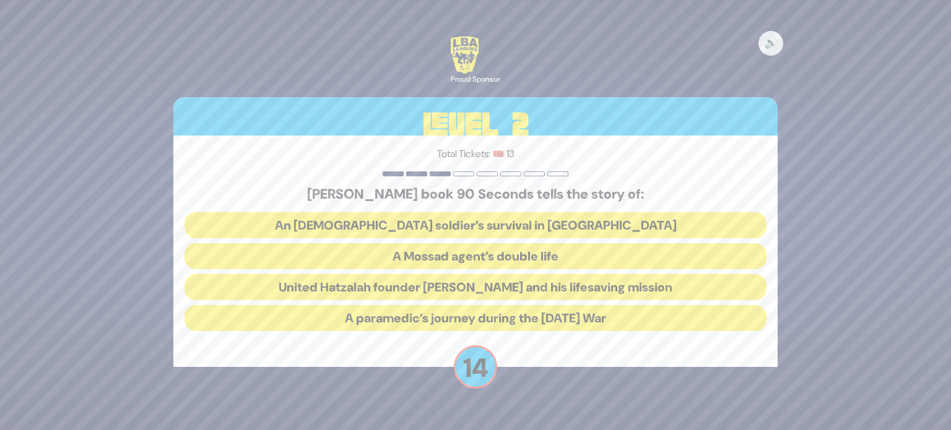
click at [384, 291] on button "United Hatzalah founder Eli Beer and his lifesaving mission" at bounding box center [476, 287] width 582 height 26
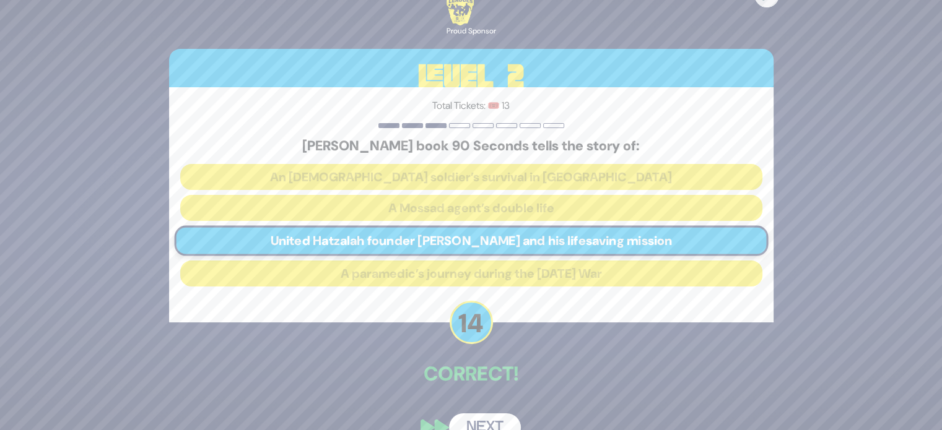
click at [494, 416] on button "Next" at bounding box center [485, 428] width 72 height 28
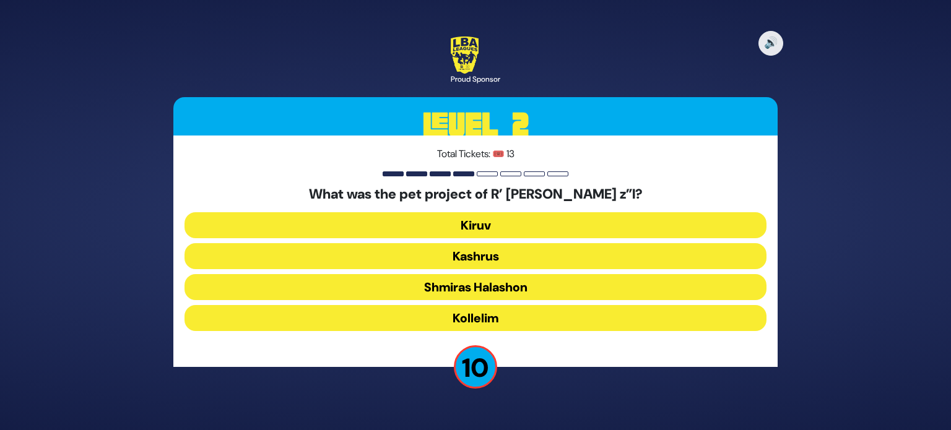
click at [432, 321] on button "Kollelim" at bounding box center [476, 318] width 582 height 26
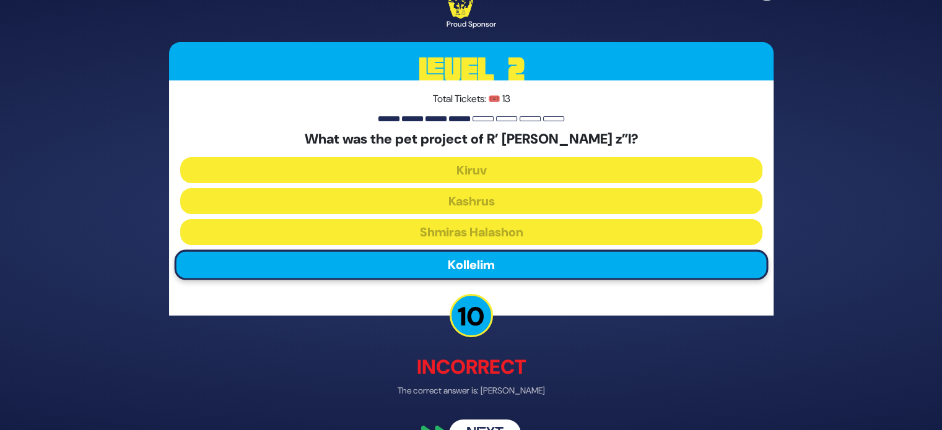
click at [484, 421] on button "Next" at bounding box center [485, 435] width 72 height 28
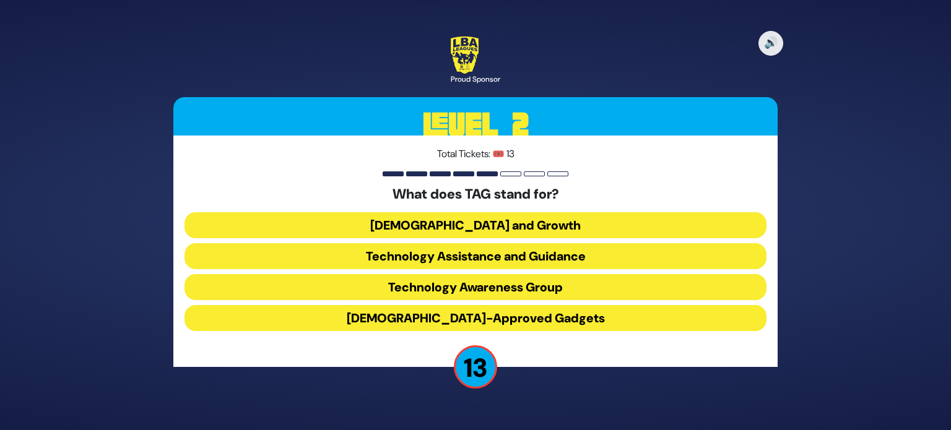
click at [439, 290] on button "Technology Awareness Group" at bounding box center [476, 287] width 582 height 26
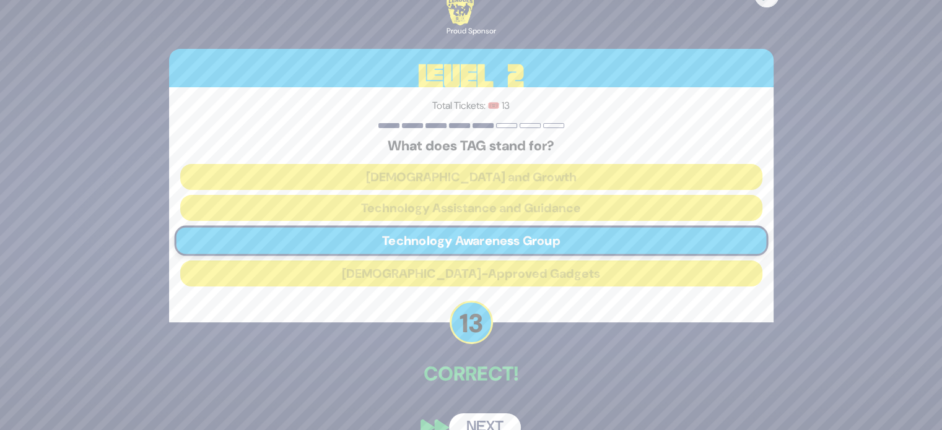
click at [487, 416] on button "Next" at bounding box center [485, 428] width 72 height 28
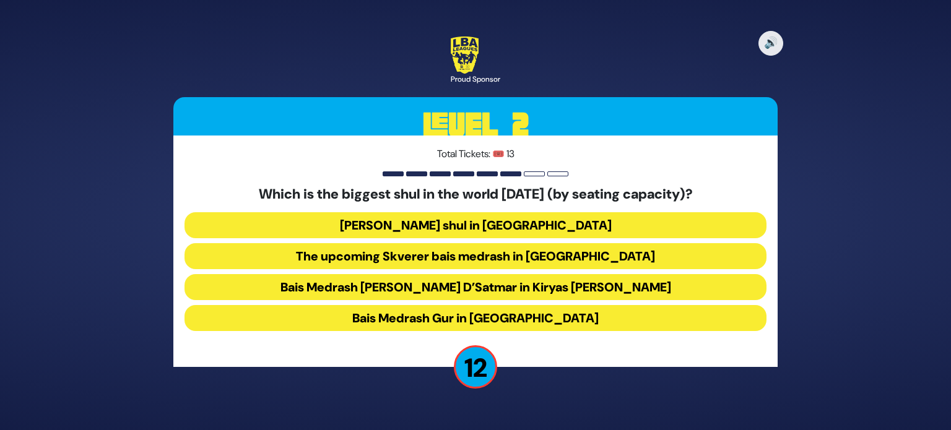
click at [453, 222] on button "Belzer shul in Yerushalayim" at bounding box center [476, 225] width 582 height 26
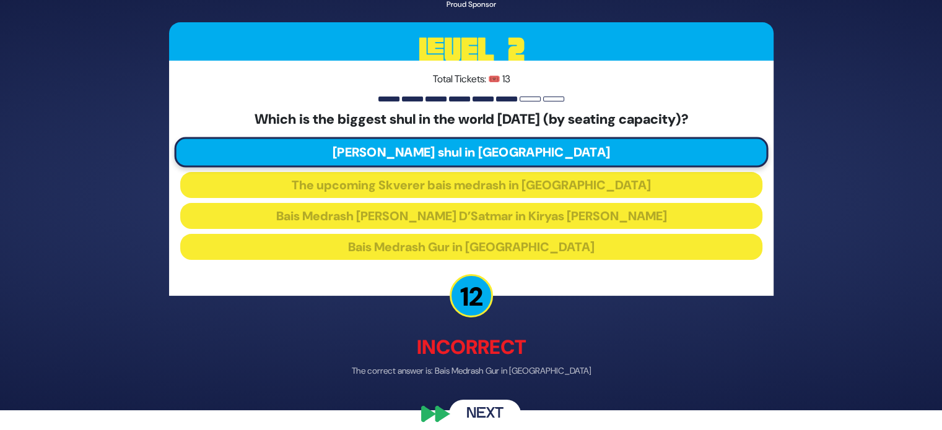
scroll to position [22, 0]
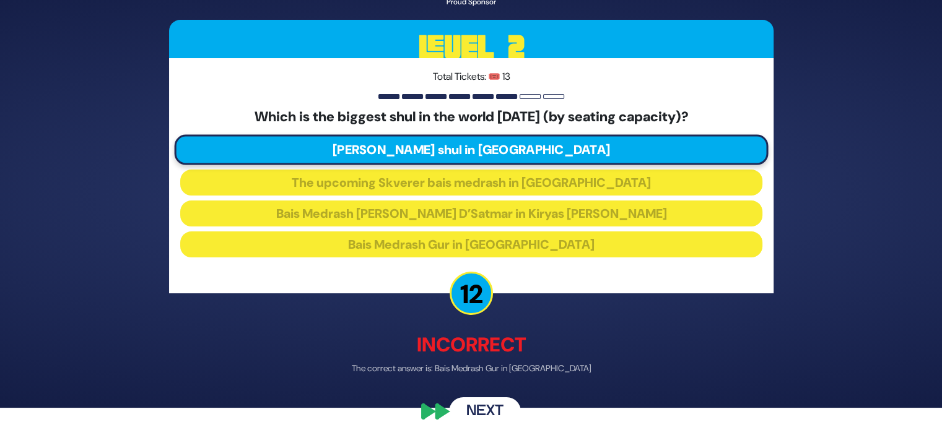
click at [485, 404] on button "Next" at bounding box center [485, 412] width 72 height 28
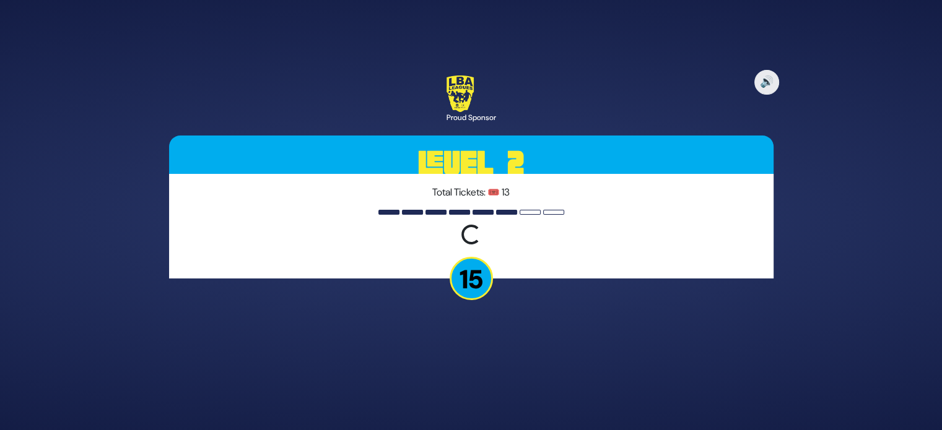
scroll to position [0, 0]
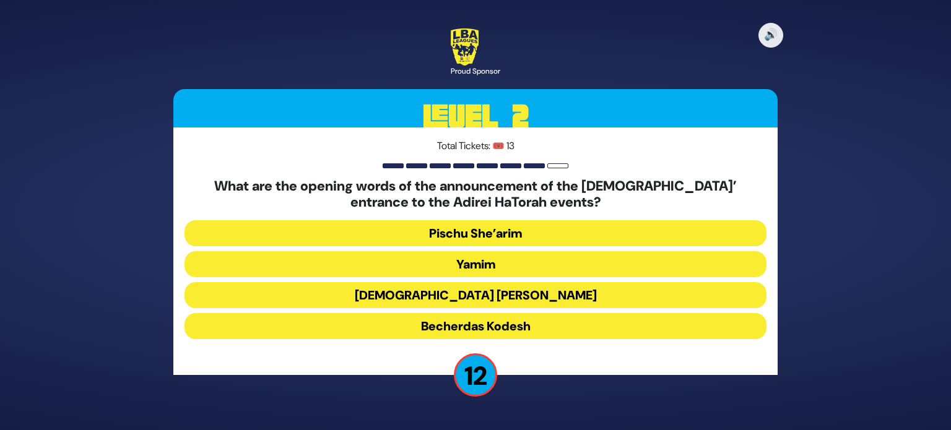
click at [404, 227] on button "Pischu She’arim" at bounding box center [476, 234] width 582 height 26
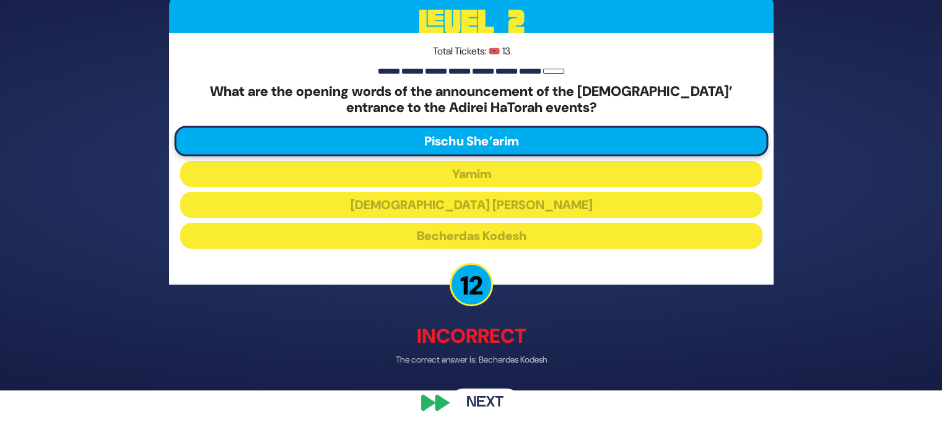
scroll to position [40, 0]
click at [481, 398] on button "Next" at bounding box center [485, 403] width 72 height 28
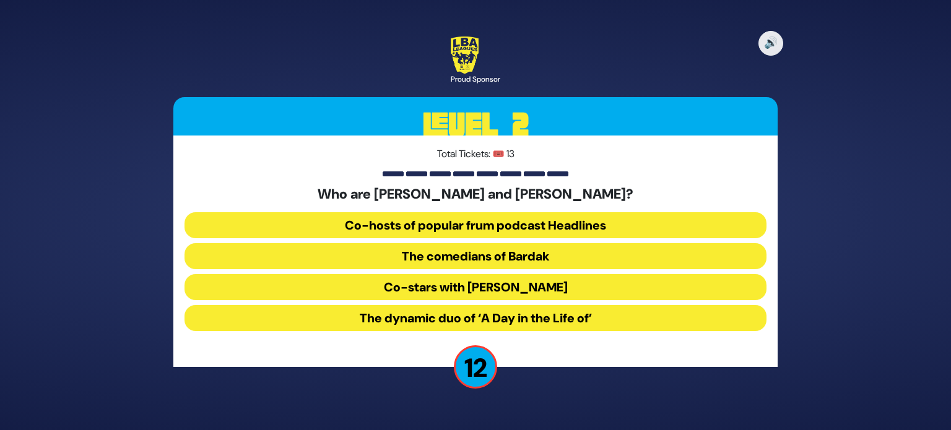
click at [406, 250] on button "The comedians of Bardak" at bounding box center [476, 256] width 582 height 26
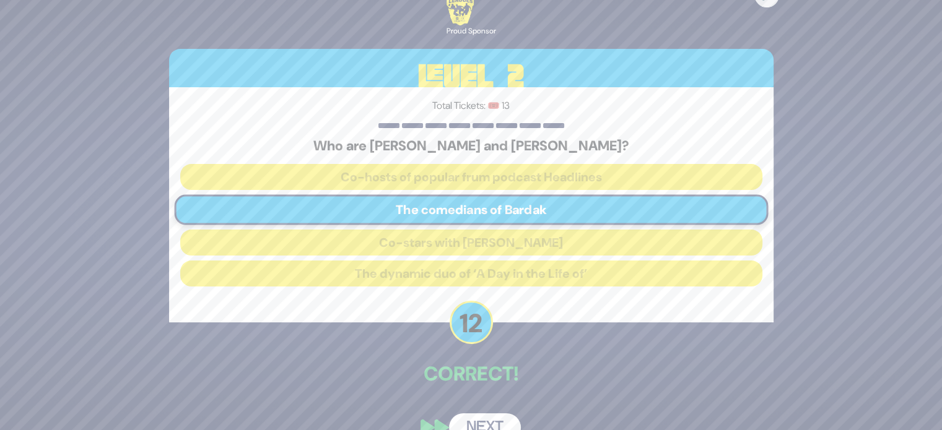
click at [491, 390] on div "Correct!" at bounding box center [471, 375] width 605 height 32
click at [477, 420] on button "Next" at bounding box center [485, 428] width 72 height 28
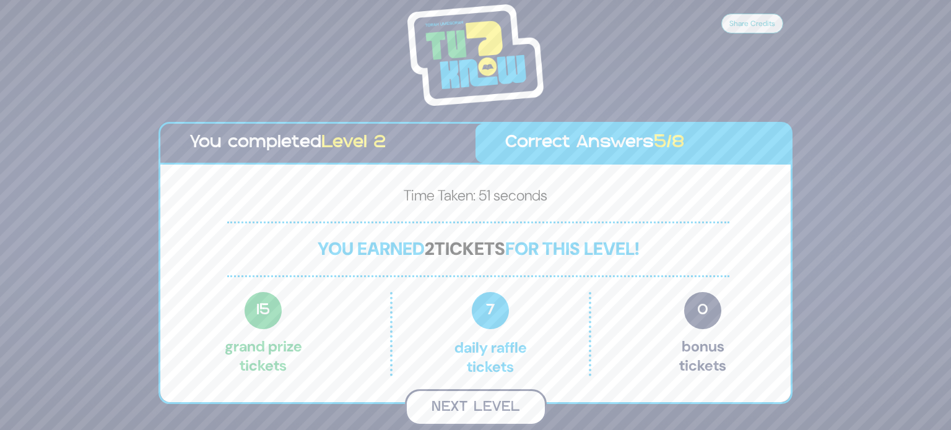
click at [451, 408] on button "Next Level" at bounding box center [476, 408] width 142 height 37
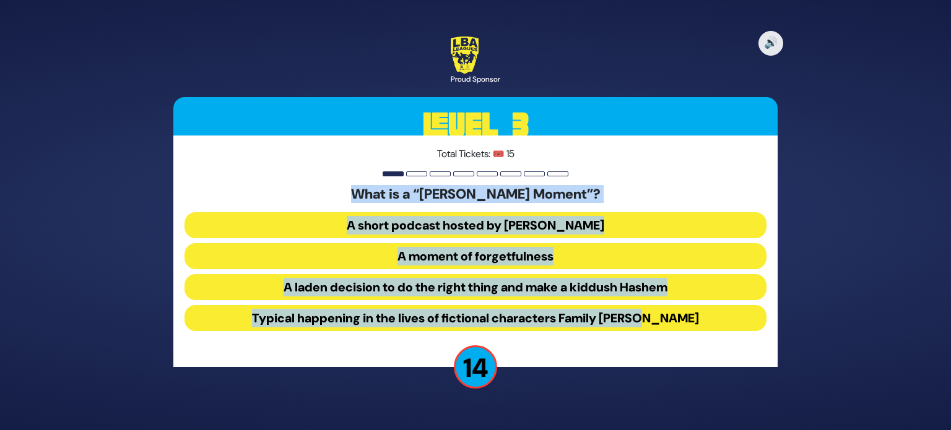
drag, startPoint x: 369, startPoint y: 187, endPoint x: 722, endPoint y: 348, distance: 387.5
click at [722, 348] on div "Total Tickets: 🎟️ 15 What is a “Muroff Moment”? A short podcast hosted by Benny…" at bounding box center [475, 252] width 605 height 232
copy div "What is a “Muroff Moment”? A short podcast hosted by Benny Muroff A moment of f…"
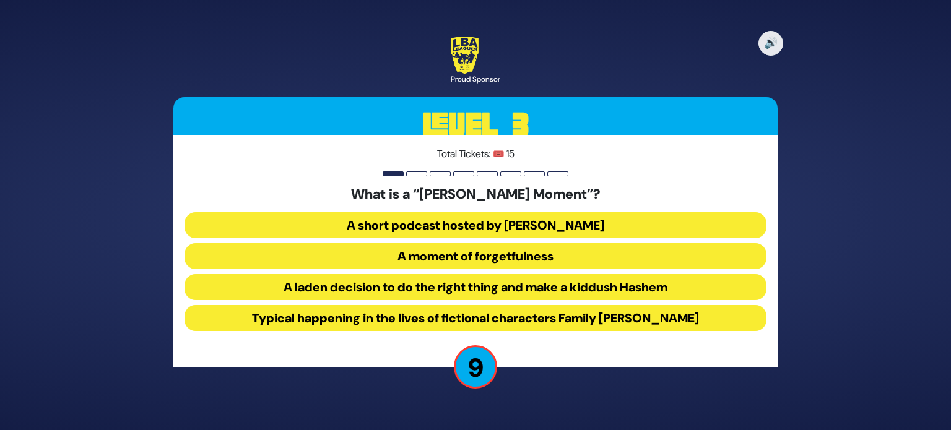
click at [352, 151] on p "Total Tickets: 🎟️ 15" at bounding box center [476, 154] width 582 height 15
click at [385, 284] on button "A laden decision to do the right thing and make a kiddush Hashem" at bounding box center [476, 287] width 582 height 26
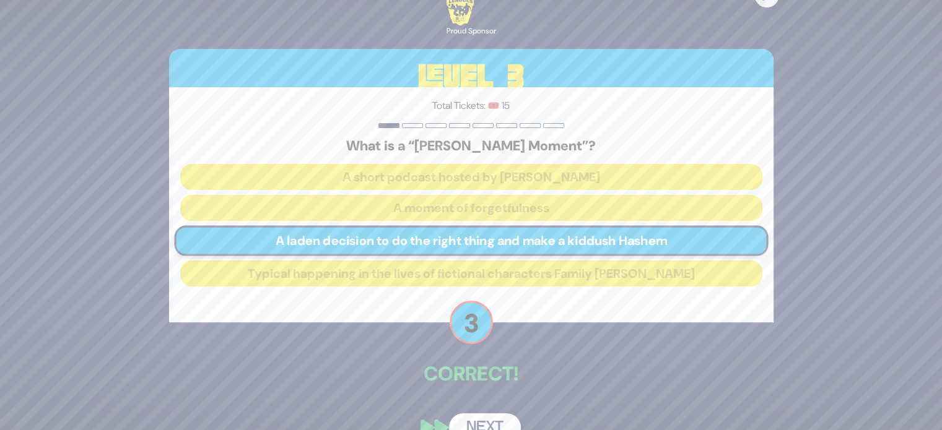
scroll to position [26, 0]
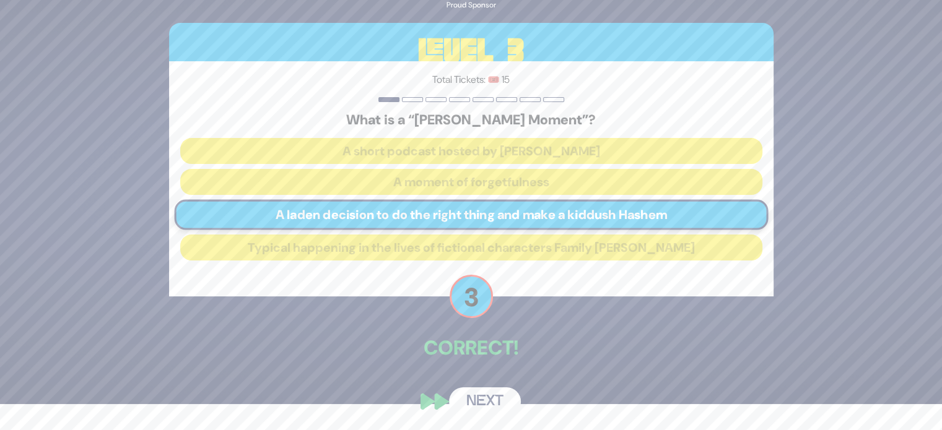
click at [479, 398] on button "Next" at bounding box center [485, 402] width 72 height 28
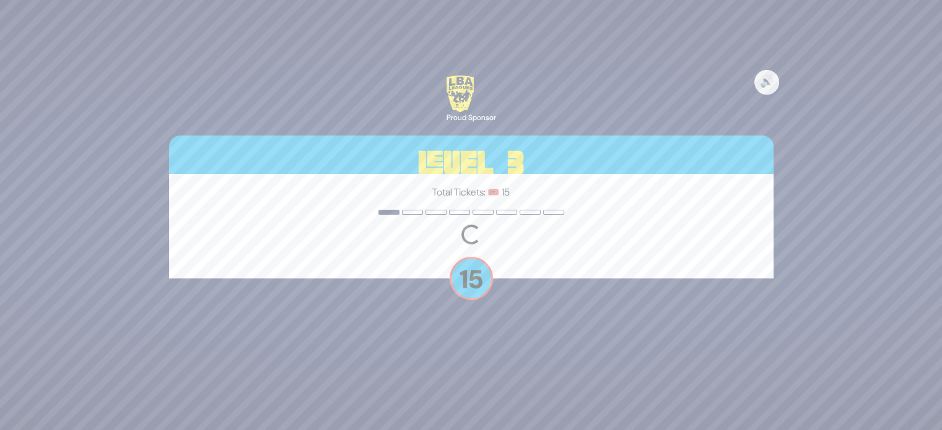
scroll to position [0, 0]
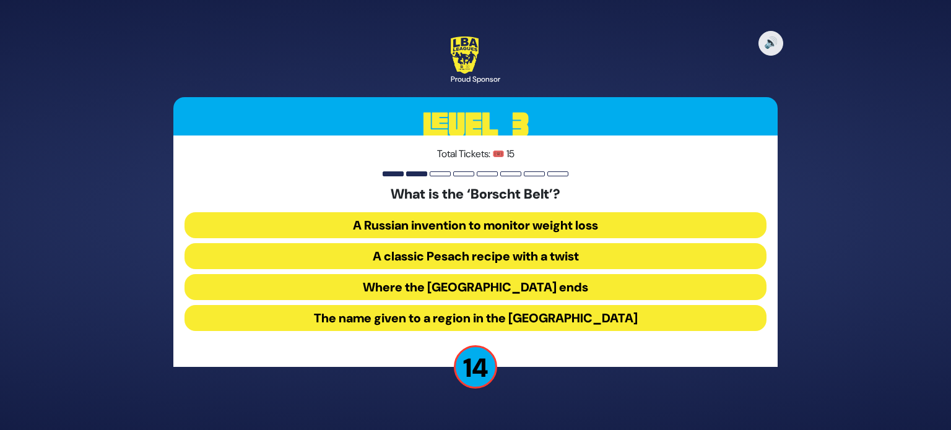
drag, startPoint x: 413, startPoint y: 198, endPoint x: 769, endPoint y: 360, distance: 391.1
click at [769, 360] on div "Total Tickets: 🎟️ 15 What is the ‘Borscht Belt’? A Russian invention to monitor…" at bounding box center [475, 252] width 605 height 232
copy div "What is the ‘Borscht Belt’? A Russian invention to monitor weight loss A classi…"
click at [322, 129] on h3 "Level 3" at bounding box center [475, 125] width 605 height 56
click at [348, 317] on button "The name given to a region in the Catskill Mountains" at bounding box center [476, 318] width 582 height 26
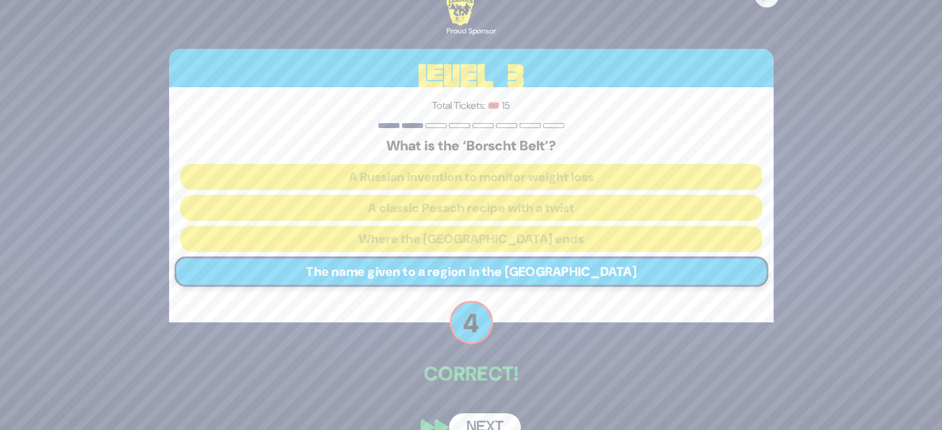
scroll to position [26, 0]
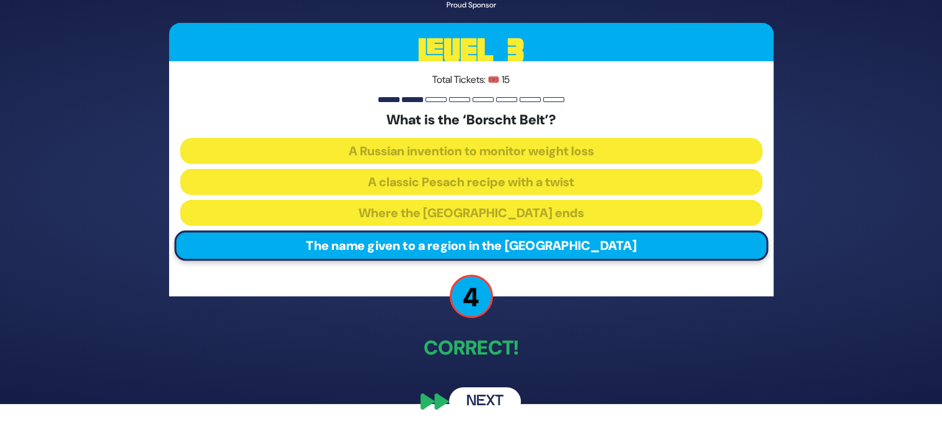
click at [486, 392] on button "Next" at bounding box center [485, 402] width 72 height 28
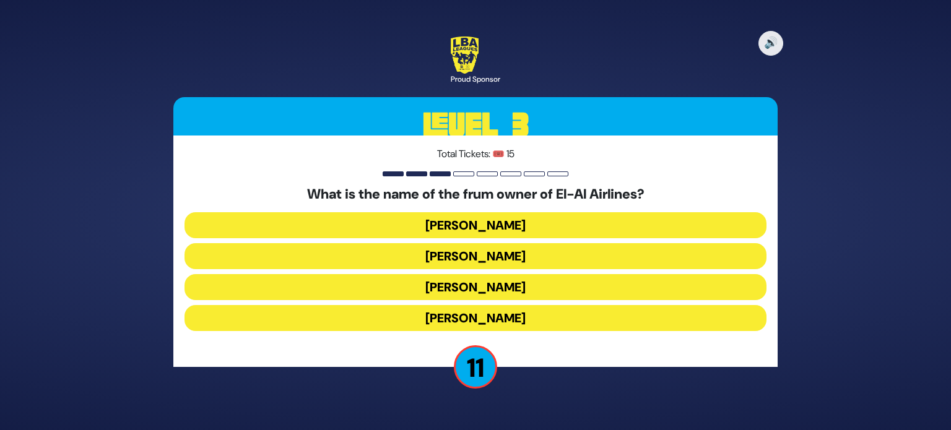
click at [391, 255] on button "Kenny Rosenberg" at bounding box center [476, 256] width 582 height 26
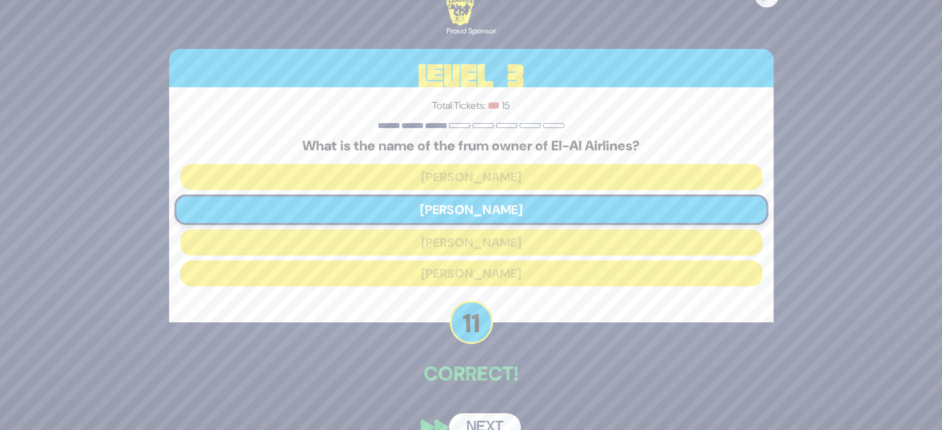
scroll to position [26, 0]
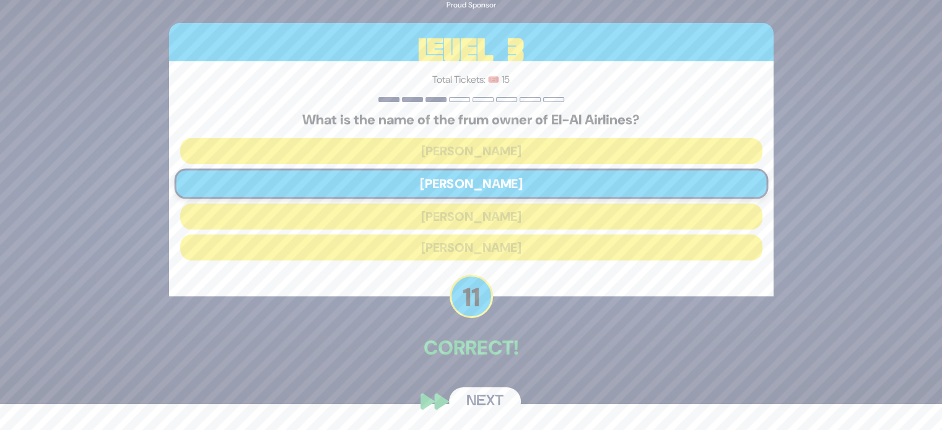
click at [469, 400] on button "Next" at bounding box center [485, 402] width 72 height 28
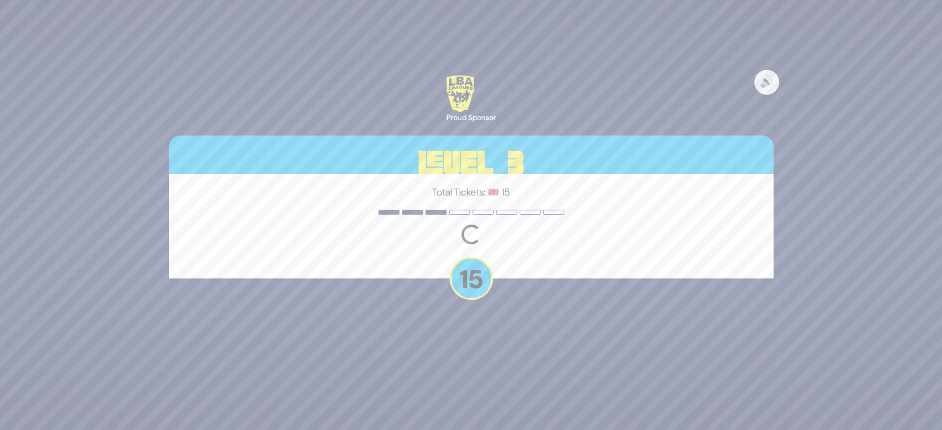
scroll to position [0, 0]
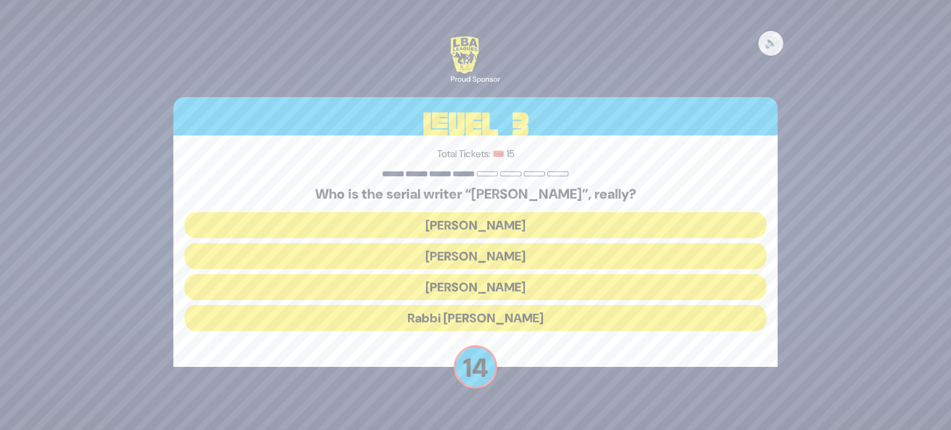
drag, startPoint x: 316, startPoint y: 191, endPoint x: 619, endPoint y: 356, distance: 345.6
click at [619, 356] on div "Total Tickets: 🎟️ 15 Who is the serial writer “Dov Haller”, really? Nachman Sel…" at bounding box center [475, 252] width 605 height 232
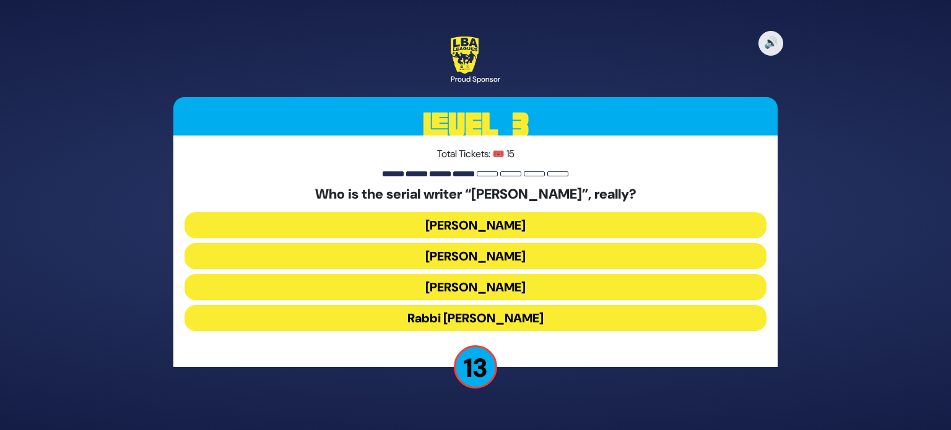
copy div "Who is the serial writer “Dov Haller”, really? Nachman Seltzer Yisroel Besser S…"
click at [369, 287] on button "Shmuel Botnick" at bounding box center [476, 287] width 582 height 26
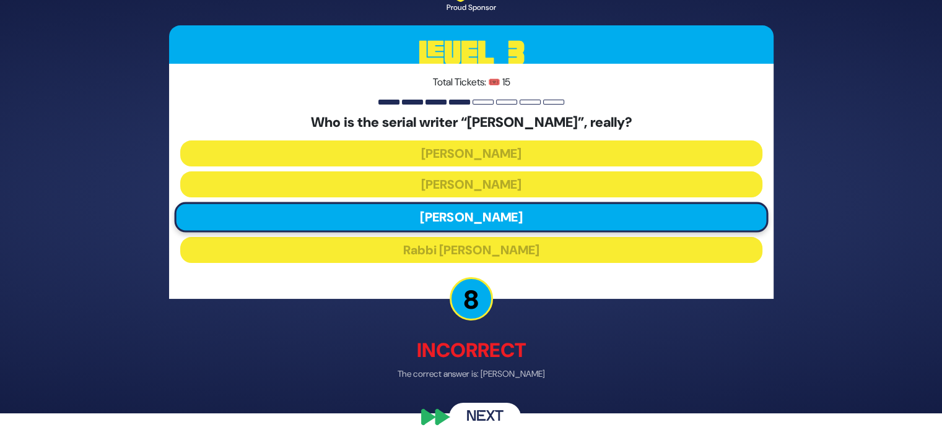
scroll to position [20, 0]
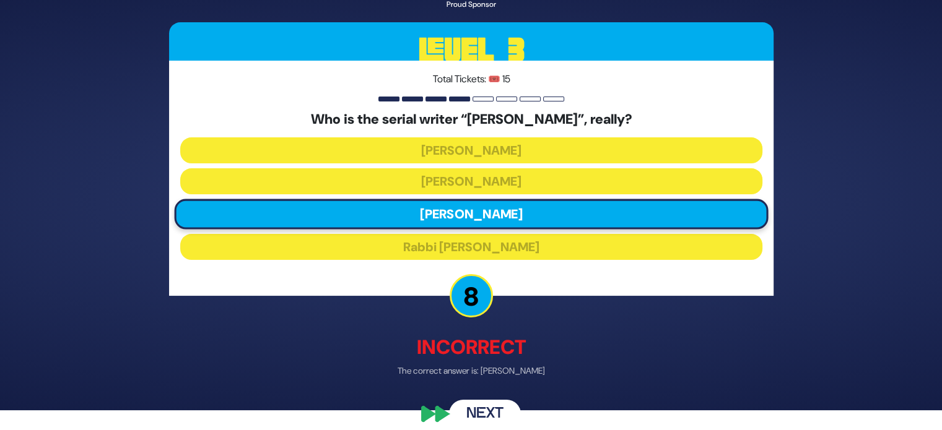
click at [473, 406] on button "Next" at bounding box center [485, 415] width 72 height 28
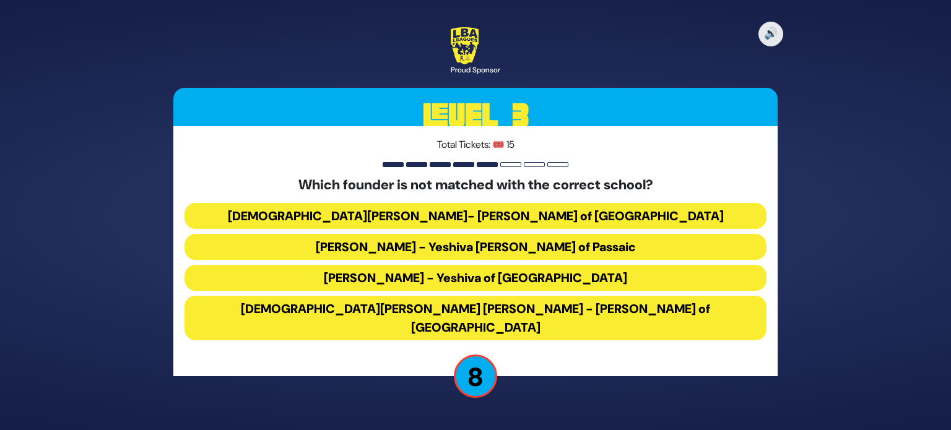
click at [303, 227] on button "Rabbi Avrohom Kelman- Bnos Leah of Prospect Park" at bounding box center [476, 216] width 582 height 26
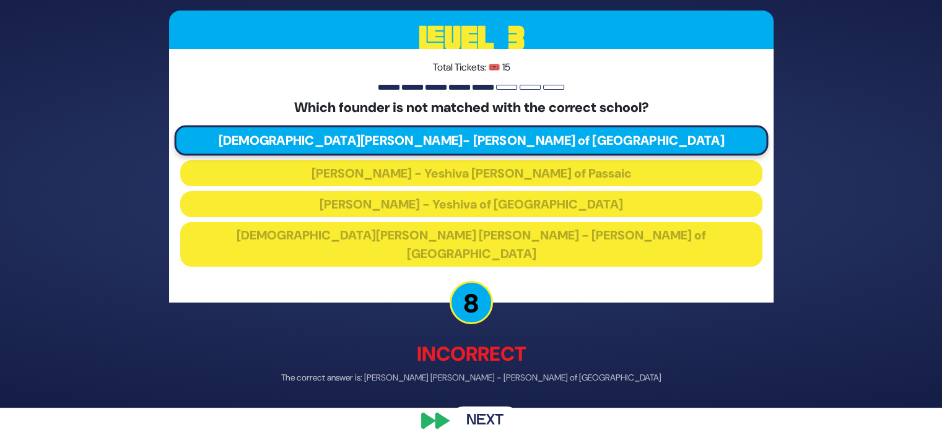
scroll to position [25, 0]
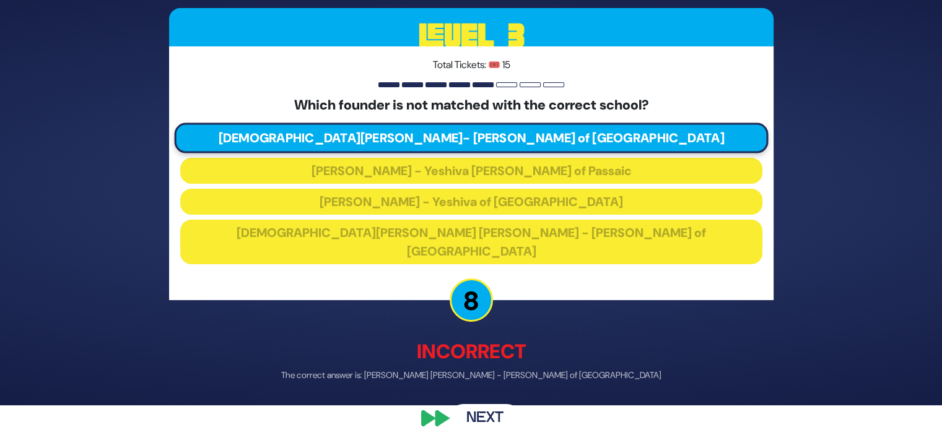
click at [487, 406] on button "Next" at bounding box center [485, 419] width 72 height 28
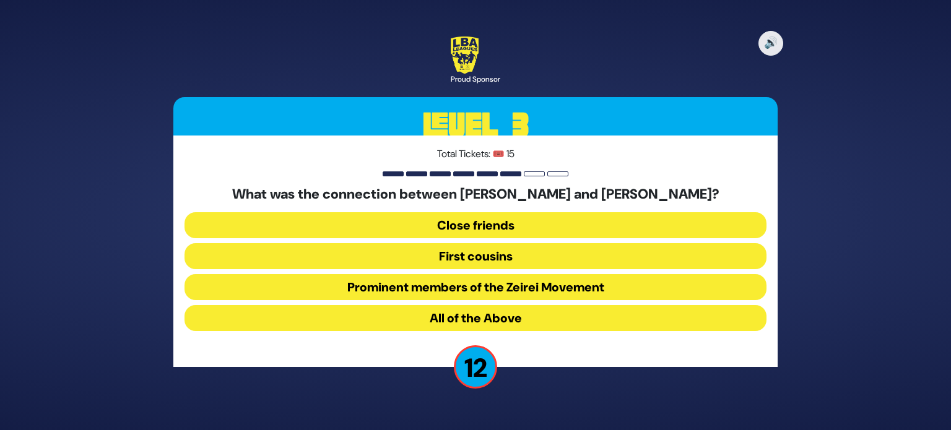
click at [417, 323] on button "All of the Above" at bounding box center [476, 318] width 582 height 26
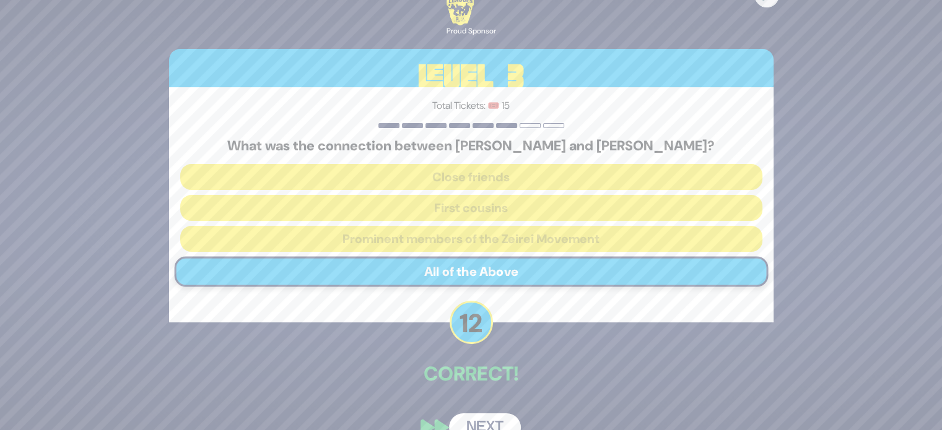
click at [484, 422] on button "Next" at bounding box center [485, 428] width 72 height 28
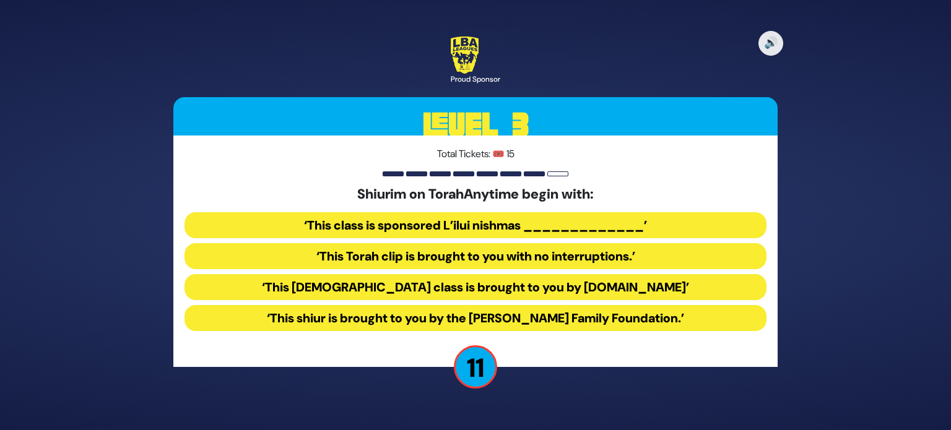
click at [413, 282] on button "‘This Torah class is brought to you by TorahAnytime.com’" at bounding box center [476, 287] width 582 height 26
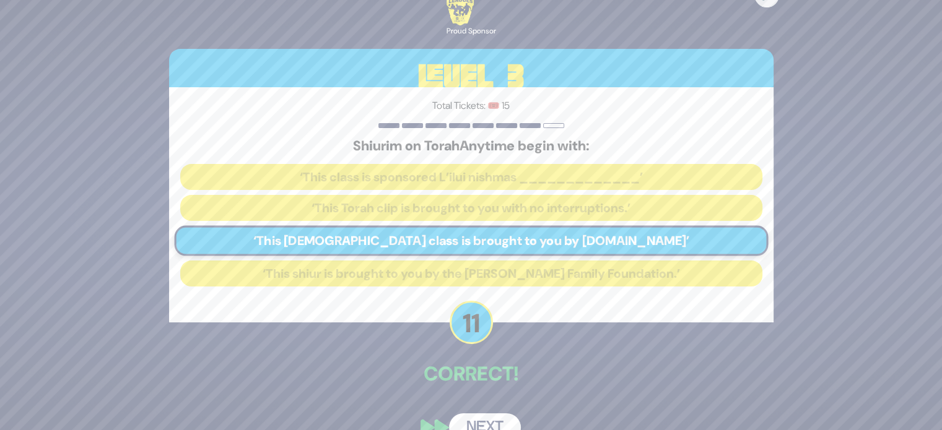
click at [466, 420] on button "Next" at bounding box center [485, 428] width 72 height 28
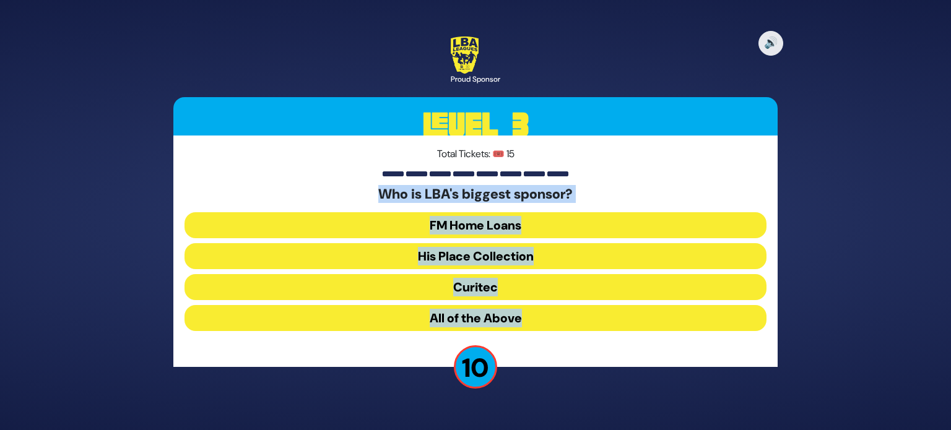
drag, startPoint x: 339, startPoint y: 188, endPoint x: 614, endPoint y: 324, distance: 306.4
click at [614, 324] on div "Who is LBA's biggest sponsor? FM Home Loans His Place Collection Curitec All of…" at bounding box center [476, 261] width 582 height 150
copy div "Who is LBA's biggest sponsor? FM Home Loans His Place Collection Curitec All of…"
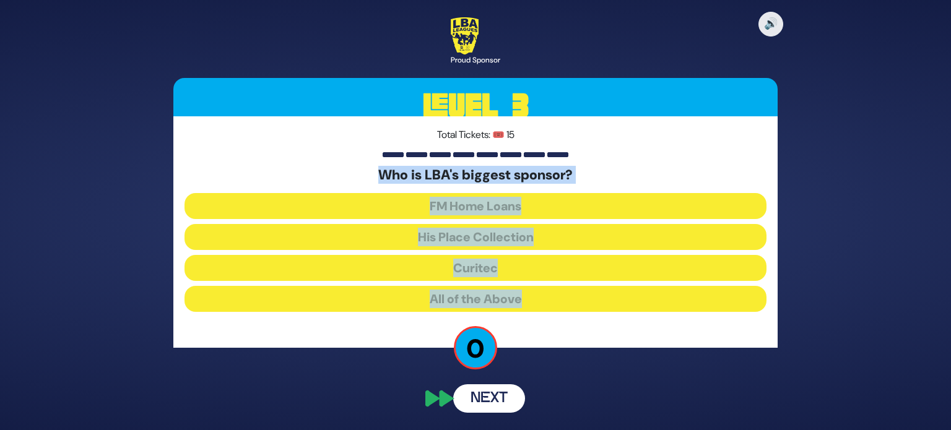
click at [373, 255] on div "Who is LBA's biggest sponsor? FM Home Loans His Place Collection Curitec All of…" at bounding box center [476, 242] width 582 height 150
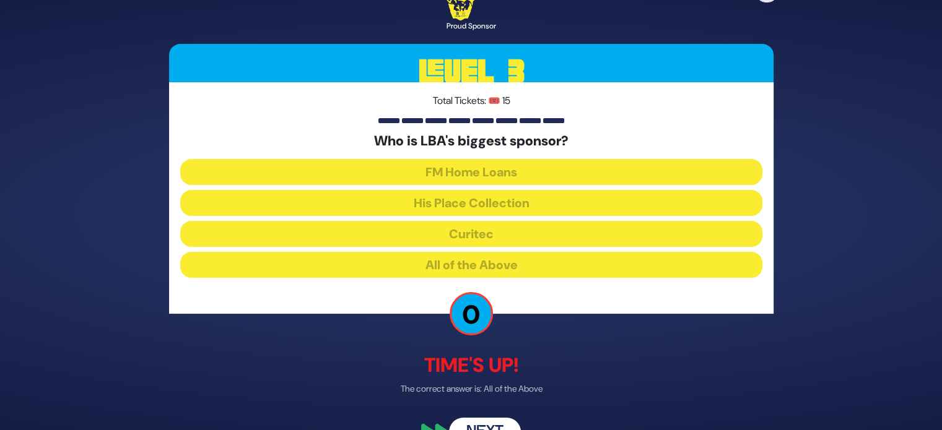
scroll to position [31, 0]
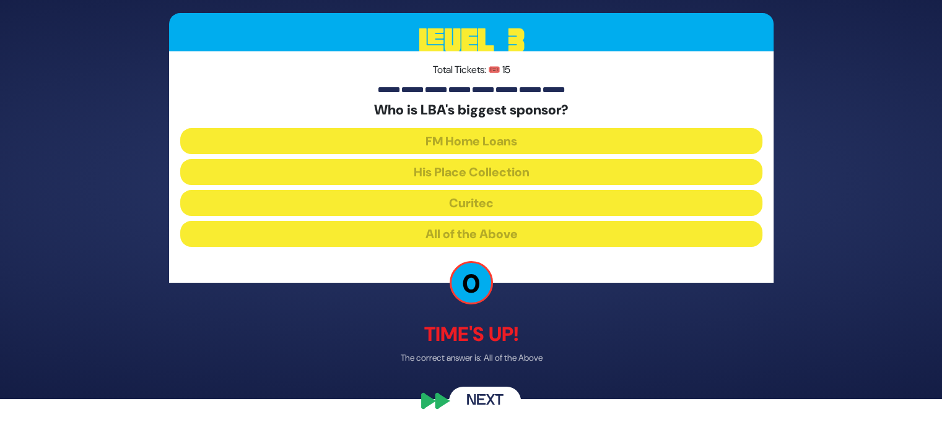
click at [493, 403] on button "Next" at bounding box center [485, 402] width 72 height 28
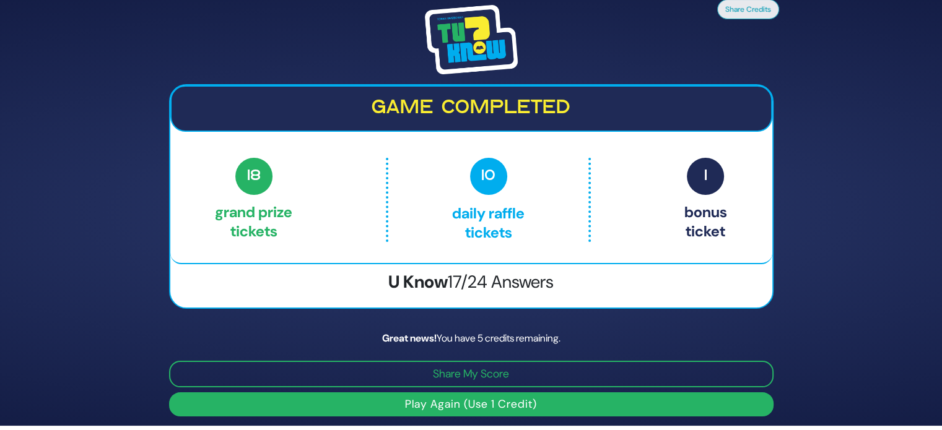
scroll to position [0, 0]
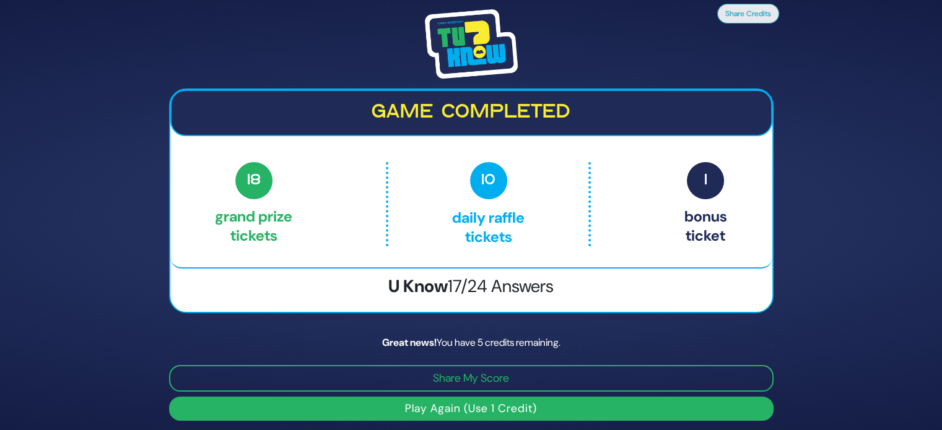
click at [361, 416] on button "Play Again (Use 1 Credit)" at bounding box center [471, 409] width 605 height 24
click at [527, 406] on button "Play Again (Use 1 Credit)" at bounding box center [471, 409] width 605 height 24
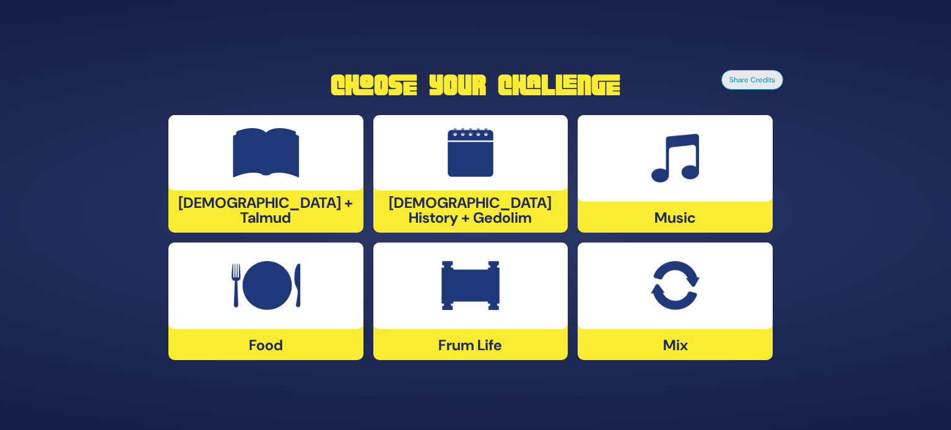
click at [522, 158] on div at bounding box center [471, 153] width 195 height 76
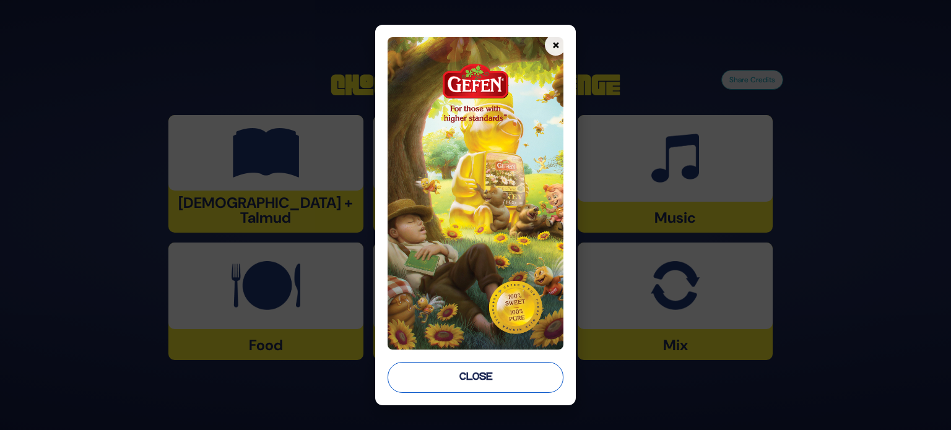
click at [455, 391] on button "Close" at bounding box center [476, 377] width 176 height 31
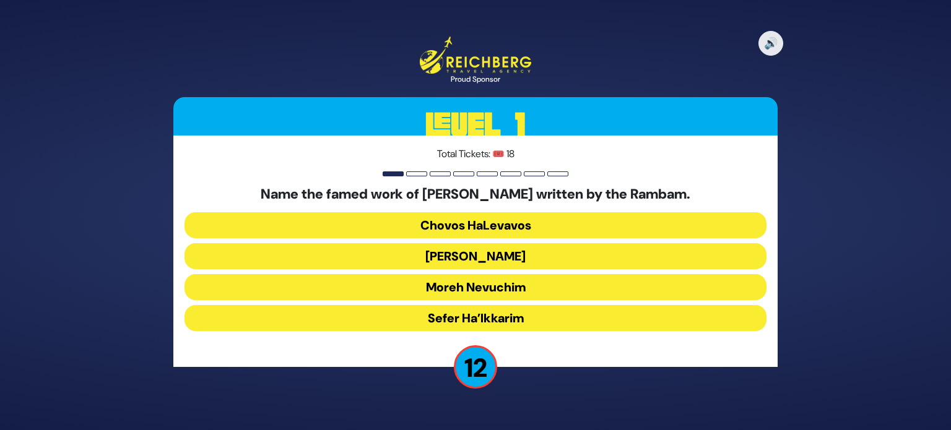
click at [531, 287] on button "Moreh Nevuchim" at bounding box center [476, 287] width 582 height 26
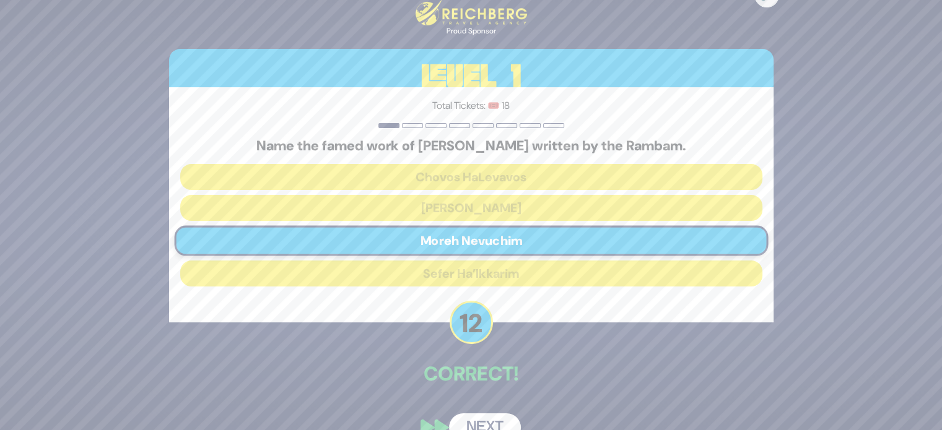
click at [491, 417] on button "Next" at bounding box center [485, 428] width 72 height 28
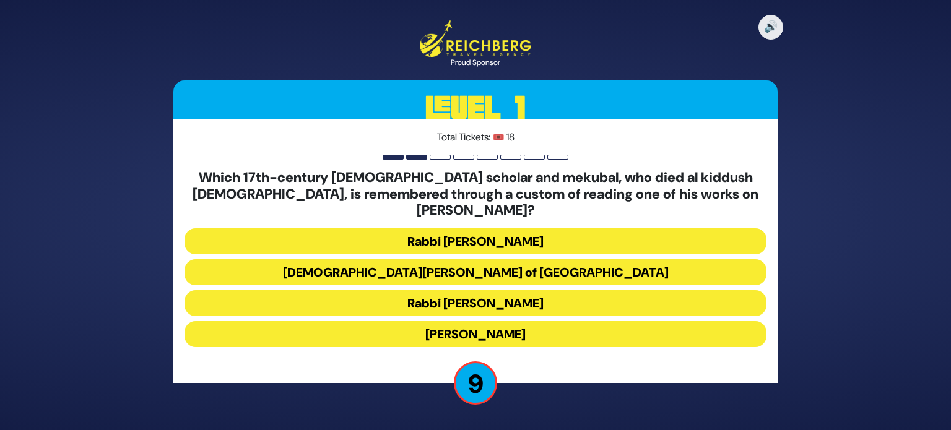
click at [553, 292] on button "Rabbi [PERSON_NAME]" at bounding box center [476, 304] width 582 height 26
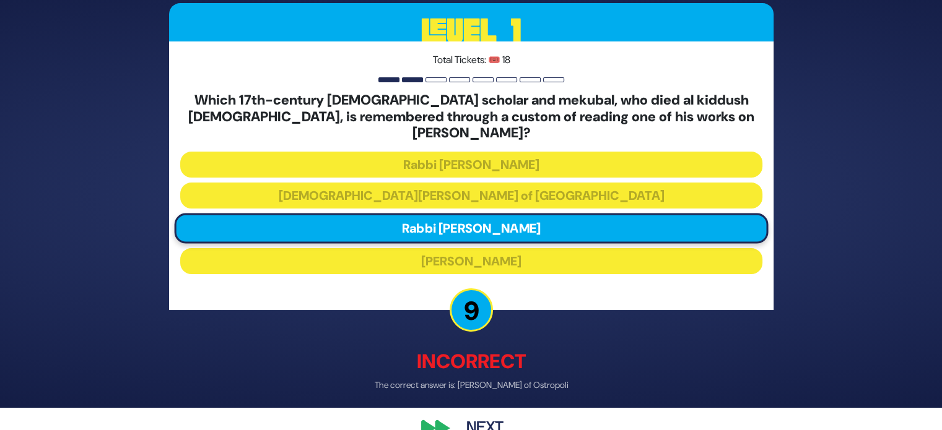
scroll to position [27, 0]
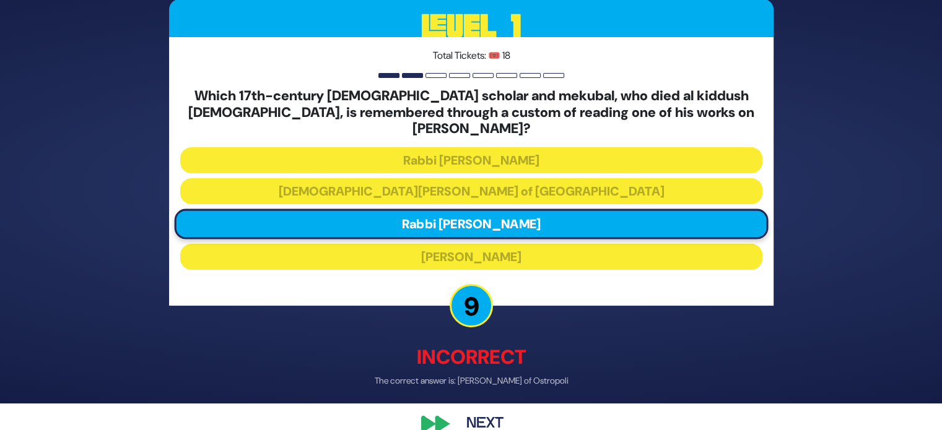
click at [491, 417] on button "Next" at bounding box center [485, 424] width 72 height 28
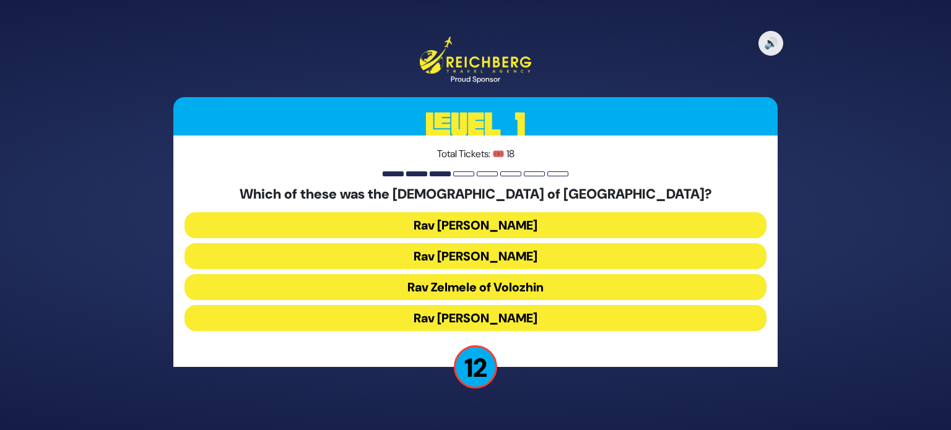
click at [562, 257] on button "Rav [PERSON_NAME]" at bounding box center [476, 256] width 582 height 26
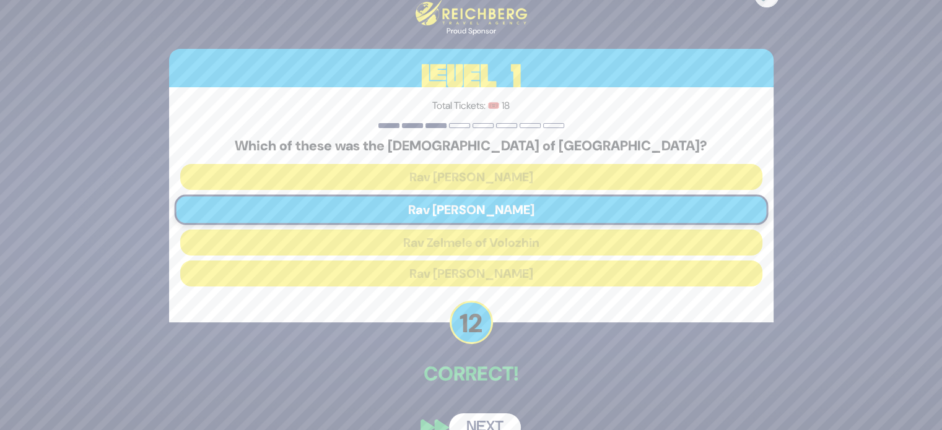
click at [502, 423] on button "Next" at bounding box center [485, 428] width 72 height 28
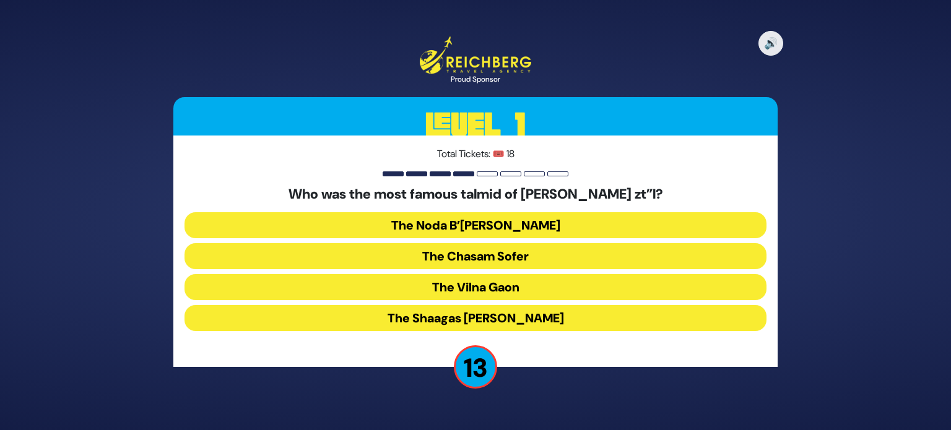
click at [595, 225] on button "The Noda B’[PERSON_NAME]" at bounding box center [476, 225] width 582 height 26
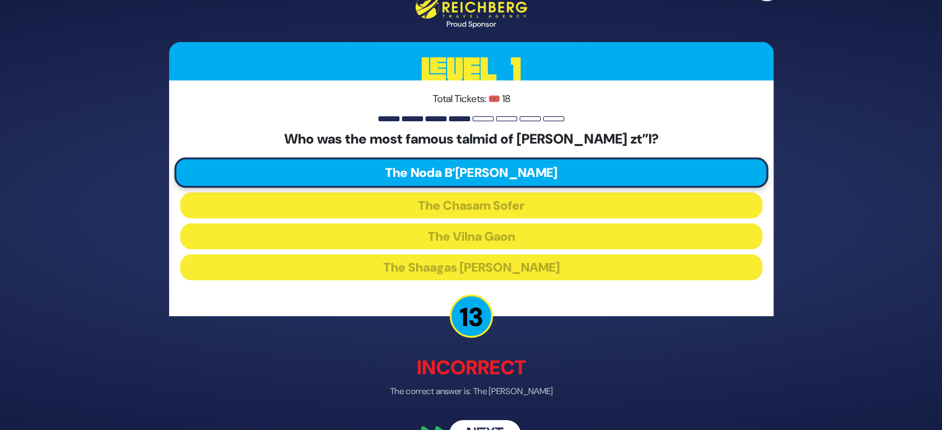
click at [498, 414] on div "🔊 Proud Sponsor Level 1 Total Tickets: 🎟️ 18 Who was the most famous talmid of …" at bounding box center [471, 215] width 634 height 497
click at [493, 421] on button "Next" at bounding box center [485, 434] width 72 height 28
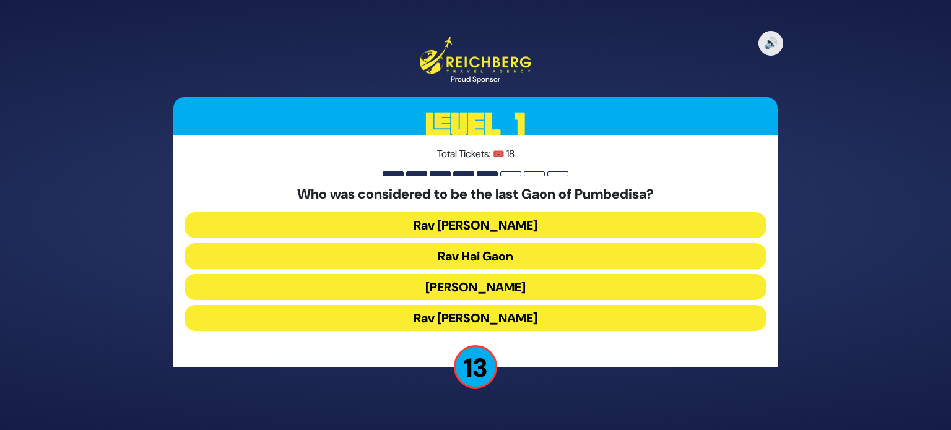
click at [540, 290] on button "[PERSON_NAME]" at bounding box center [476, 287] width 582 height 26
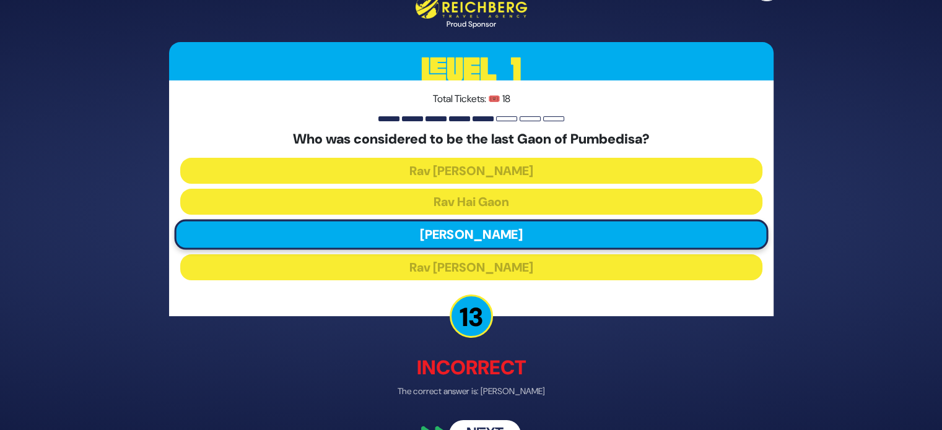
click at [502, 421] on button "Next" at bounding box center [485, 434] width 72 height 28
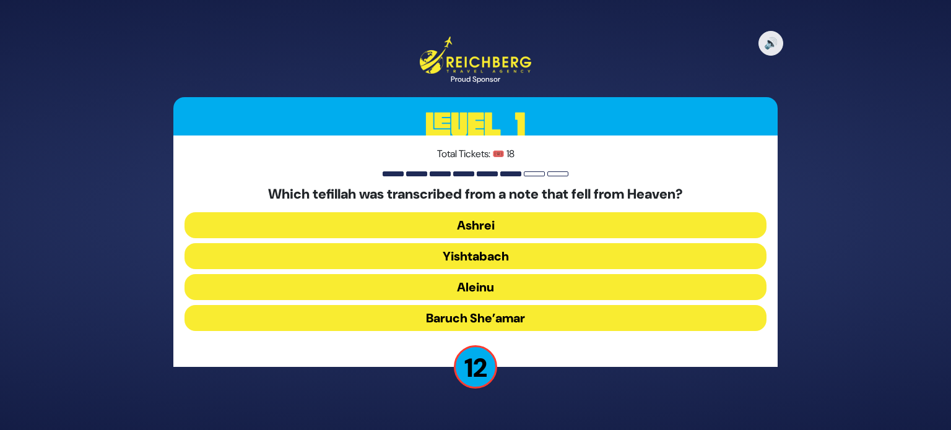
click at [549, 294] on button "Aleinu" at bounding box center [476, 287] width 582 height 26
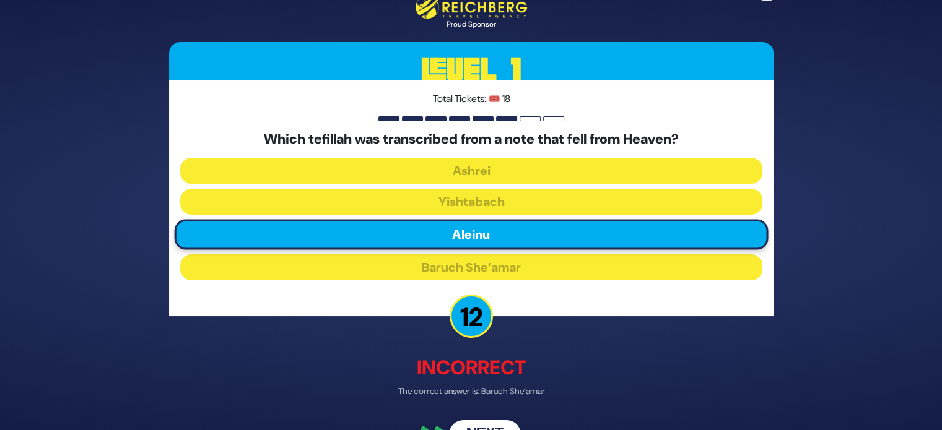
click at [497, 421] on button "Next" at bounding box center [485, 434] width 72 height 28
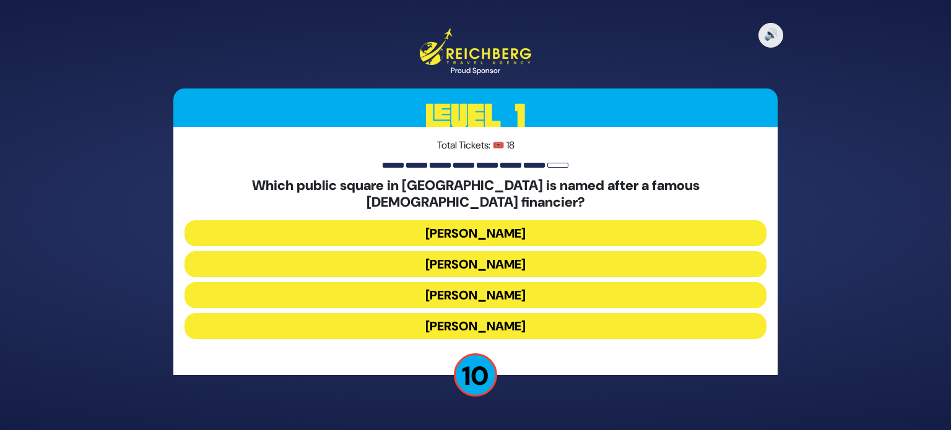
click at [533, 325] on button "[PERSON_NAME]" at bounding box center [476, 326] width 582 height 26
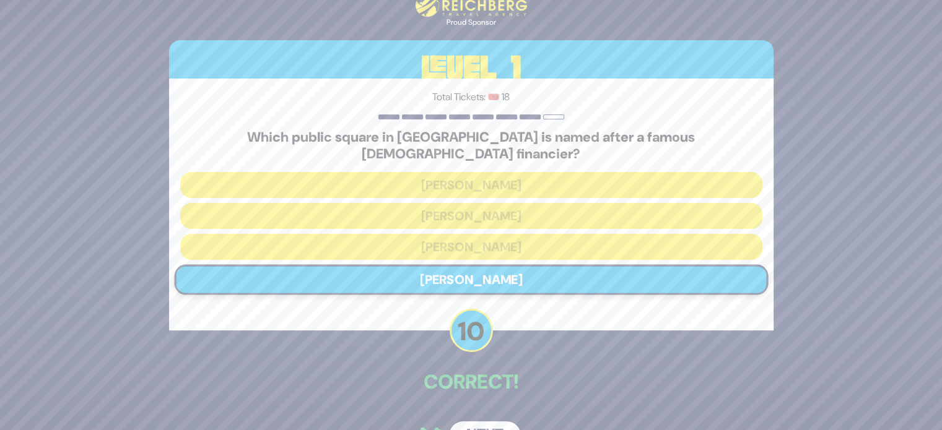
click at [497, 424] on button "Next" at bounding box center [485, 436] width 72 height 28
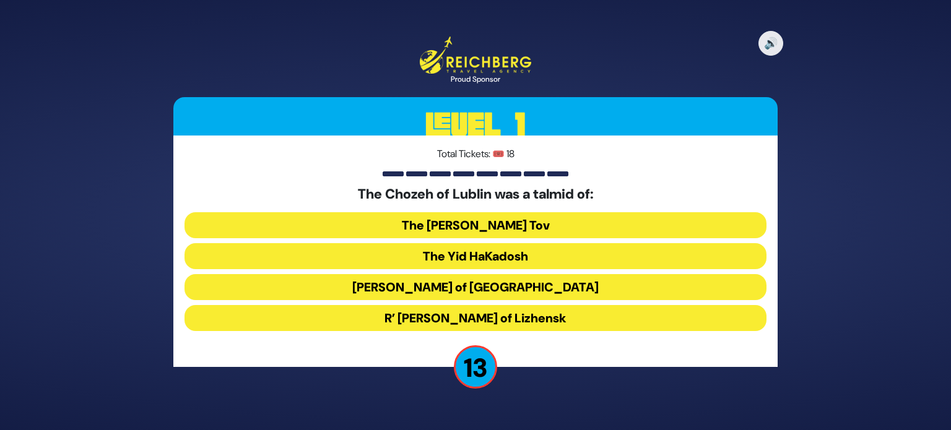
click at [556, 325] on button "R’ [PERSON_NAME] of Lizhensk" at bounding box center [476, 318] width 582 height 26
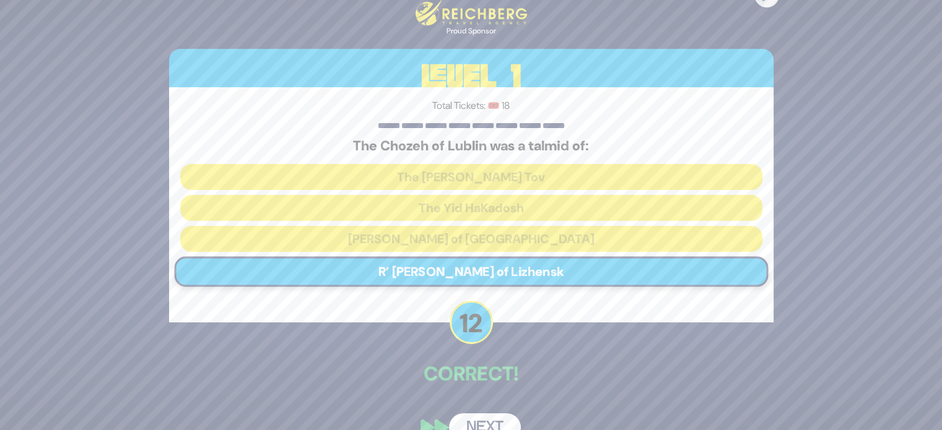
click at [499, 426] on button "Next" at bounding box center [485, 428] width 72 height 28
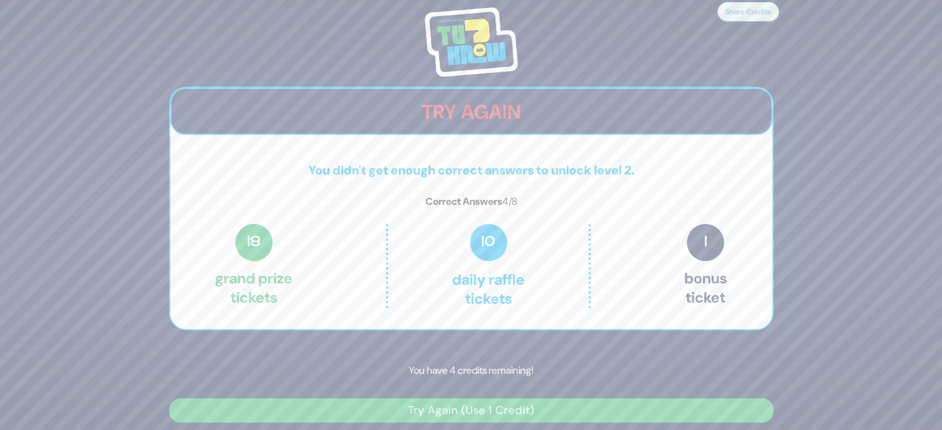
click at [509, 416] on button "Try Again (Use 1 Credit)" at bounding box center [471, 411] width 605 height 24
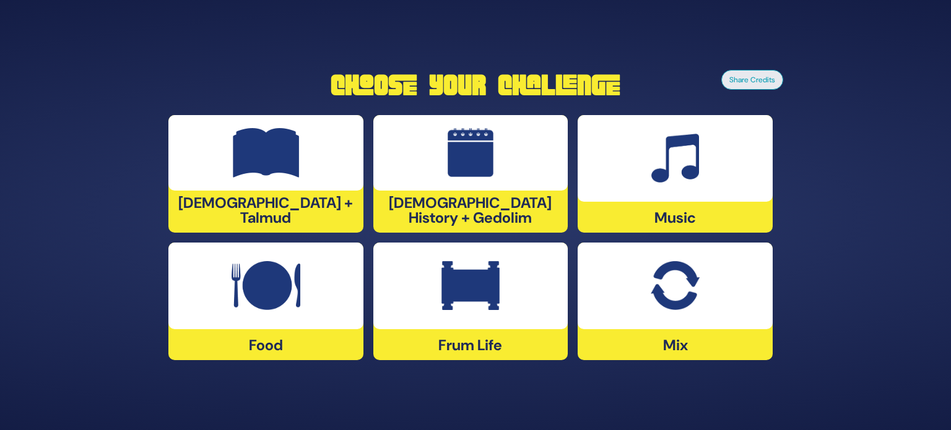
click at [287, 290] on img at bounding box center [266, 286] width 69 height 50
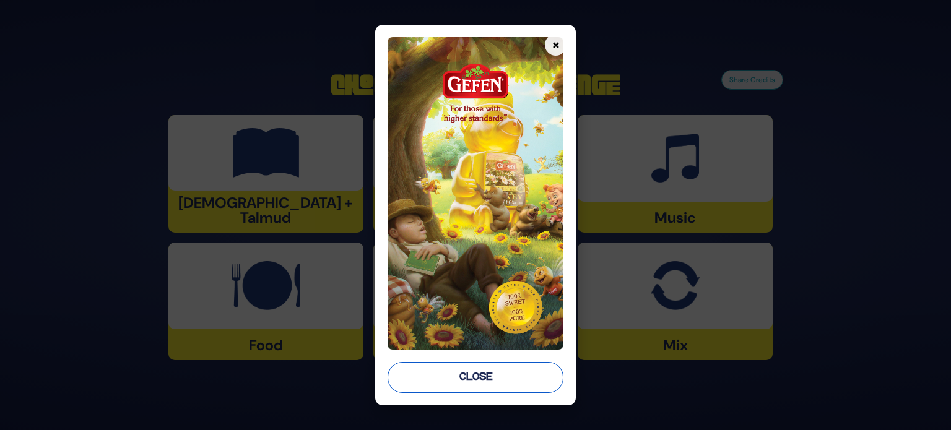
click at [461, 392] on button "Close" at bounding box center [476, 377] width 176 height 31
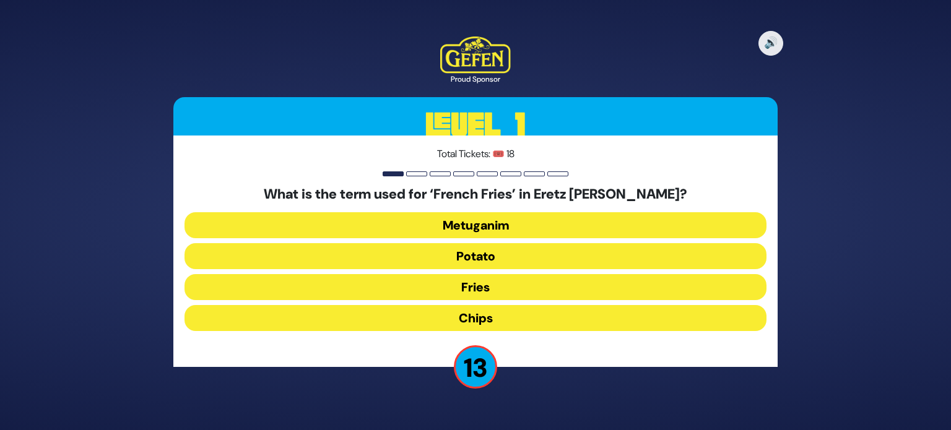
click at [503, 321] on button "Chips" at bounding box center [476, 318] width 582 height 26
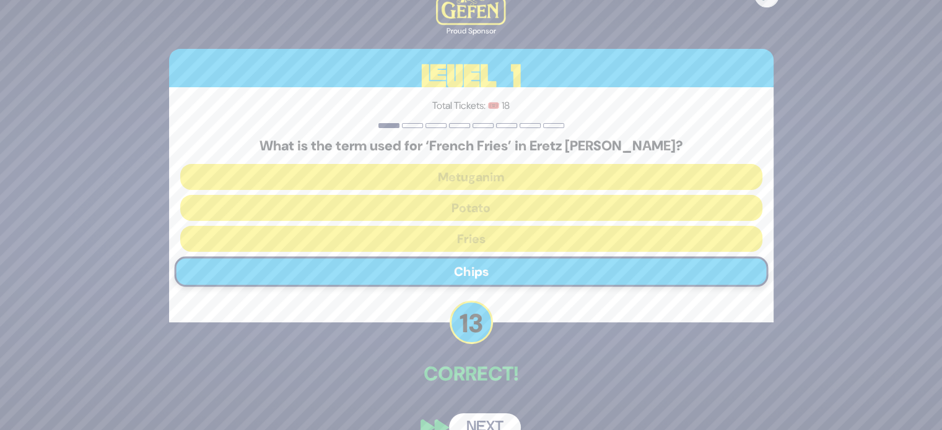
click at [496, 419] on button "Next" at bounding box center [485, 428] width 72 height 28
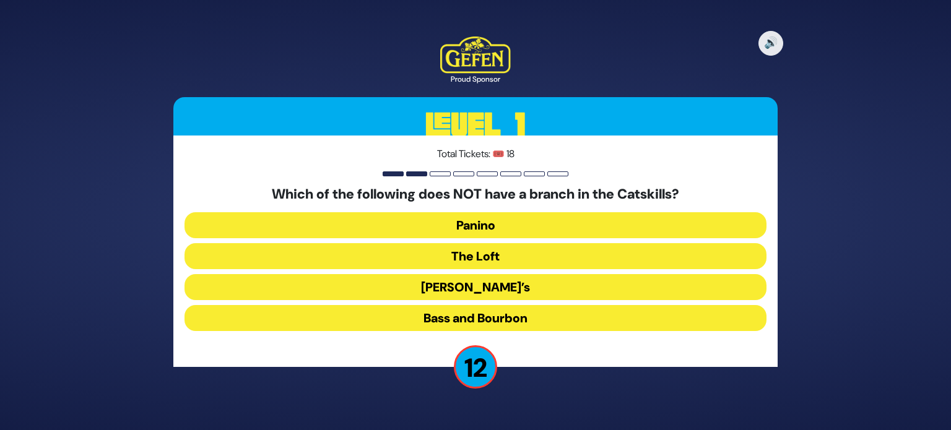
click at [540, 229] on button "Panino" at bounding box center [476, 225] width 582 height 26
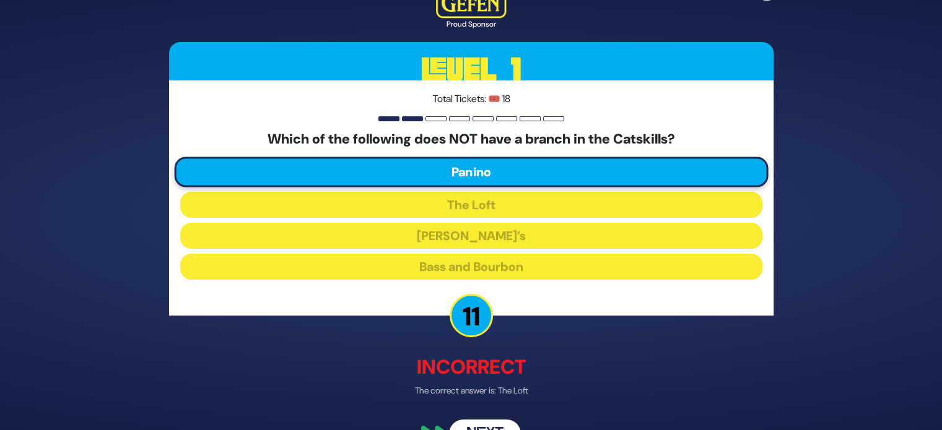
click at [493, 427] on button "Next" at bounding box center [485, 435] width 72 height 28
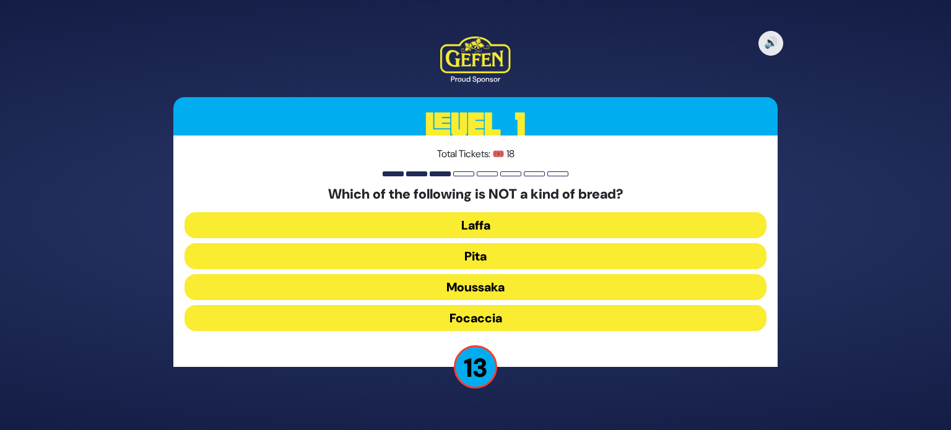
click at [509, 288] on button "Moussaka" at bounding box center [476, 287] width 582 height 26
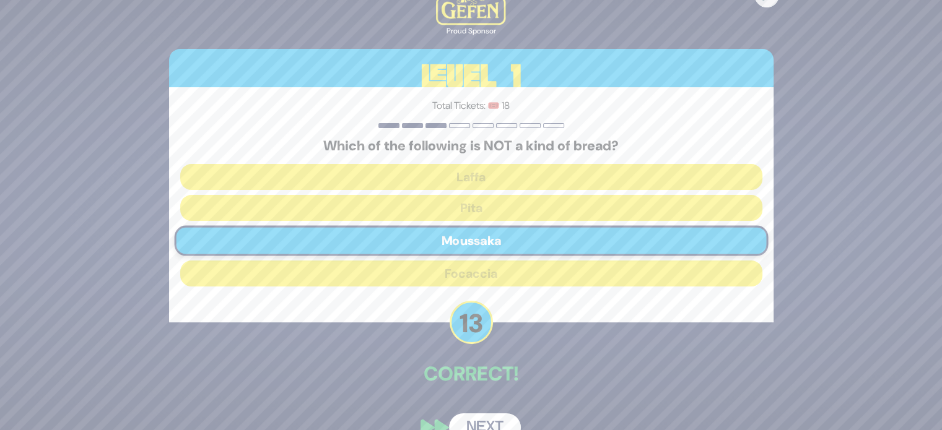
click at [496, 420] on button "Next" at bounding box center [485, 428] width 72 height 28
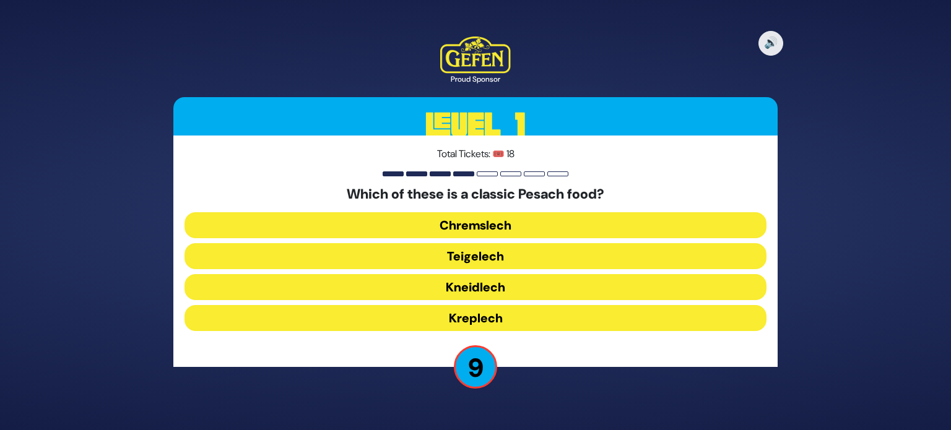
click at [538, 226] on button "Chremslech" at bounding box center [476, 225] width 582 height 26
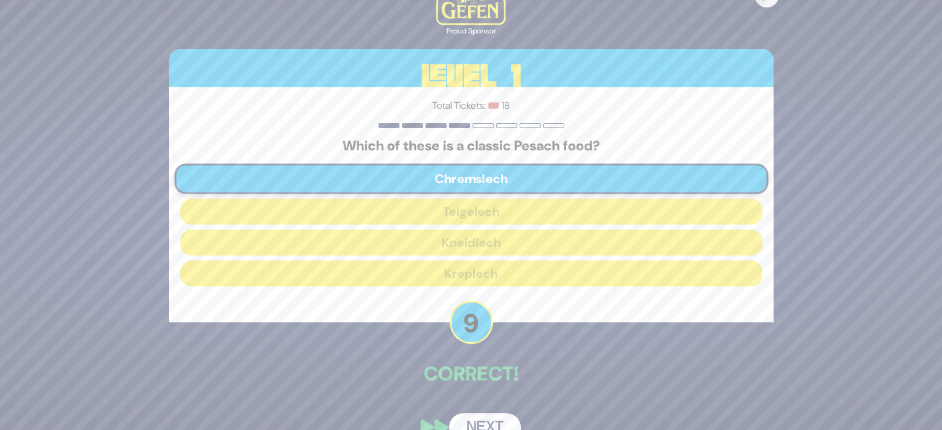
click at [486, 419] on button "Next" at bounding box center [485, 428] width 72 height 28
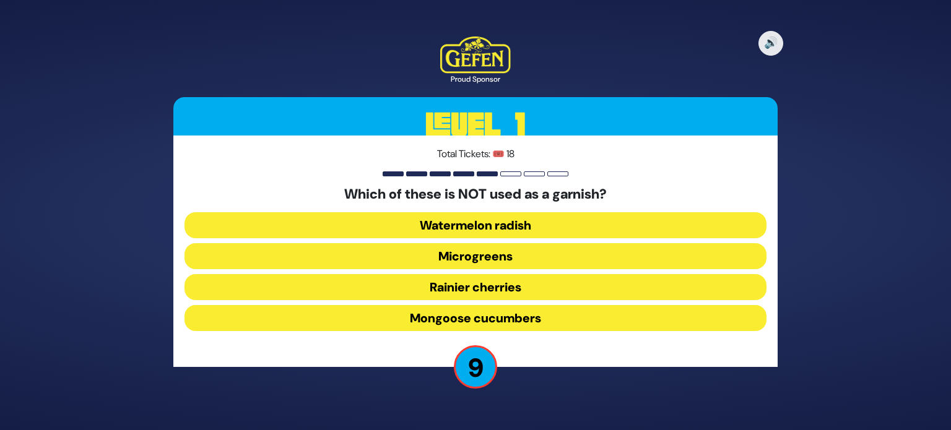
click at [515, 317] on button "Mongoose cucumbers" at bounding box center [476, 318] width 582 height 26
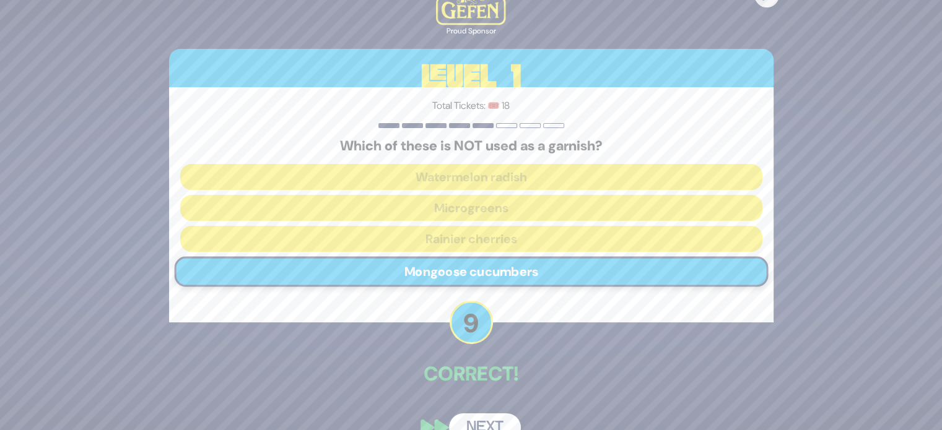
click at [496, 416] on button "Next" at bounding box center [485, 428] width 72 height 28
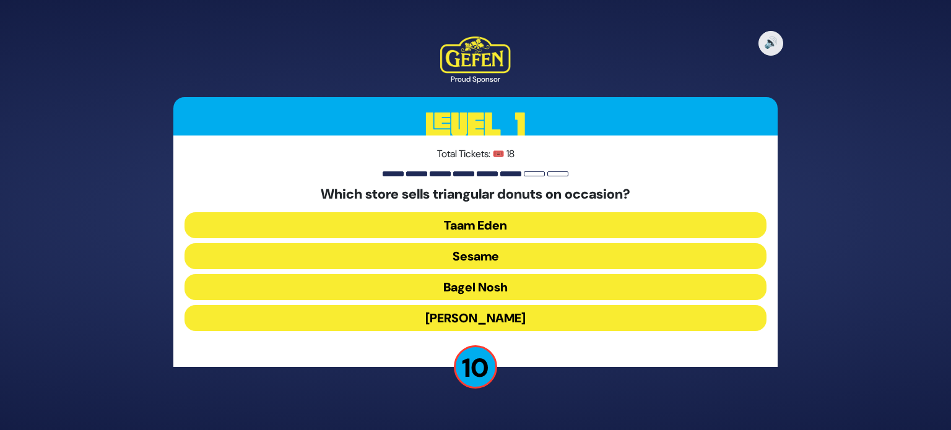
click at [513, 259] on button "Sesame" at bounding box center [476, 256] width 582 height 26
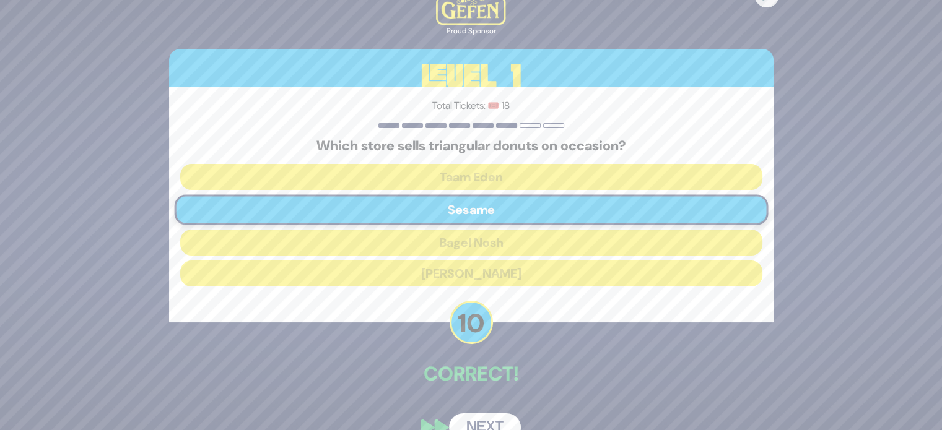
click at [490, 424] on button "Next" at bounding box center [485, 428] width 72 height 28
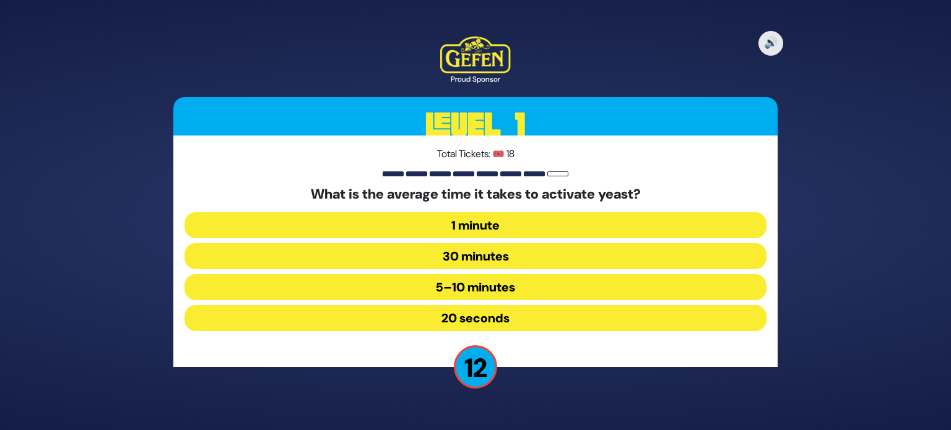
click at [509, 291] on button "5–10 minutes" at bounding box center [476, 287] width 582 height 26
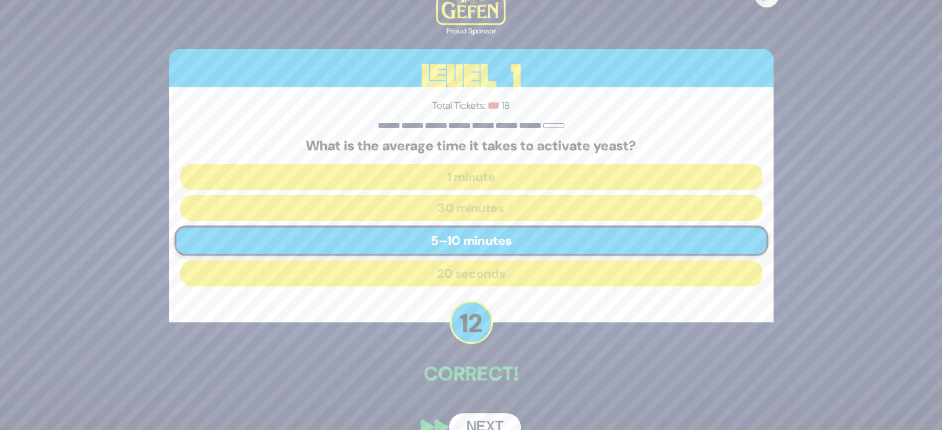
click at [493, 421] on button "Next" at bounding box center [485, 428] width 72 height 28
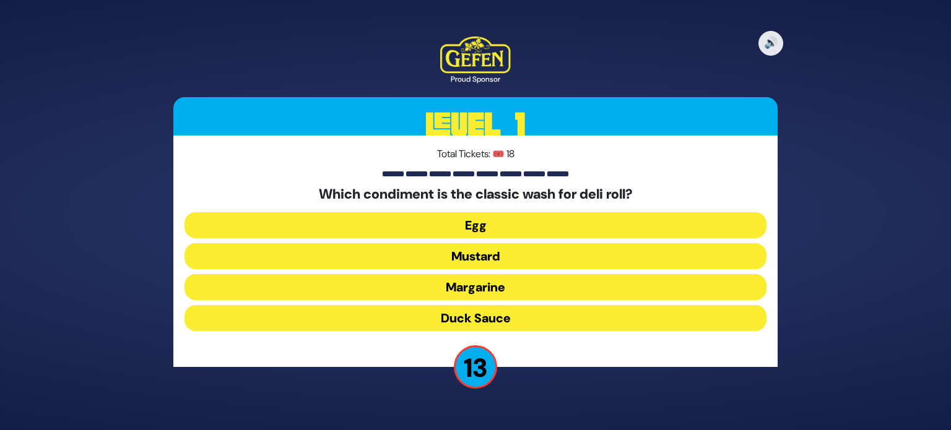
click at [553, 235] on button "Egg" at bounding box center [476, 225] width 582 height 26
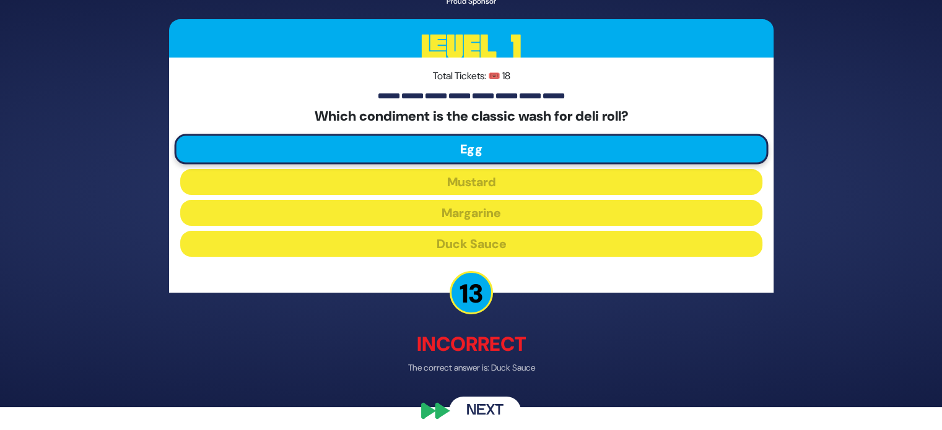
scroll to position [32, 0]
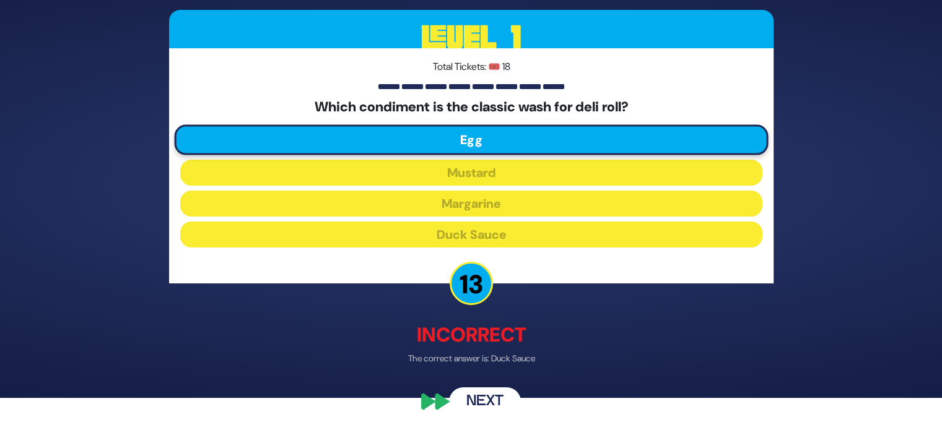
click at [492, 397] on button "Next" at bounding box center [485, 402] width 72 height 28
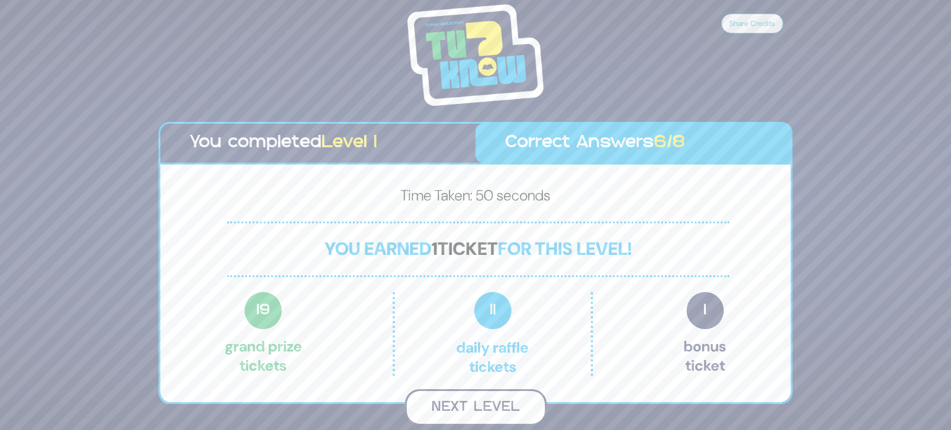
click at [499, 401] on button "Next Level" at bounding box center [476, 408] width 142 height 37
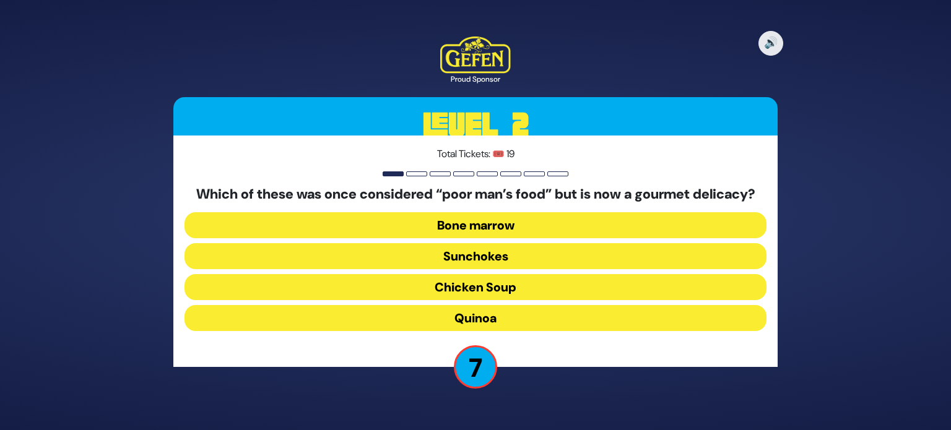
click at [496, 325] on button "Quinoa" at bounding box center [476, 318] width 582 height 26
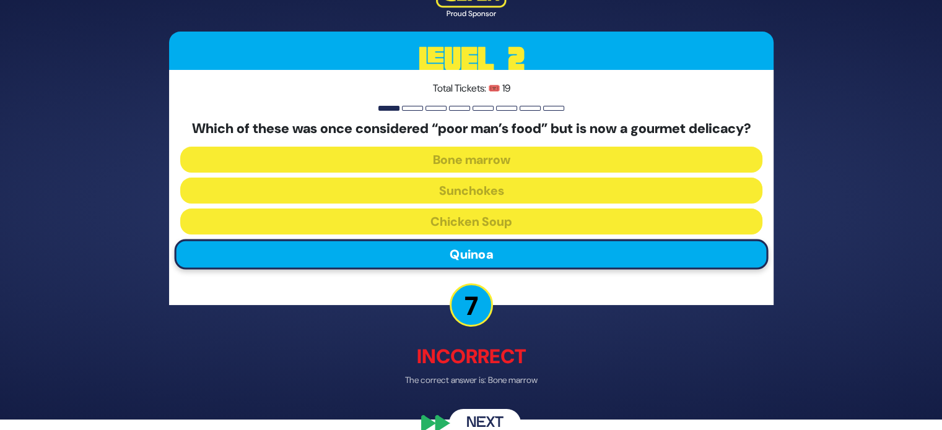
scroll to position [41, 0]
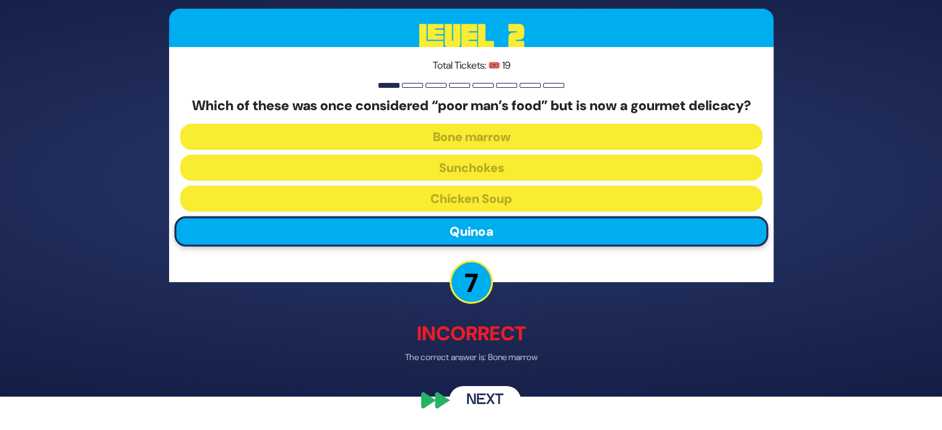
click at [490, 397] on button "Next" at bounding box center [485, 401] width 72 height 28
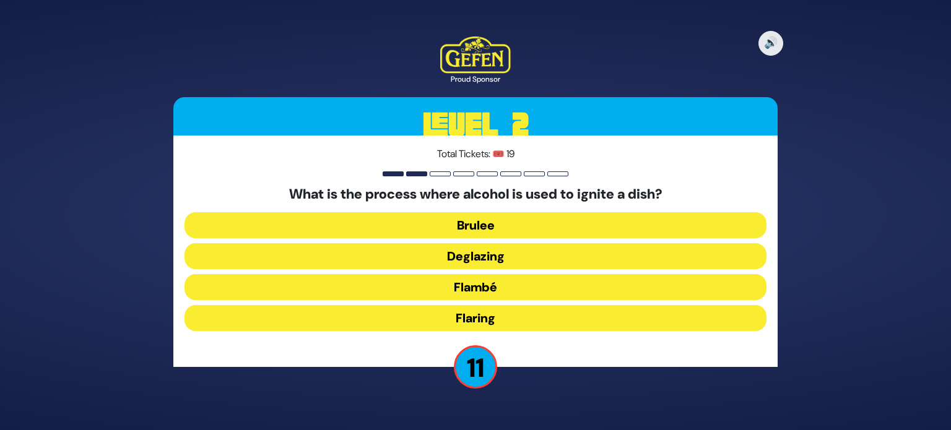
click at [367, 339] on div "Total Tickets: 🎟️ 19 What is the process where alcohol is used to ignite a dish…" at bounding box center [475, 252] width 605 height 232
click at [384, 320] on button "Flaring" at bounding box center [476, 318] width 582 height 26
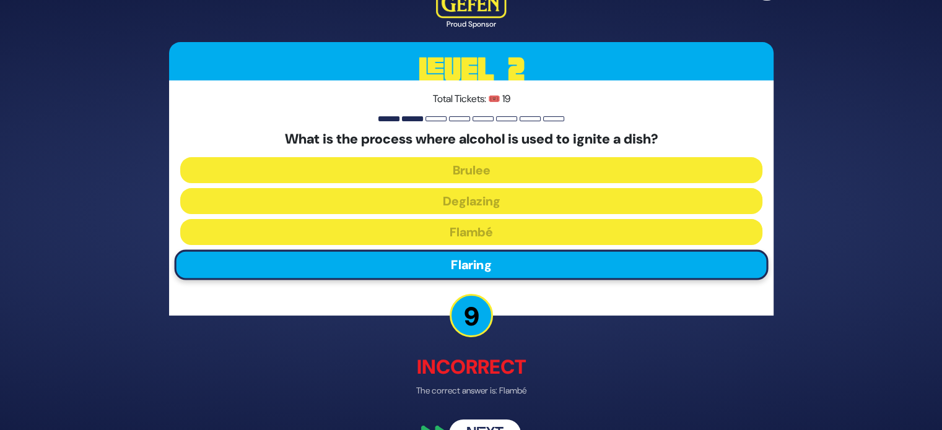
scroll to position [32, 0]
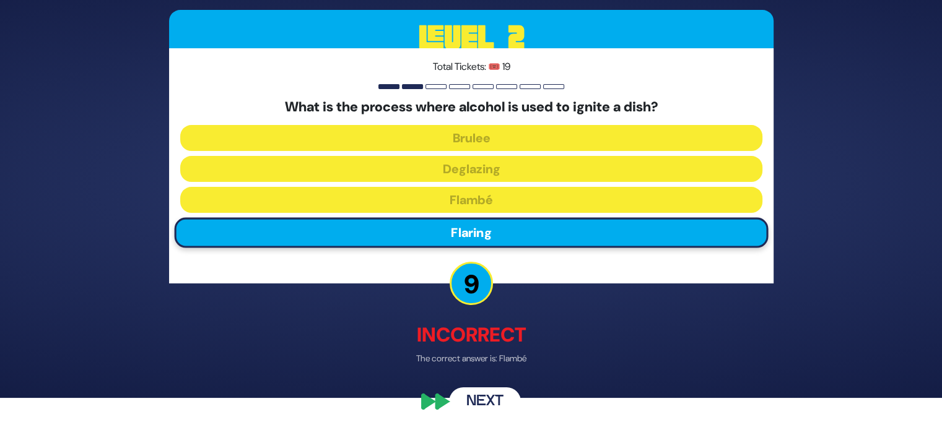
click at [486, 399] on button "Next" at bounding box center [485, 402] width 72 height 28
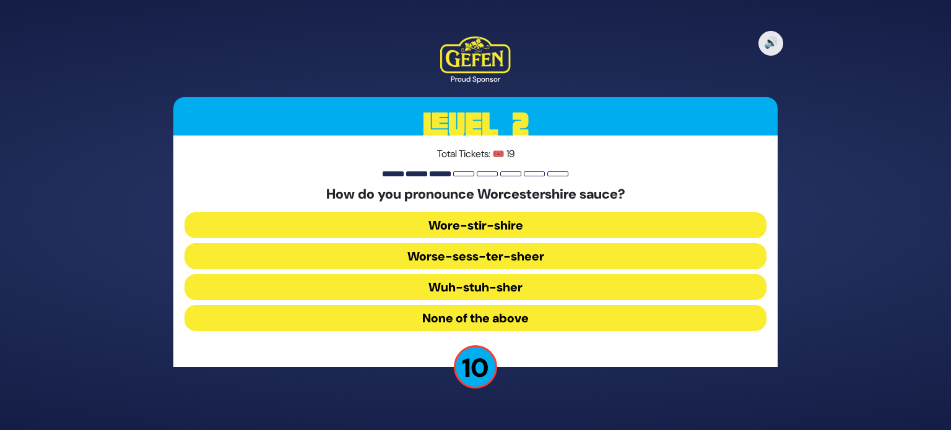
click at [511, 228] on button "Wore-stir-shire" at bounding box center [476, 225] width 582 height 26
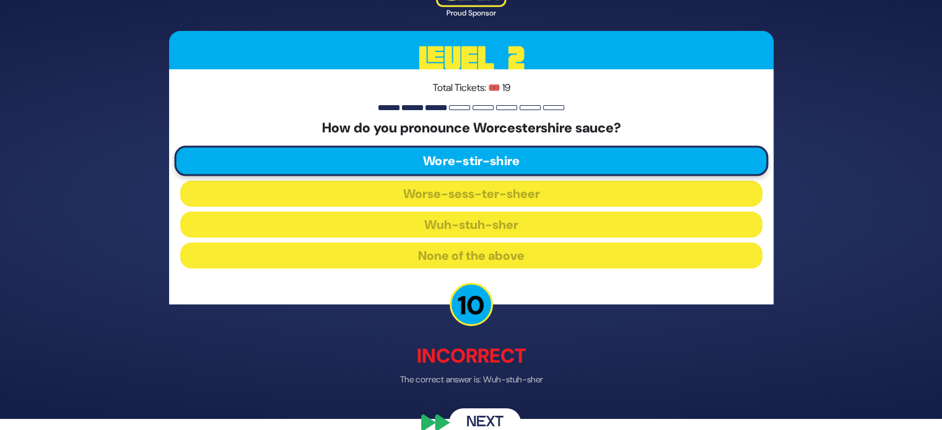
scroll to position [15, 0]
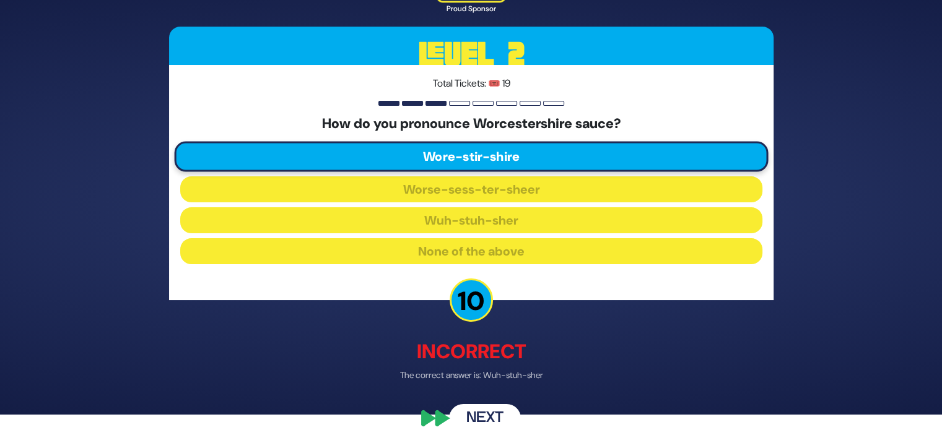
click at [478, 411] on button "Next" at bounding box center [485, 419] width 72 height 28
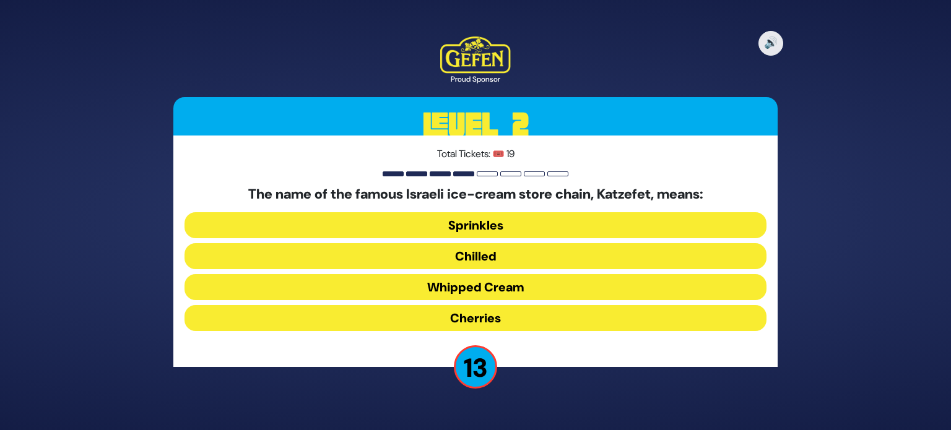
click at [500, 293] on button "Whipped Cream" at bounding box center [476, 287] width 582 height 26
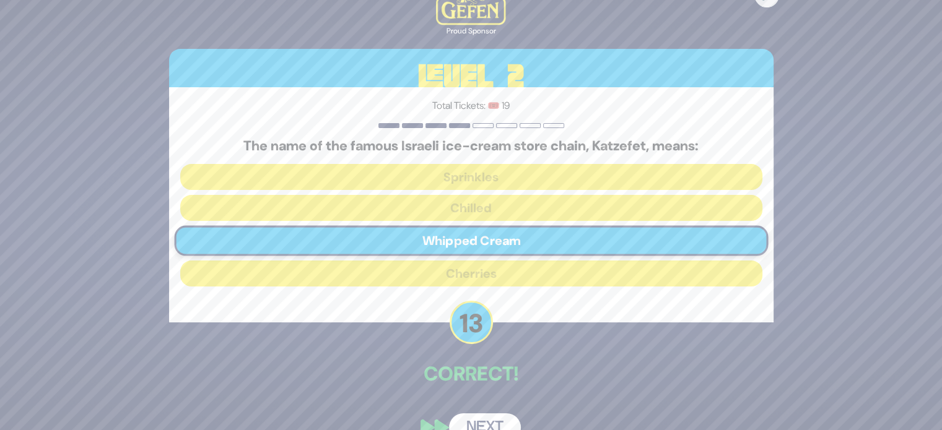
click at [495, 416] on button "Next" at bounding box center [485, 428] width 72 height 28
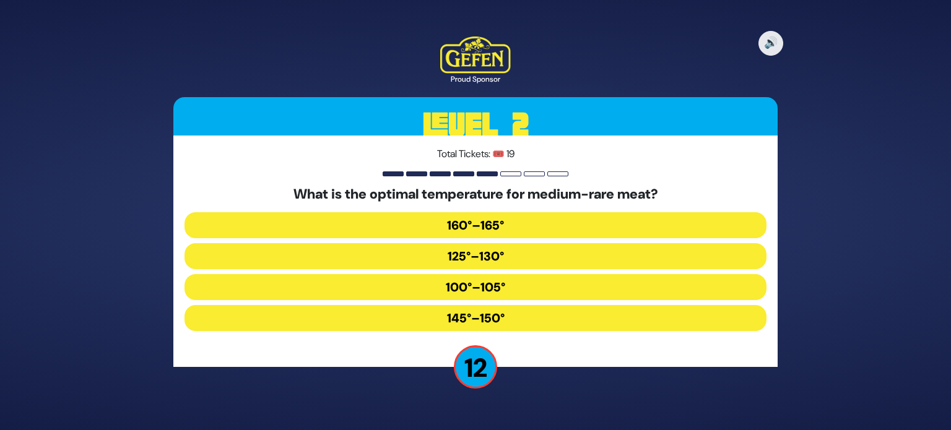
click at [534, 258] on button "125°–130°" at bounding box center [476, 256] width 582 height 26
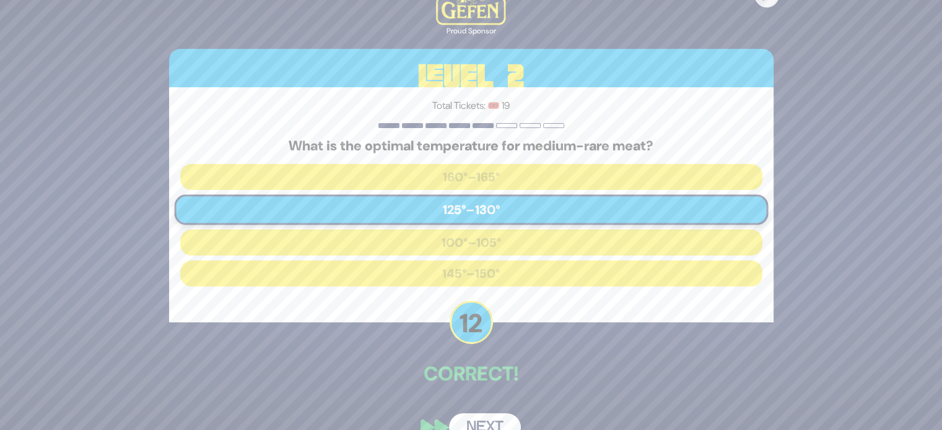
click at [493, 417] on button "Next" at bounding box center [485, 428] width 72 height 28
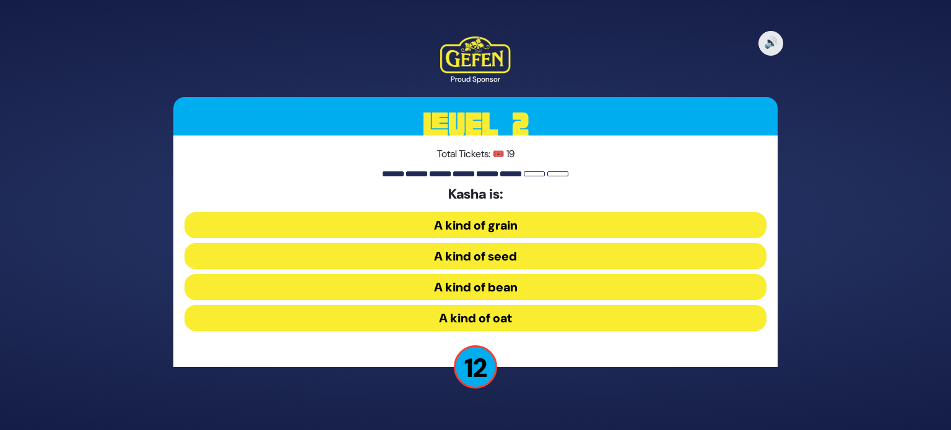
click at [543, 230] on button "A kind of grain" at bounding box center [476, 225] width 582 height 26
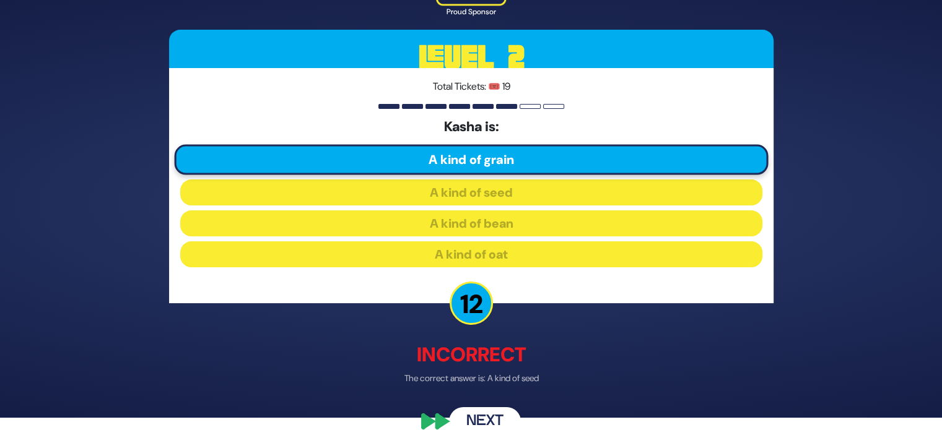
scroll to position [15, 0]
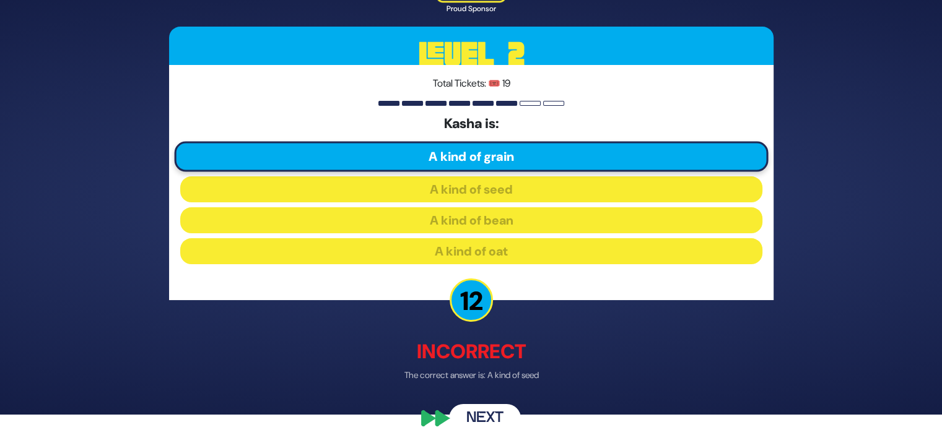
click at [494, 409] on button "Next" at bounding box center [485, 419] width 72 height 28
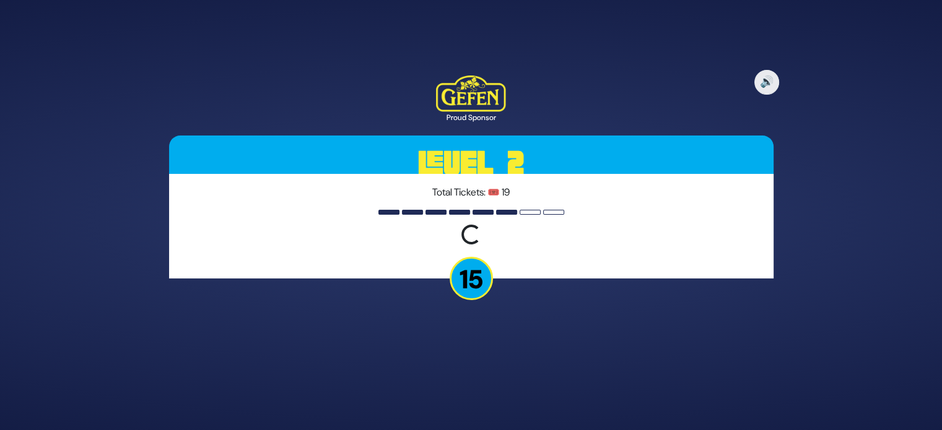
scroll to position [0, 0]
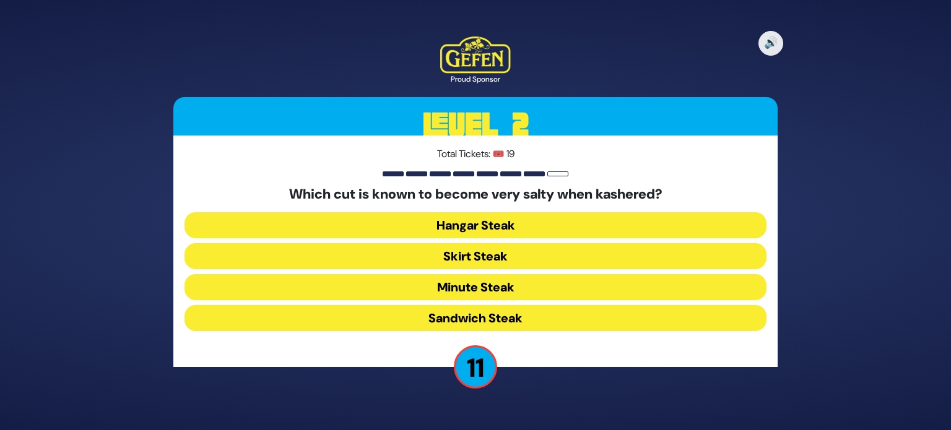
click at [522, 258] on button "Skirt Steak" at bounding box center [476, 256] width 582 height 26
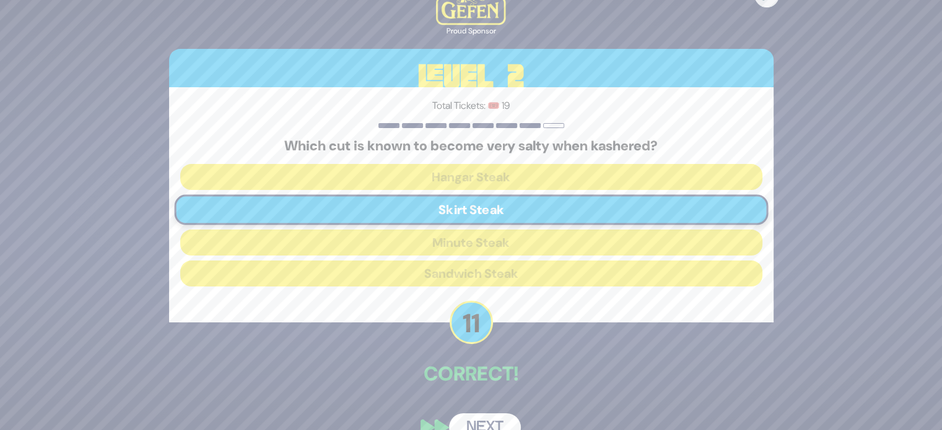
click at [496, 420] on button "Next" at bounding box center [485, 428] width 72 height 28
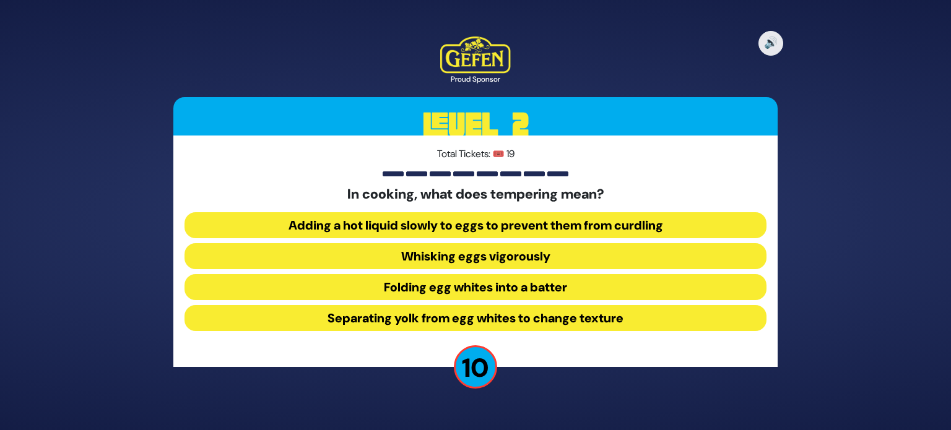
click at [631, 225] on button "Adding a hot liquid slowly to eggs to prevent them from curdling" at bounding box center [476, 225] width 582 height 26
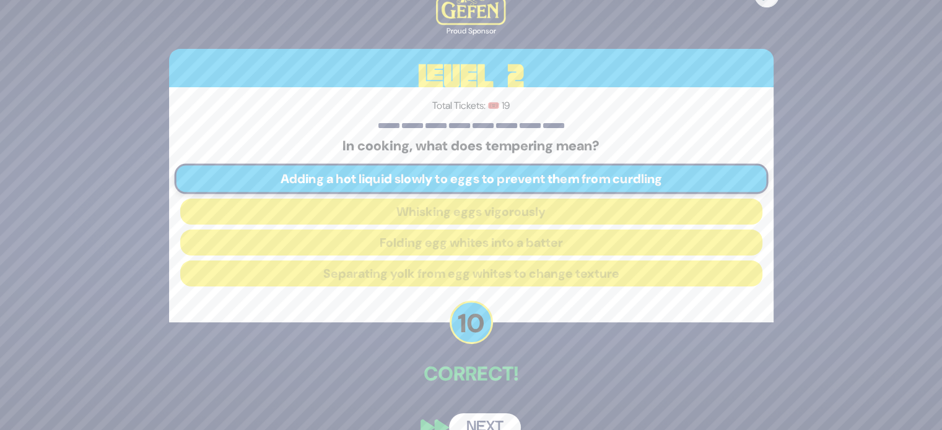
click at [486, 415] on button "Next" at bounding box center [485, 428] width 72 height 28
